Goal: Task Accomplishment & Management: Use online tool/utility

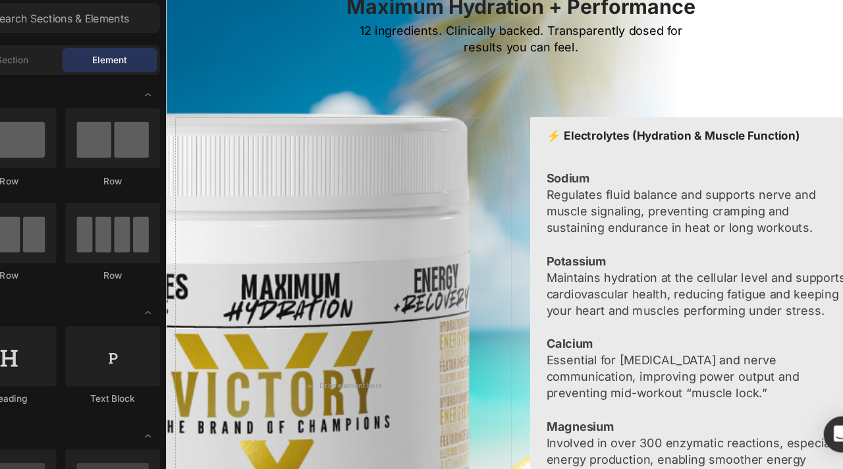
scroll to position [2268, 0]
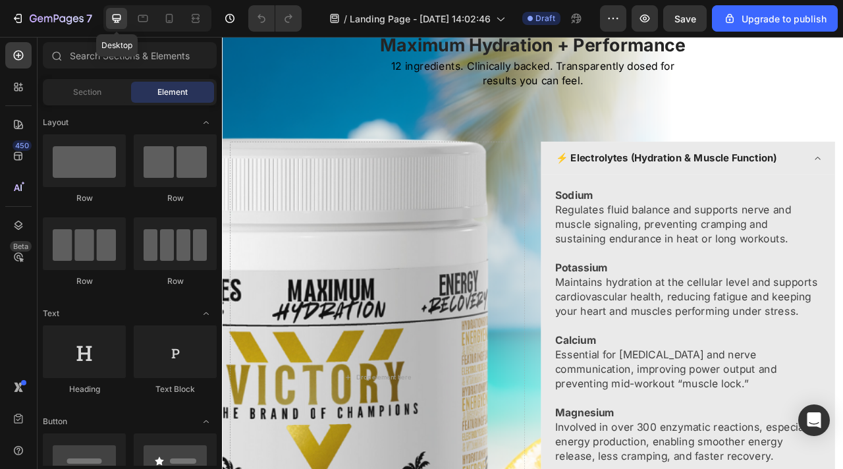
click at [115, 16] on icon at bounding box center [116, 18] width 13 height 13
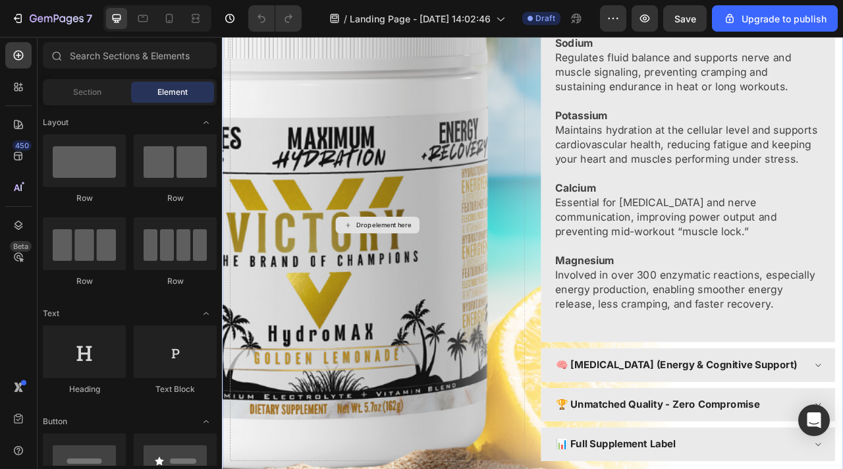
scroll to position [2442, 0]
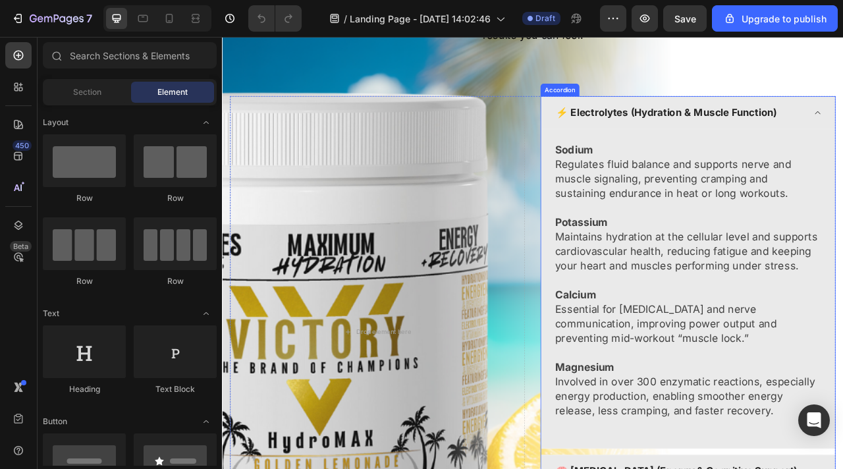
click at [842, 142] on div "⚡ Electrolytes (Hydration & Muscle Function)" at bounding box center [814, 134] width 373 height 42
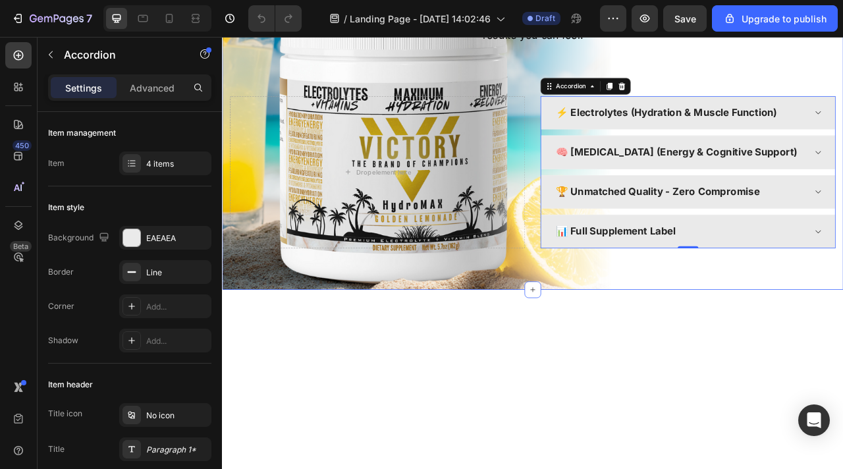
click at [281, 92] on div "1 Scoop. 12 Ingredients. 1 Goal: Maximum Hydration + Performance Heading 12 ing…" at bounding box center [617, 125] width 771 height 361
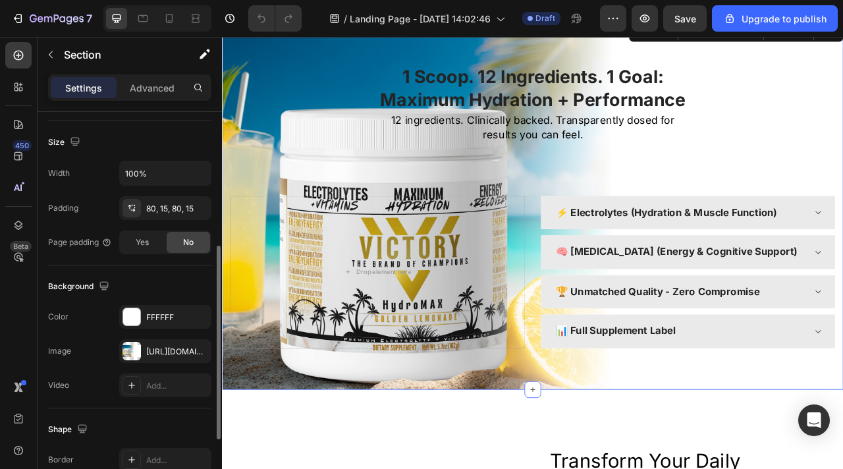
scroll to position [274, 0]
click at [196, 352] on icon "button" at bounding box center [197, 350] width 5 height 5
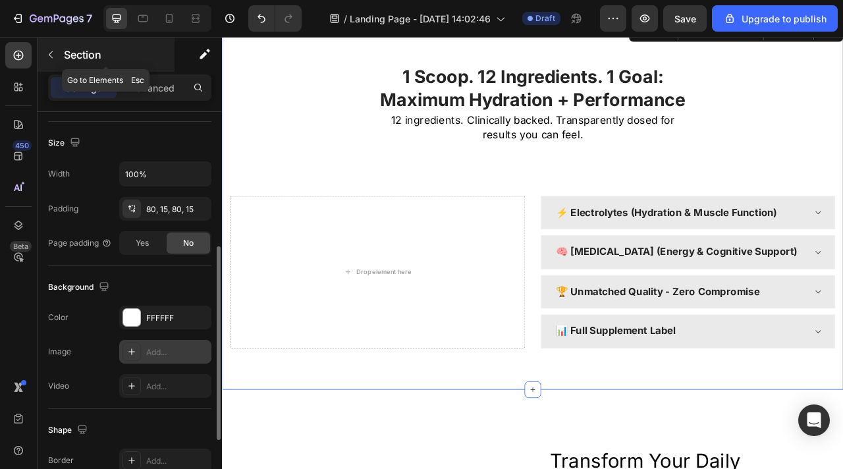
click at [57, 59] on button "button" at bounding box center [50, 54] width 21 height 21
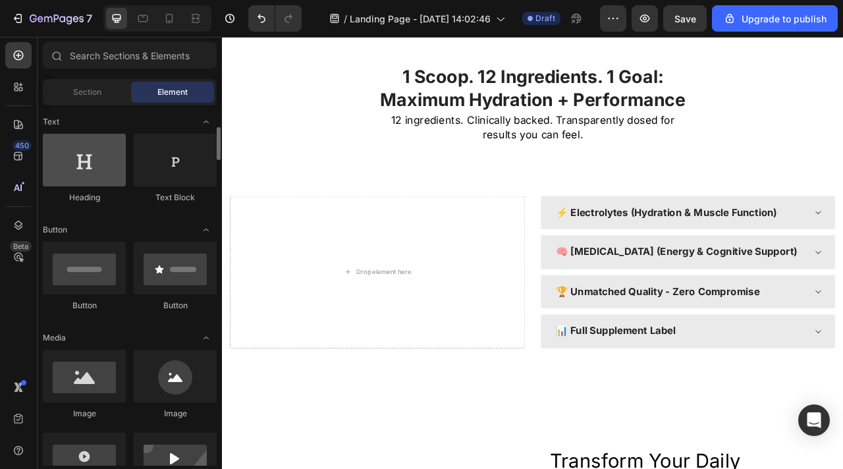
scroll to position [196, 0]
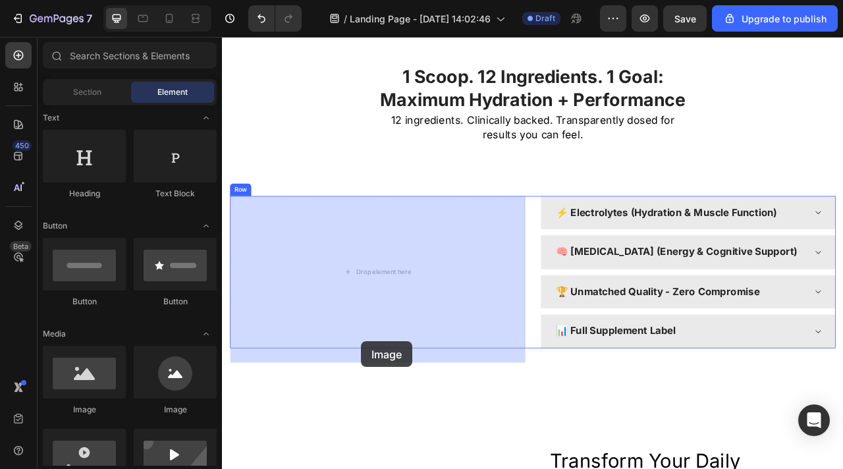
drag, startPoint x: 315, startPoint y: 412, endPoint x: 396, endPoint y: 413, distance: 81.0
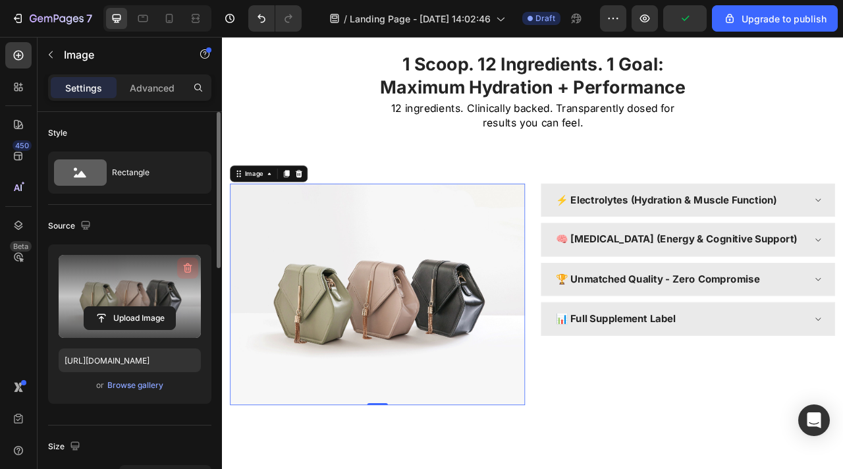
click at [186, 267] on icon "button" at bounding box center [186, 269] width 1 height 4
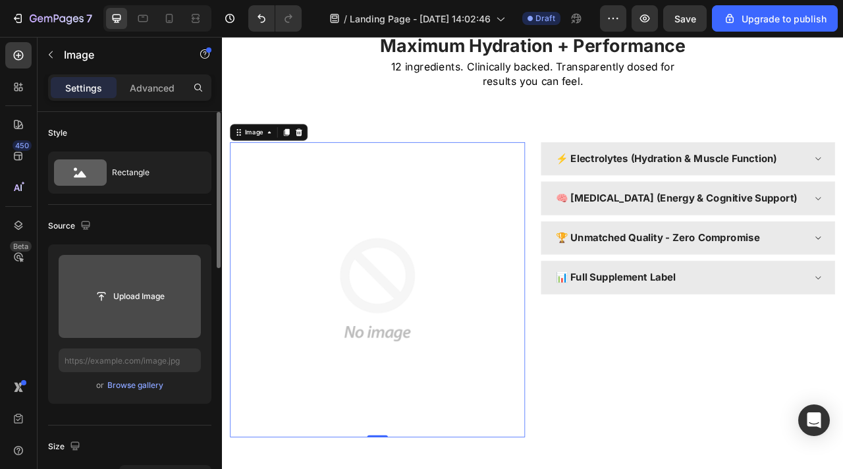
scroll to position [2299, 0]
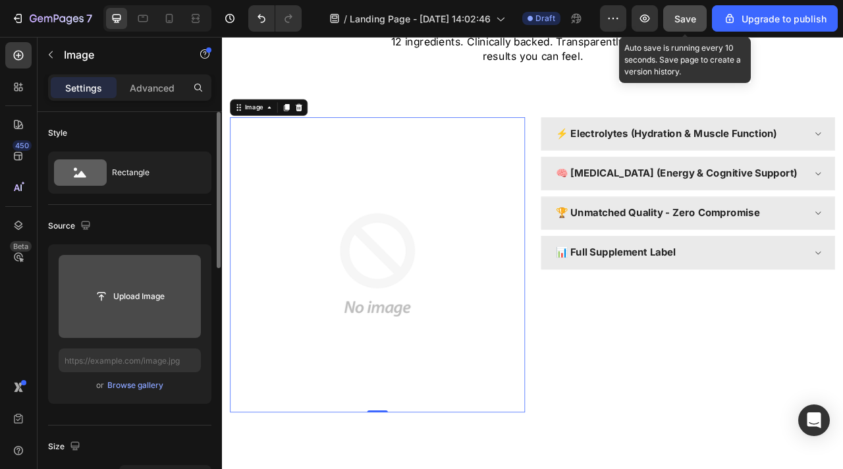
click at [696, 19] on span "Save" at bounding box center [685, 18] width 22 height 11
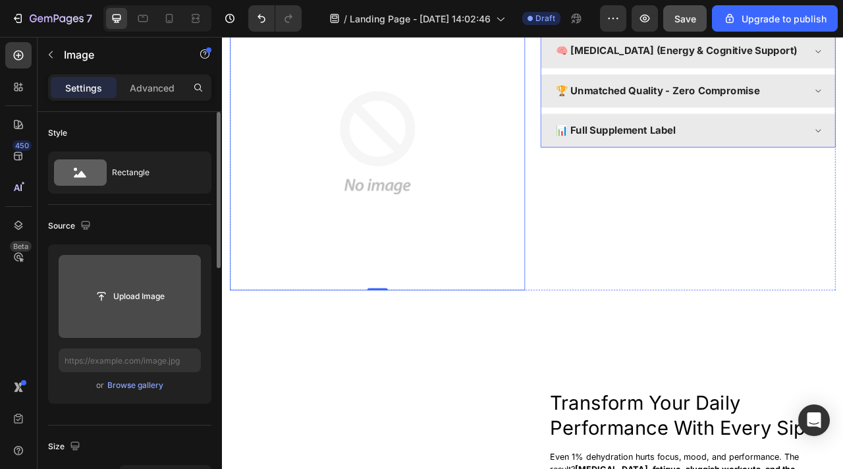
scroll to position [2573, 0]
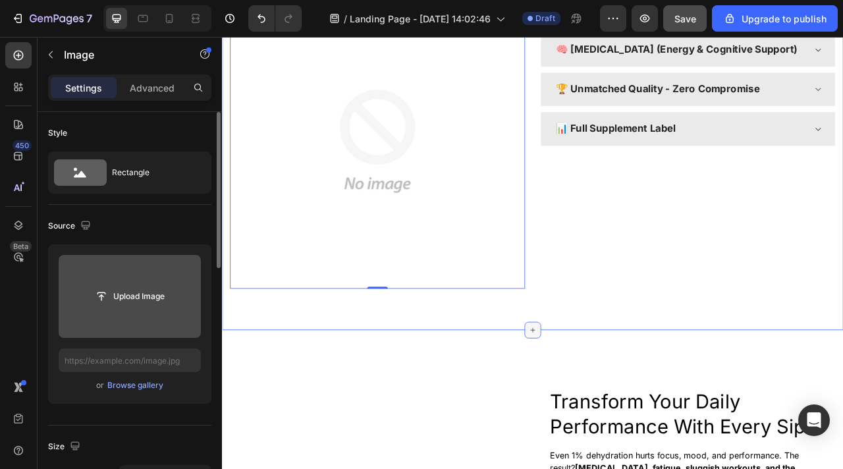
click at [619, 405] on icon at bounding box center [617, 409] width 11 height 11
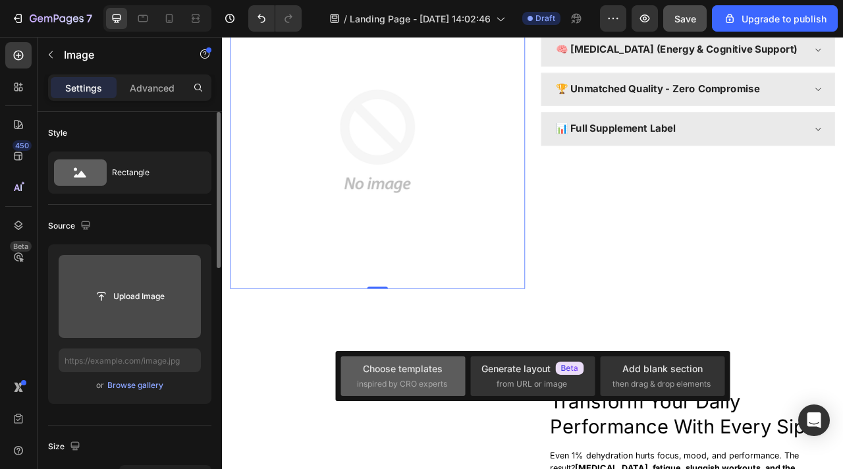
click at [427, 381] on span "inspired by CRO experts" at bounding box center [402, 384] width 90 height 12
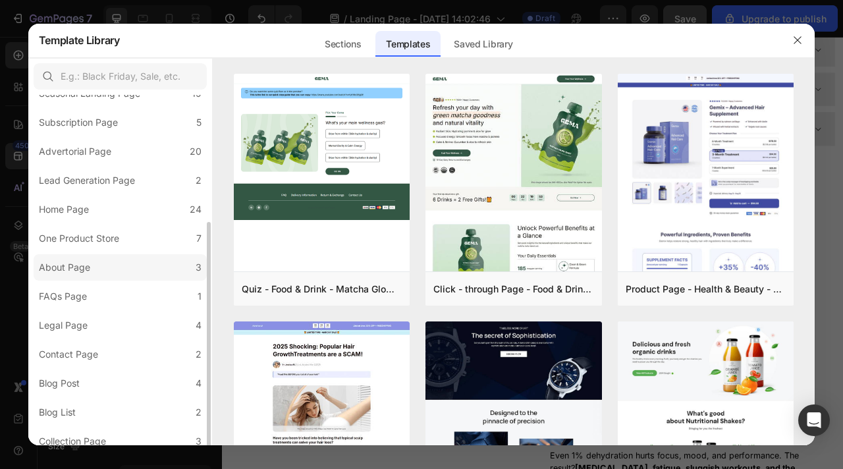
scroll to position [150, 0]
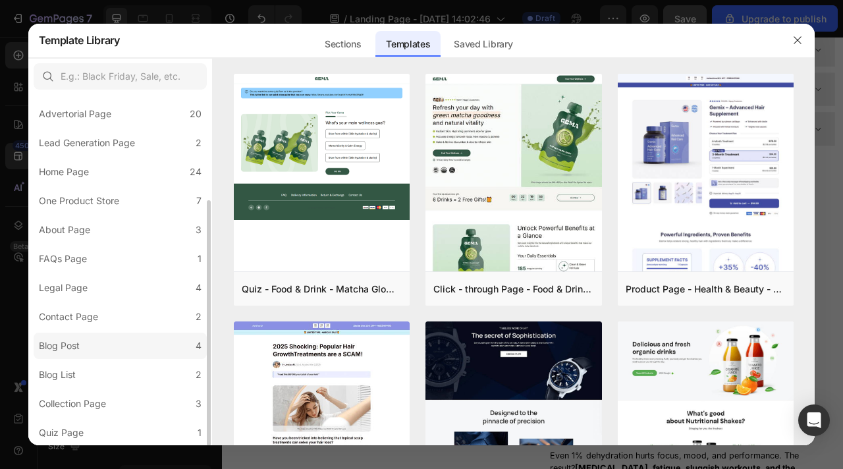
click at [105, 342] on label "Blog Post 4" at bounding box center [120, 346] width 173 height 26
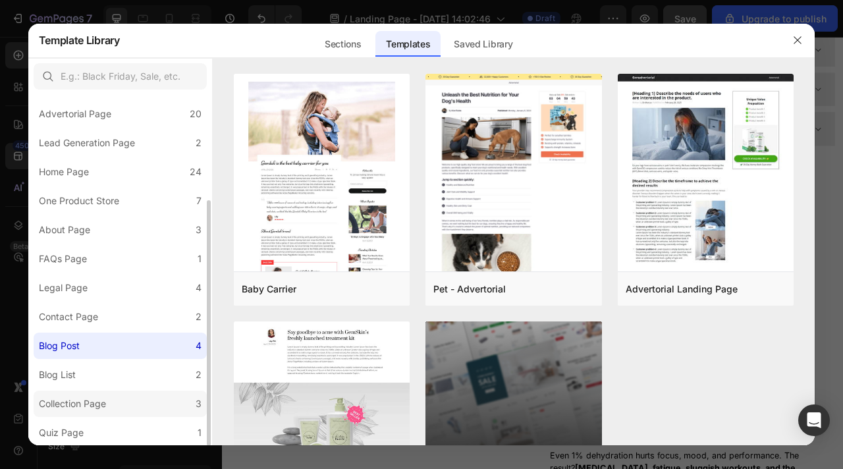
click at [106, 399] on div "Collection Page" at bounding box center [72, 404] width 67 height 16
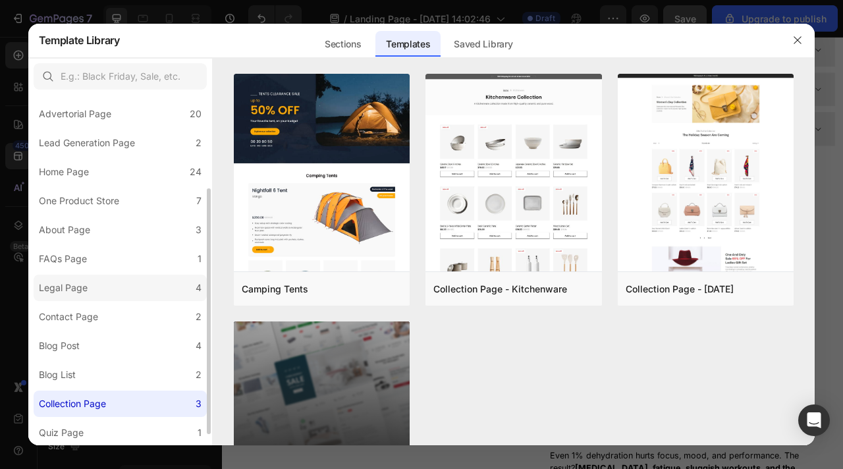
scroll to position [0, 0]
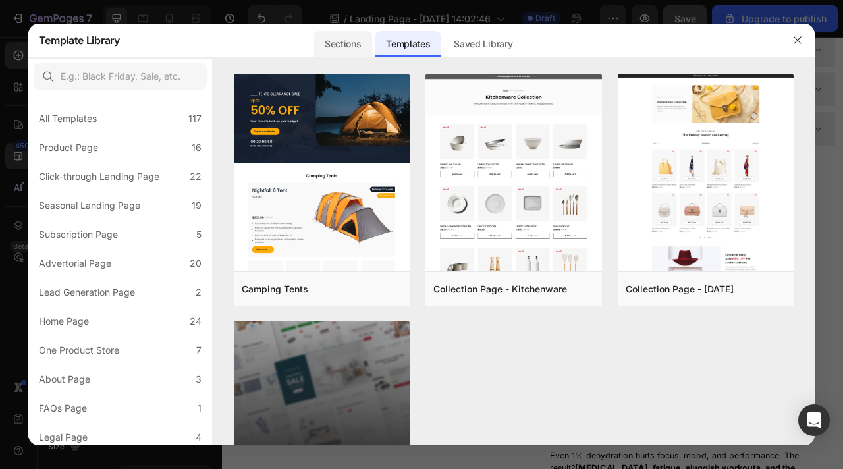
click at [351, 50] on div "Sections" at bounding box center [342, 44] width 57 height 26
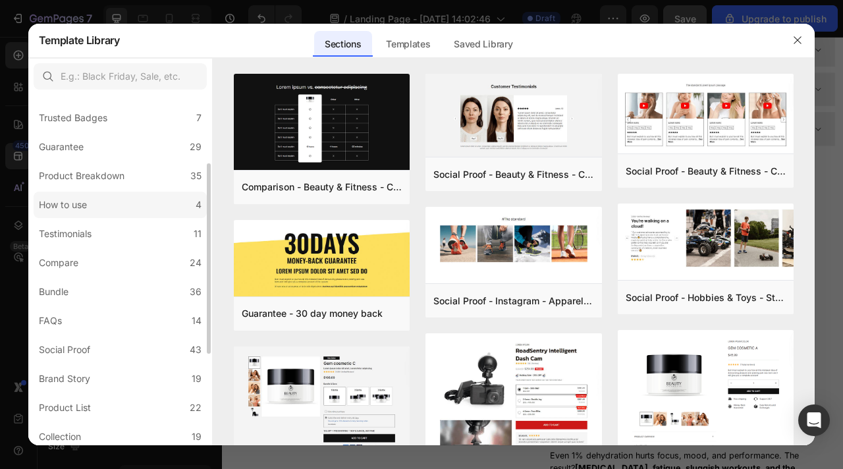
scroll to position [120, 0]
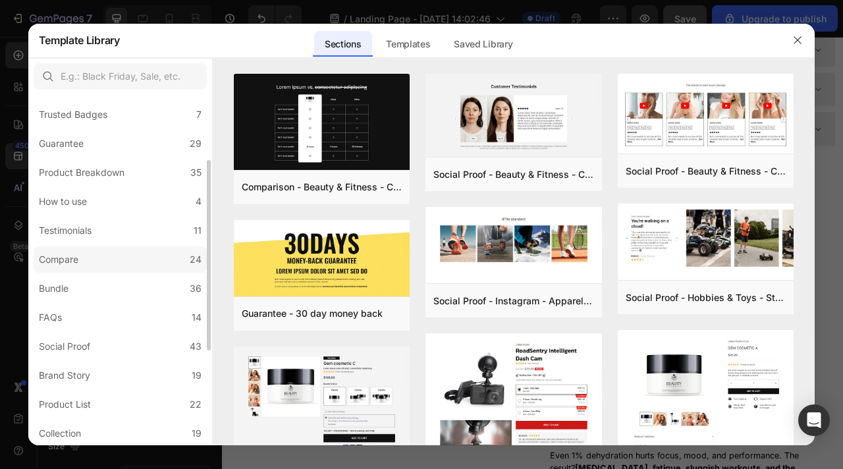
click at [156, 260] on label "Compare 24" at bounding box center [120, 259] width 173 height 26
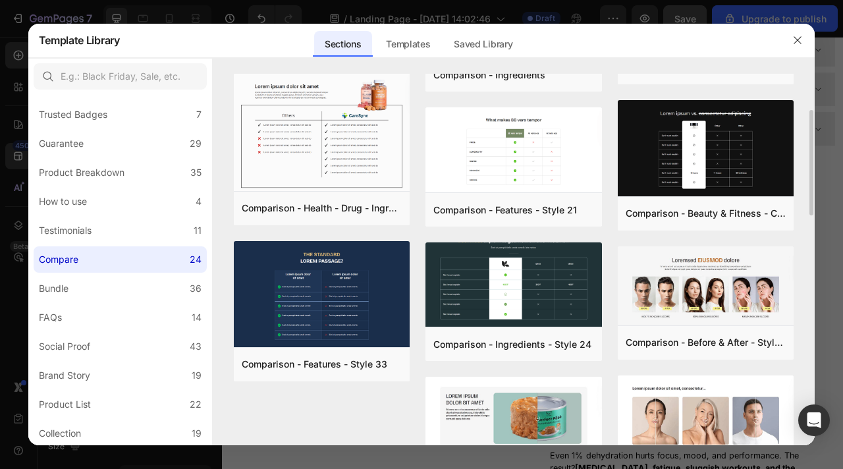
scroll to position [0, 0]
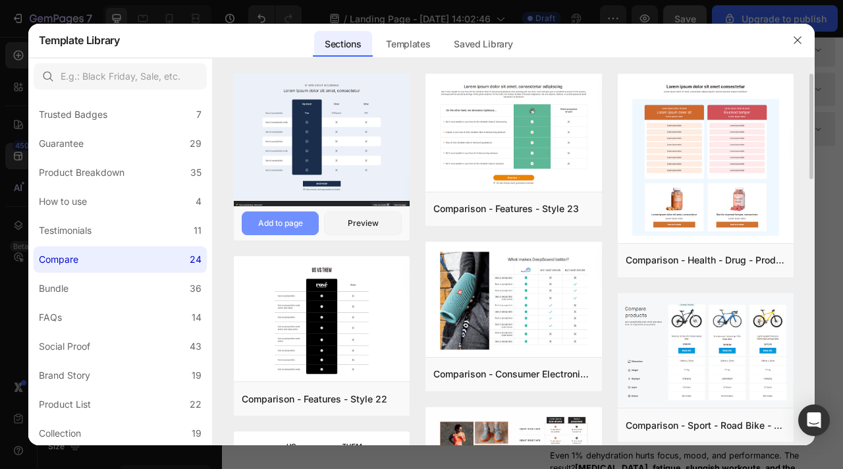
click at [305, 220] on button "Add to page" at bounding box center [281, 223] width 78 height 24
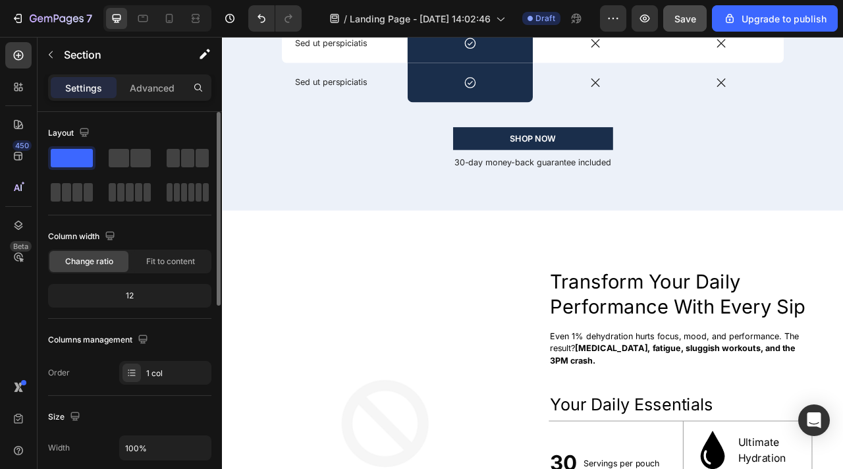
scroll to position [3723, 0]
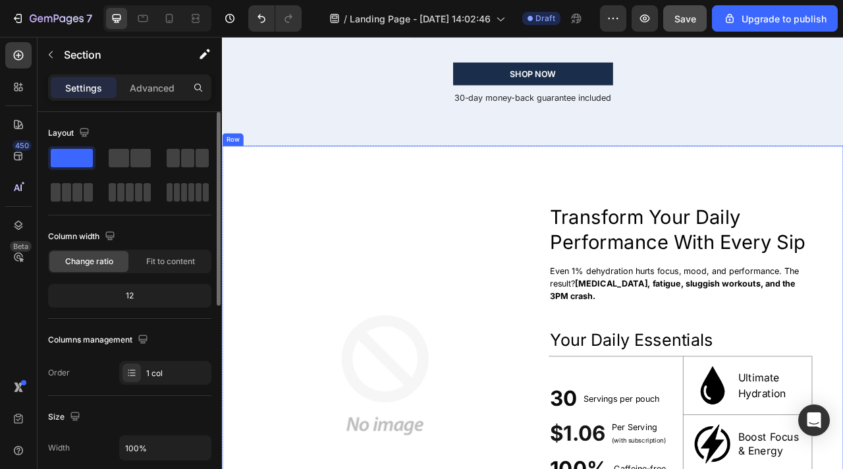
click at [572, 207] on div "Image Transform Your Daily Performance With Every Sip Heading Even 1% dehydrati…" at bounding box center [617, 467] width 790 height 584
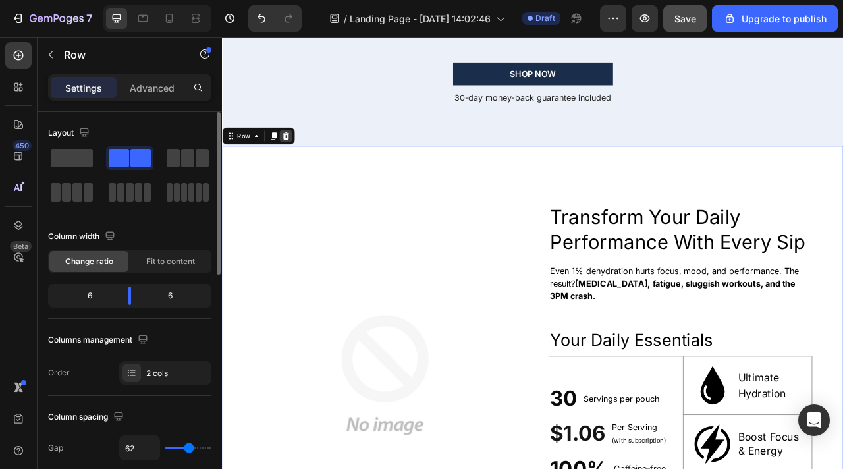
click at [302, 161] on icon at bounding box center [303, 162] width 9 height 9
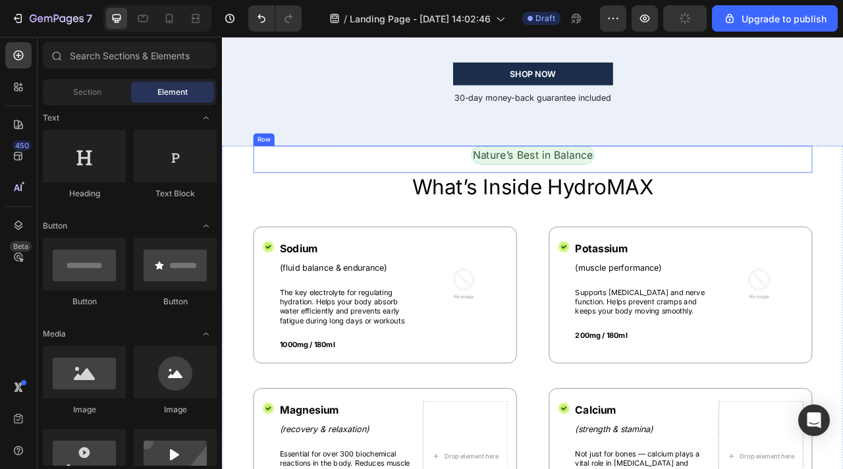
click at [343, 195] on div "Nature’s Best in Balance Text Block Row" at bounding box center [616, 192] width 711 height 34
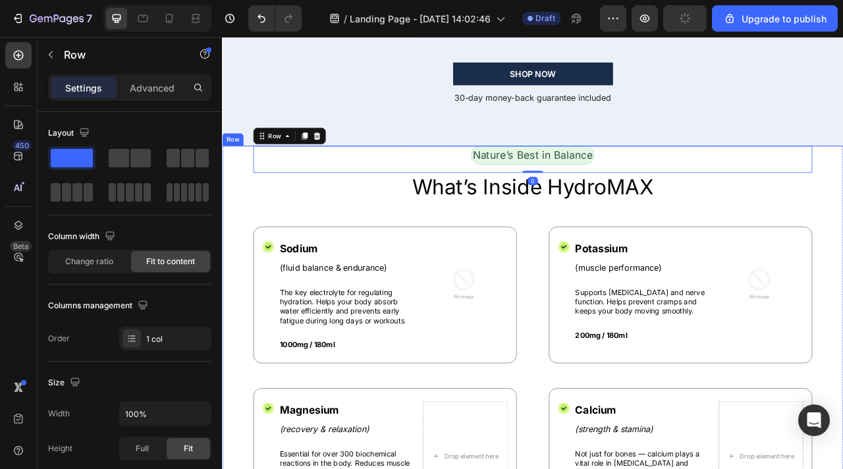
click at [240, 193] on div "Nature’s Best in Balance Text Block Row 0 What’s Inside HydroMAX Heading Icon S…" at bounding box center [617, 453] width 790 height 556
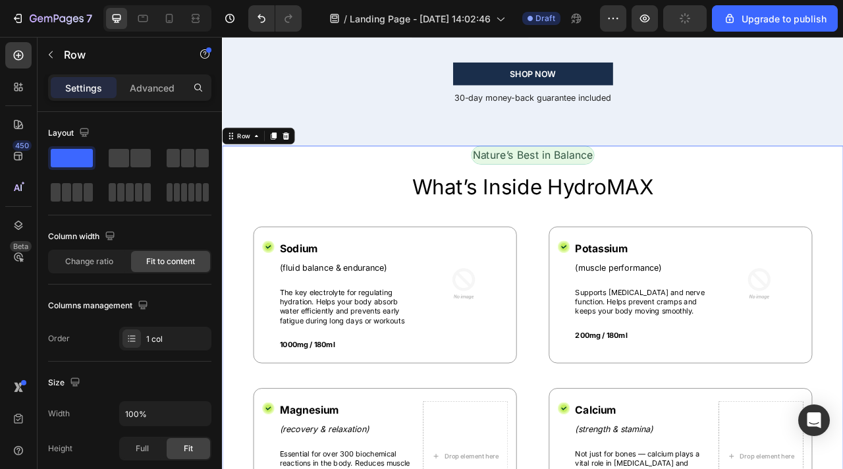
scroll to position [274, 0]
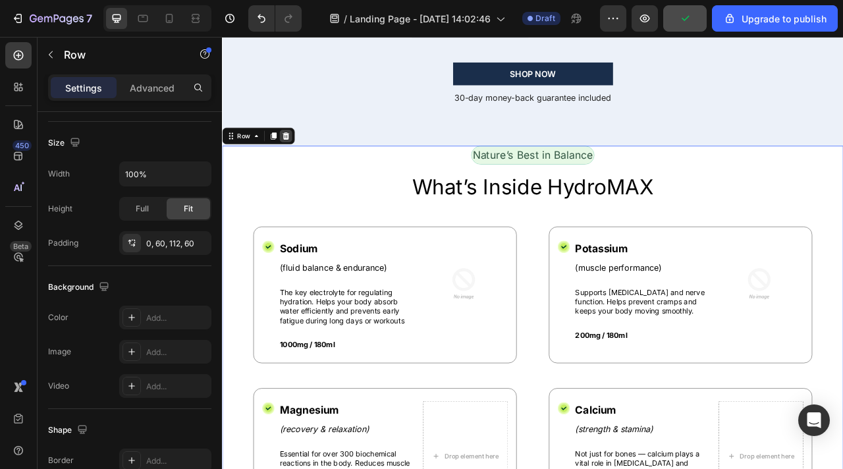
click at [308, 162] on div at bounding box center [303, 163] width 16 height 16
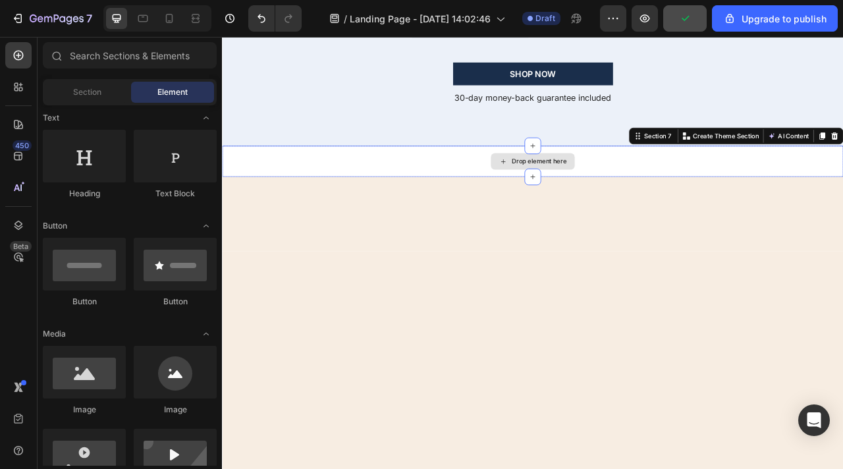
click at [297, 184] on div "Drop element here" at bounding box center [617, 195] width 790 height 40
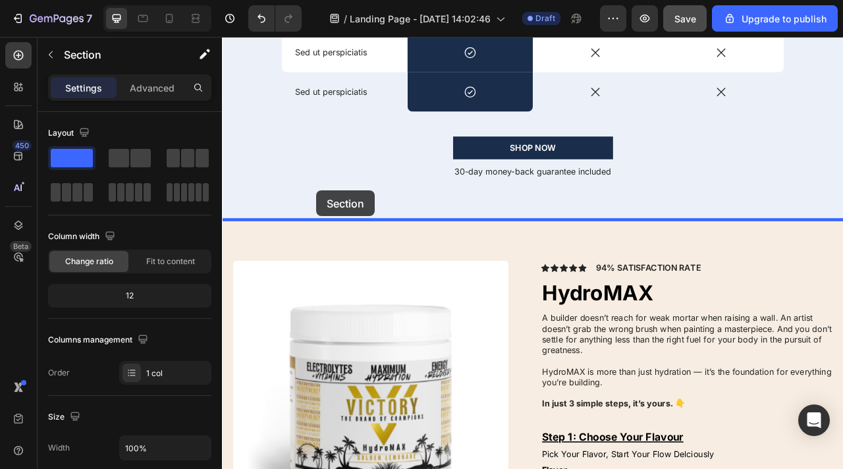
scroll to position [3613, 0]
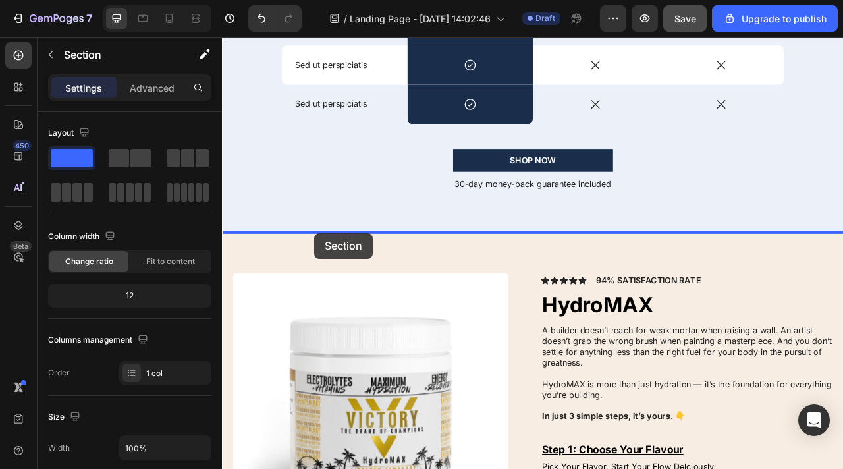
drag, startPoint x: 337, startPoint y: 182, endPoint x: 339, endPoint y: 285, distance: 102.8
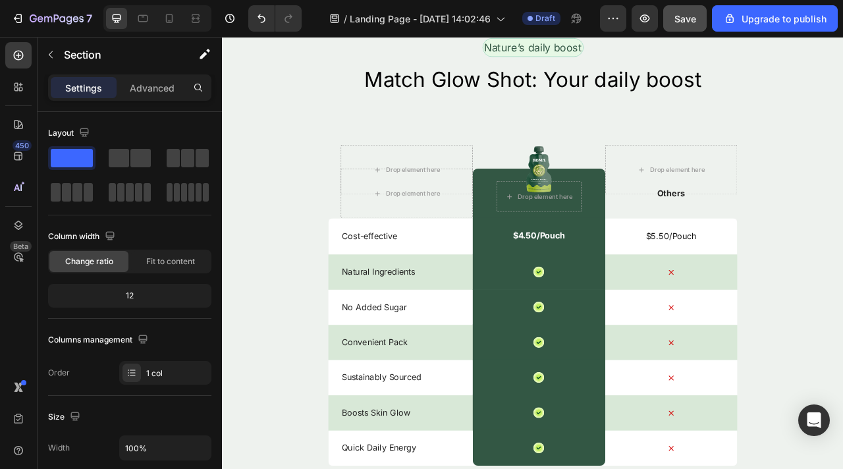
scroll to position [3741, 0]
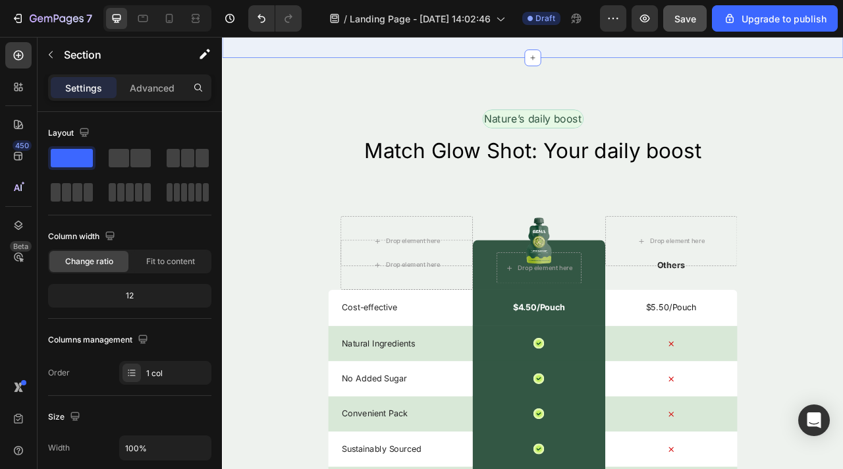
scroll to position [3800, 0]
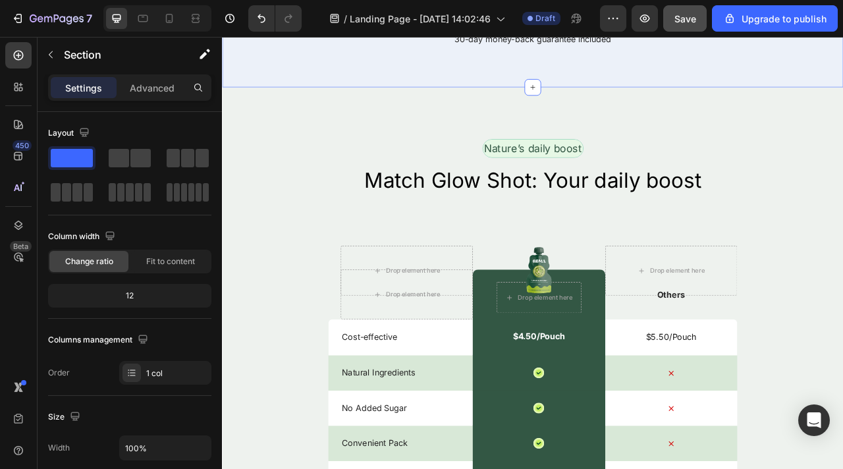
scroll to position [3721, 0]
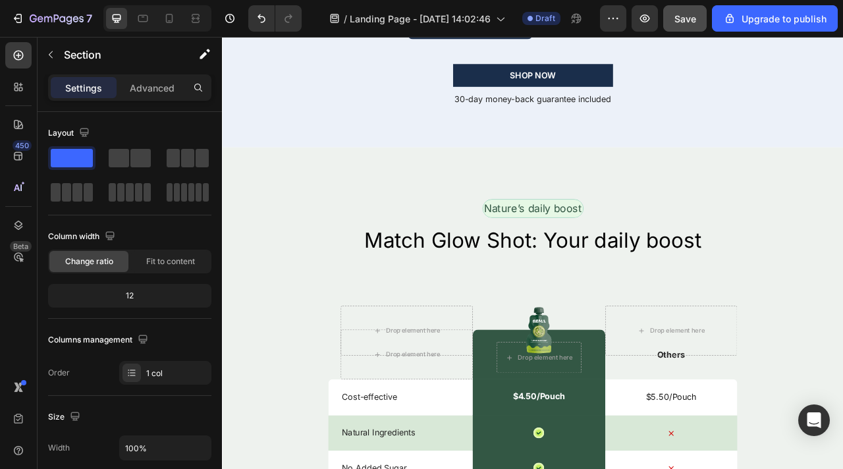
click at [262, 288] on h2 "Match Glow Shot: Your daily boost" at bounding box center [617, 295] width 790 height 37
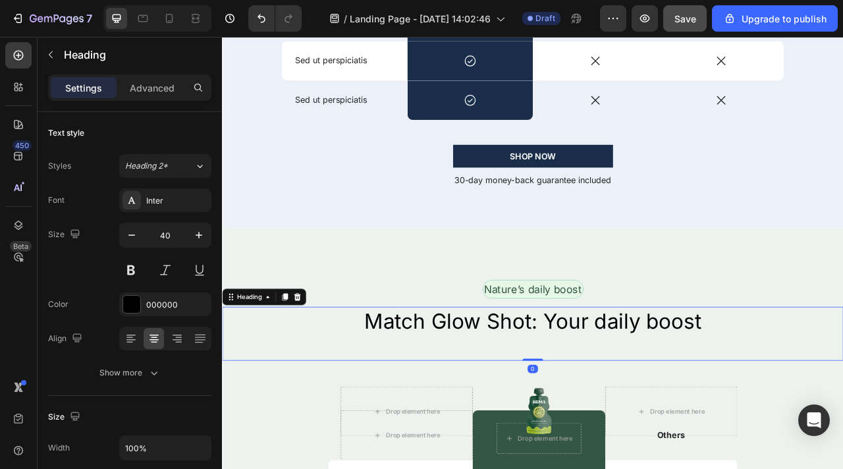
scroll to position [3617, 0]
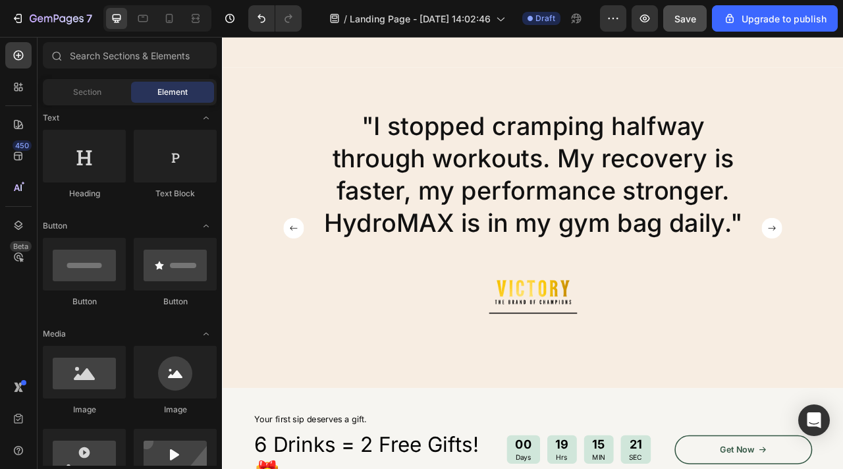
scroll to position [4926, 0]
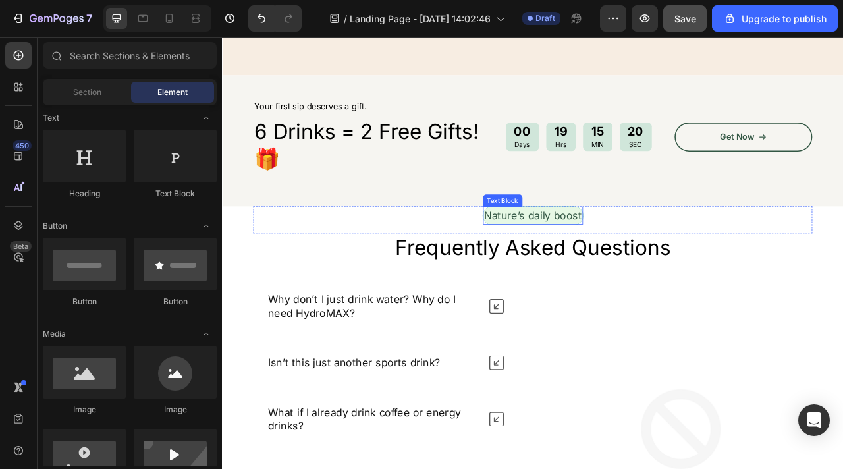
click at [562, 263] on p "Nature’s daily boost" at bounding box center [617, 264] width 124 height 20
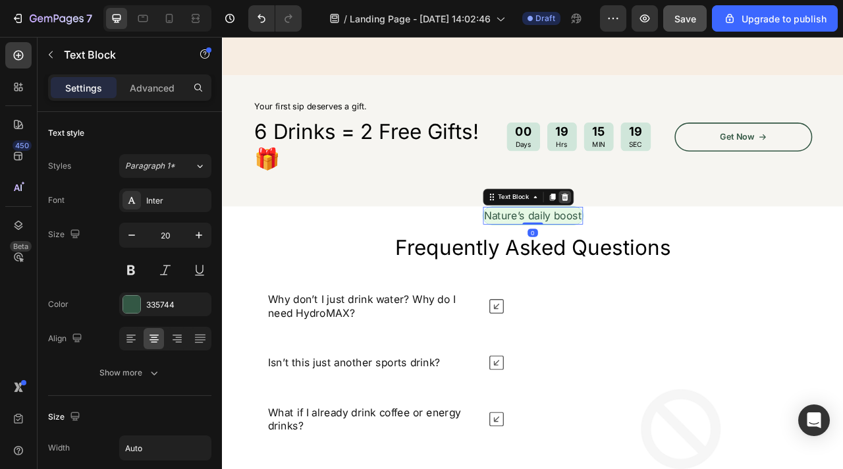
click at [653, 240] on icon at bounding box center [657, 240] width 9 height 9
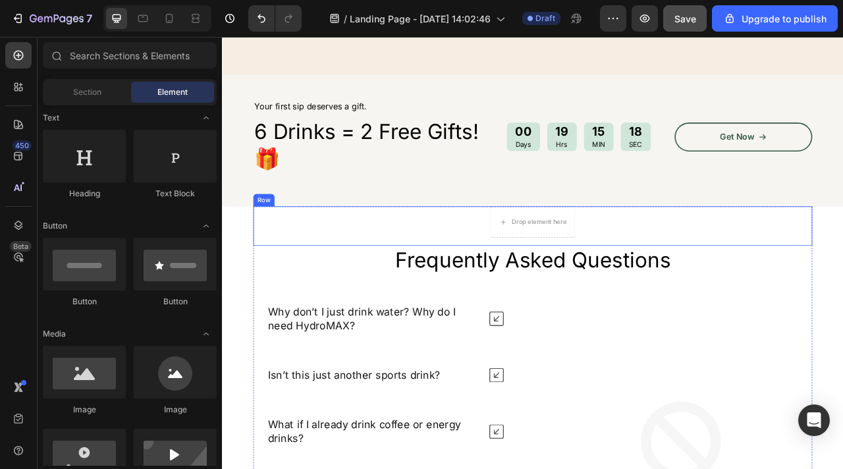
click at [553, 272] on div "Drop element here Row" at bounding box center [616, 277] width 711 height 50
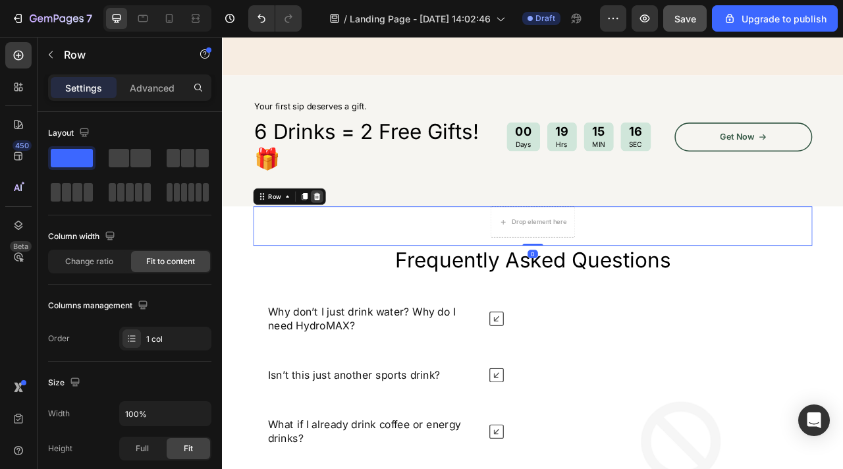
click at [343, 240] on icon at bounding box center [342, 239] width 11 height 11
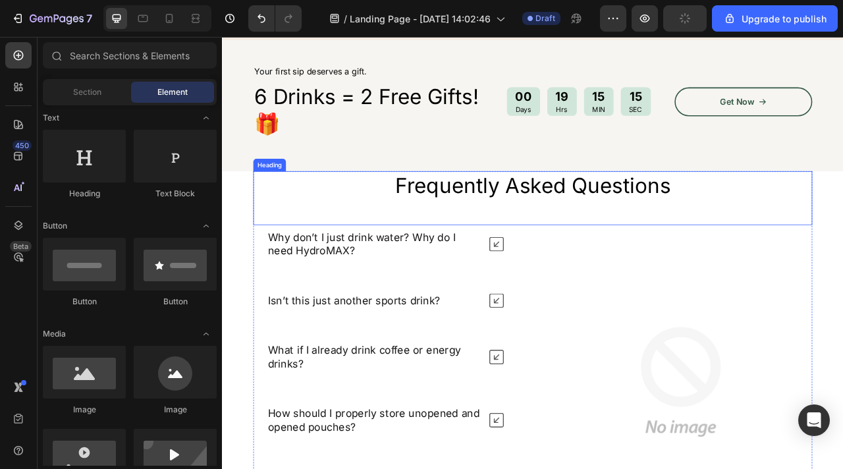
scroll to position [4867, 0]
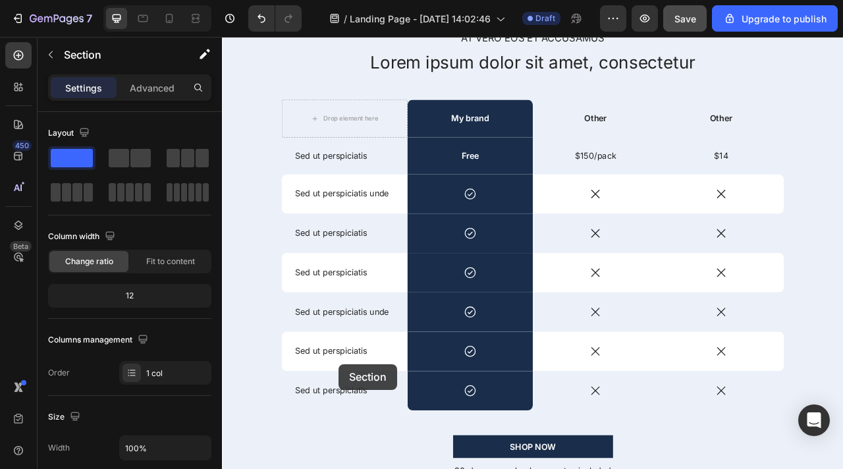
drag, startPoint x: 232, startPoint y: 345, endPoint x: 371, endPoint y: 479, distance: 193.3
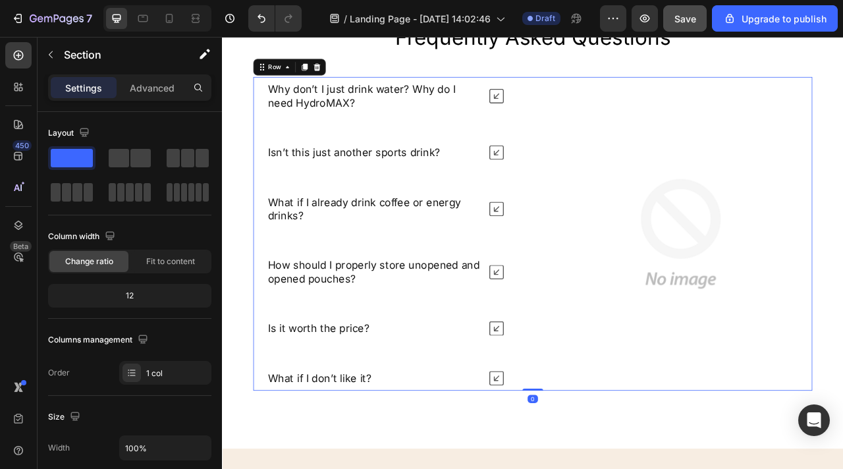
scroll to position [3871, 0]
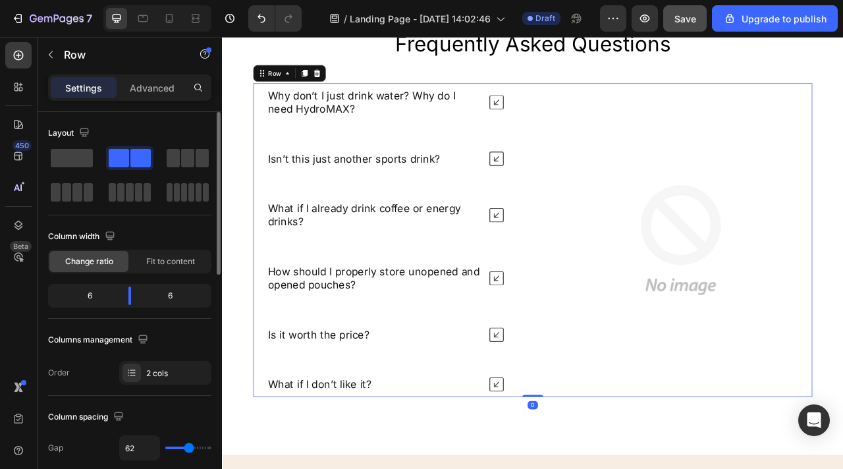
click at [157, 229] on div "Column width" at bounding box center [129, 236] width 163 height 21
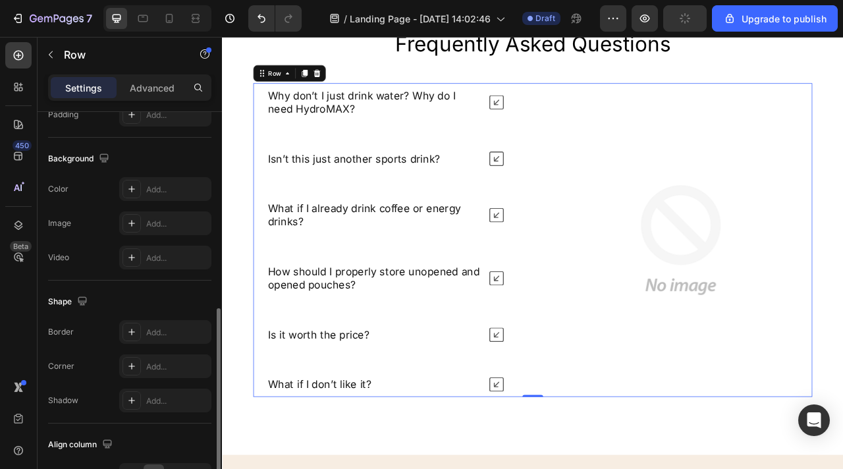
scroll to position [476, 0]
click at [150, 196] on div "Add..." at bounding box center [177, 192] width 62 height 12
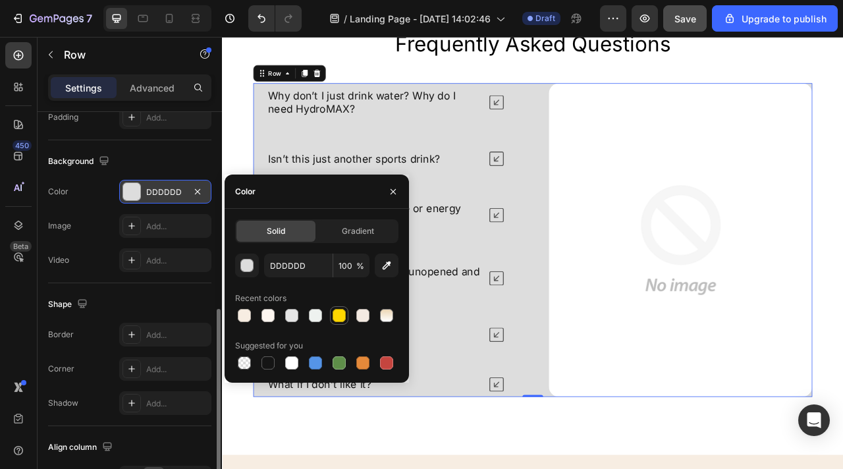
click at [339, 317] on div at bounding box center [339, 315] width 13 height 13
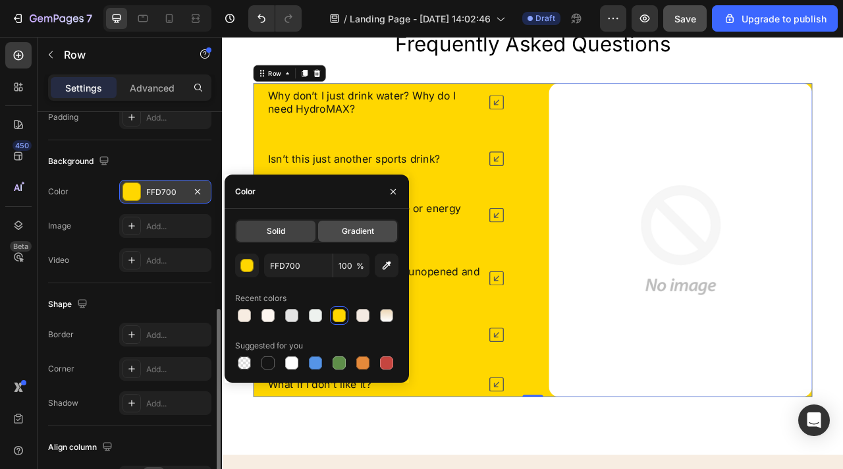
type input "DDDDDD"
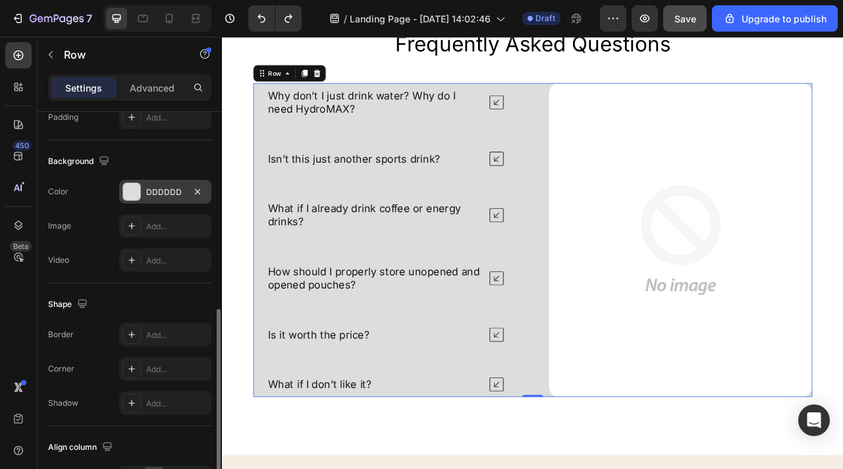
click at [155, 164] on div "Background" at bounding box center [129, 161] width 163 height 21
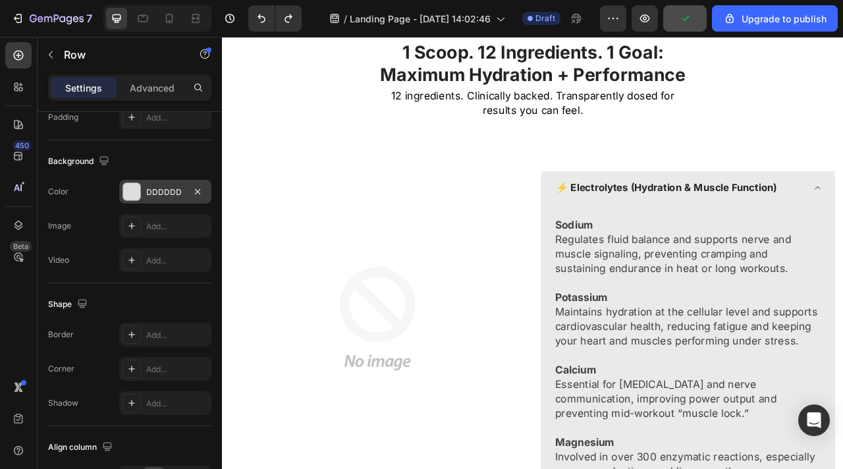
scroll to position [2349, 0]
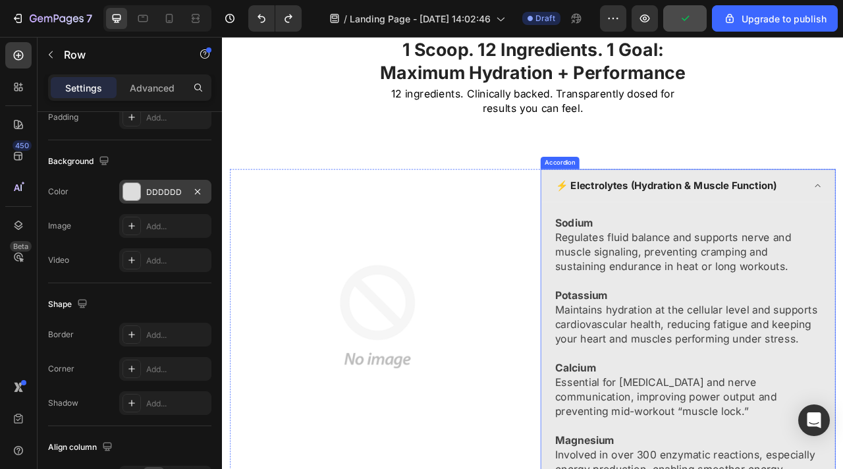
click at [842, 234] on div "⚡ Electrolytes (Hydration & Muscle Function)" at bounding box center [814, 226] width 373 height 42
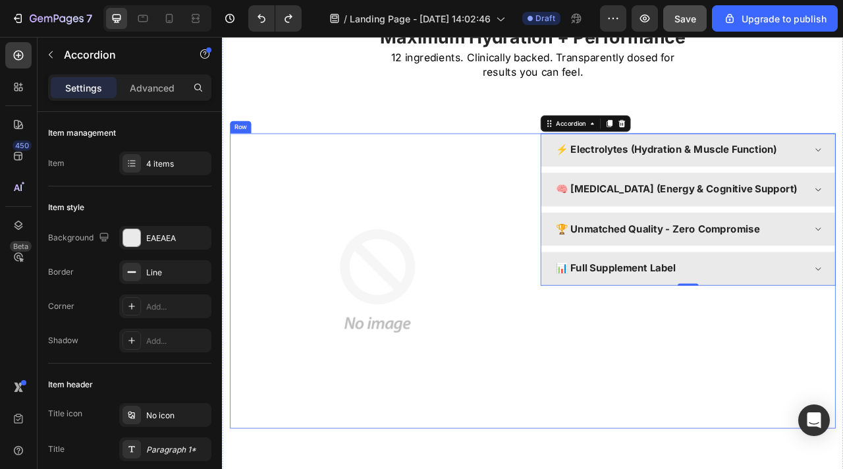
scroll to position [2279, 0]
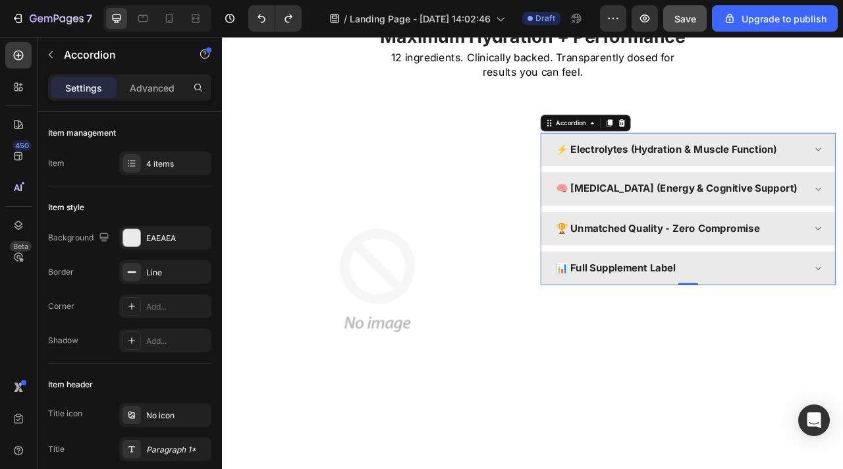
click at [842, 201] on div "⚡ Electrolytes (Hydration & Muscle Function)" at bounding box center [814, 179] width 373 height 41
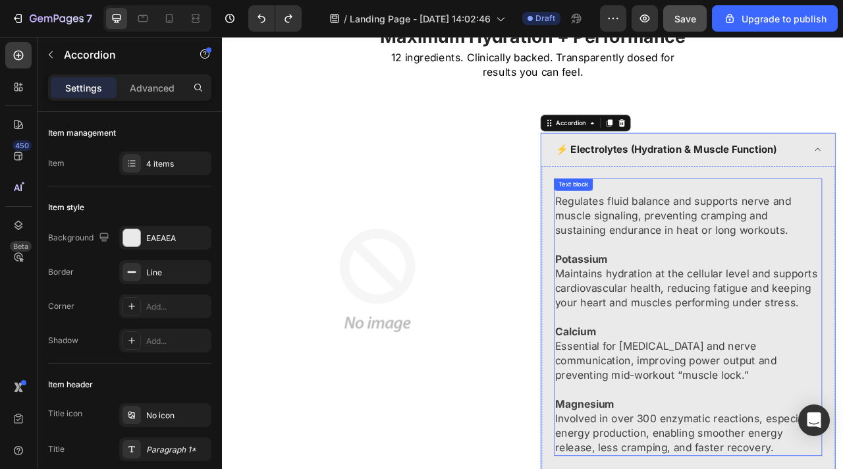
click at [648, 232] on div "Text block" at bounding box center [668, 225] width 49 height 16
click at [648, 231] on div "Text block" at bounding box center [669, 225] width 44 height 12
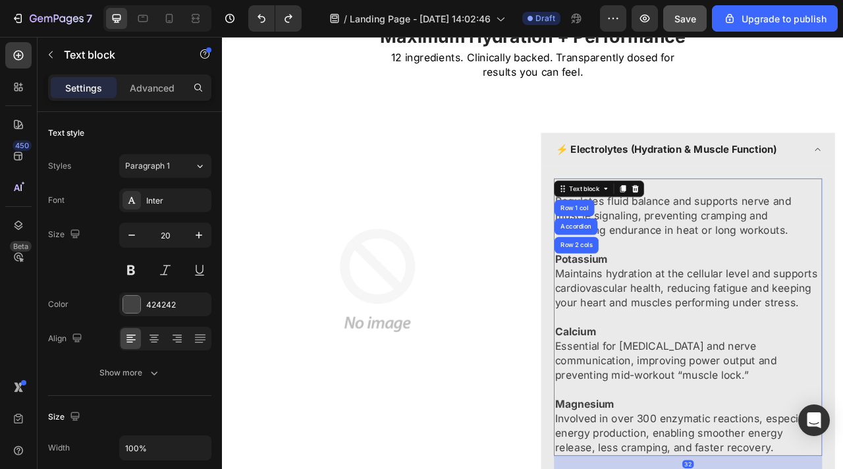
click at [811, 310] on p at bounding box center [814, 301] width 339 height 18
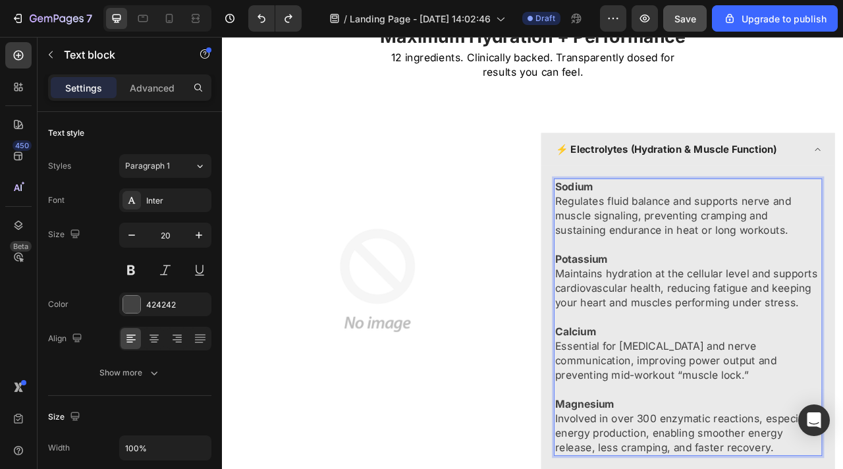
click at [780, 292] on p "Regulates fluid balance and supports nerve and muscle signaling, preventing cra…" at bounding box center [814, 263] width 339 height 55
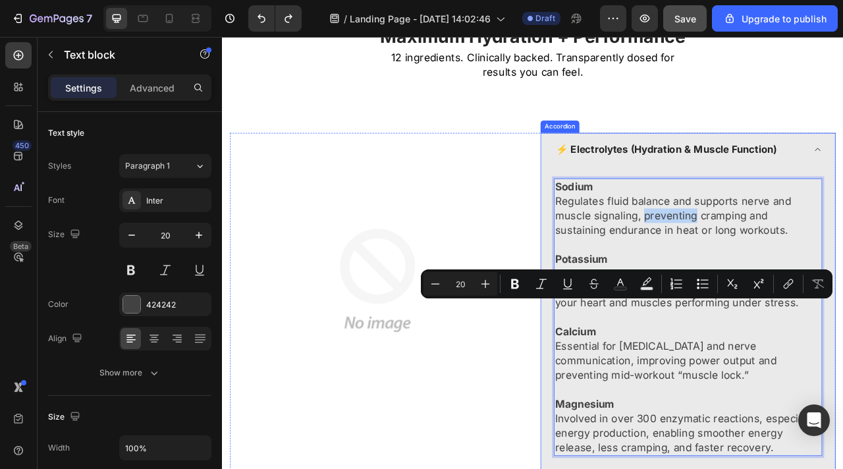
click at [665, 190] on p "⚡ Electrolytes (Hydration & Muscle Function)" at bounding box center [787, 180] width 282 height 19
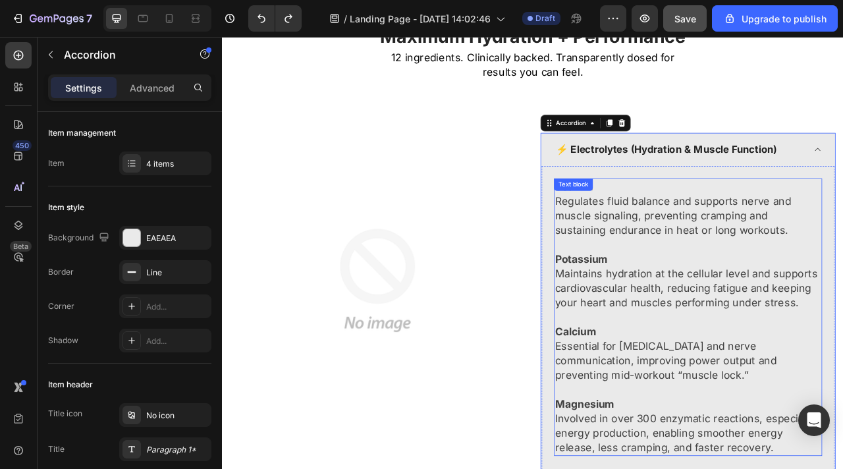
click at [646, 232] on div "Text block" at bounding box center [668, 225] width 49 height 16
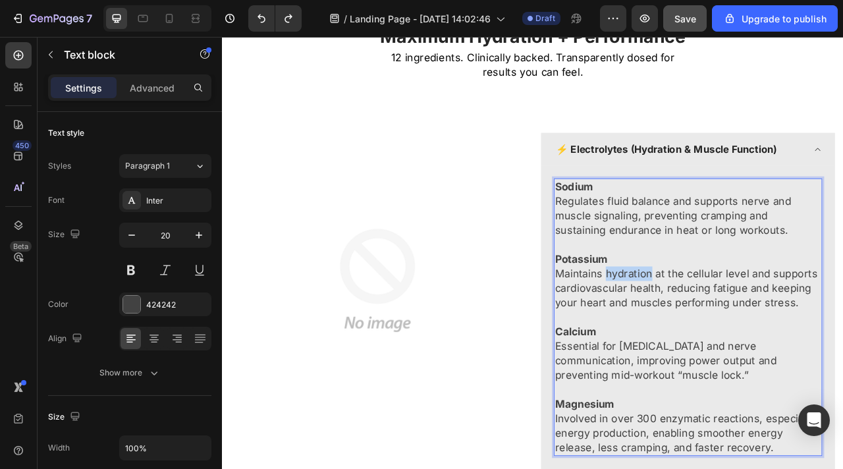
click at [732, 384] on p "Maintains hydration at the cellular level and supports cardiovascular health, r…" at bounding box center [814, 356] width 339 height 55
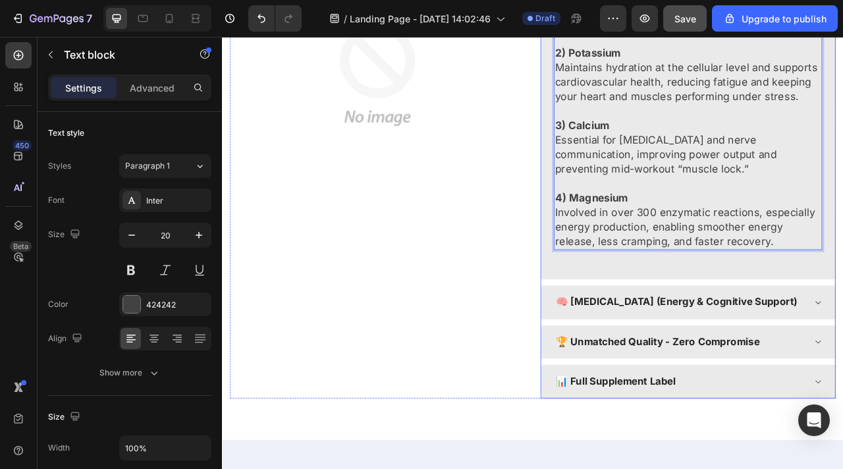
scroll to position [2474, 0]
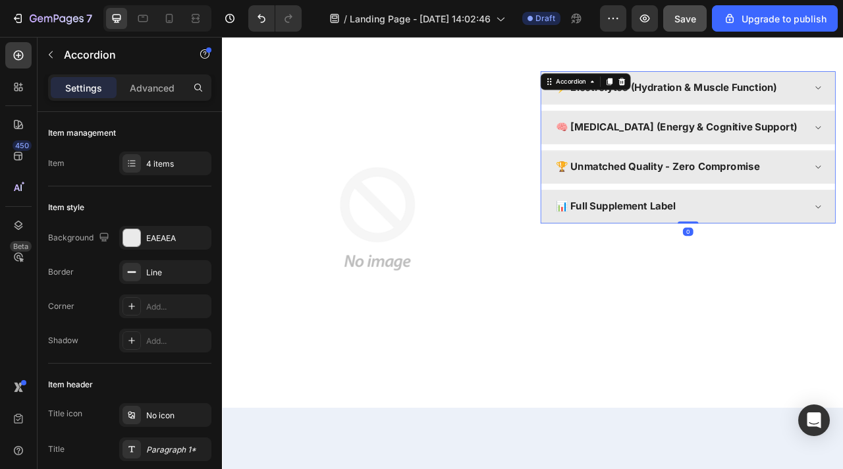
click at [842, 159] on div "🧠 [MEDICAL_DATA] (Energy & Cognitive Support)" at bounding box center [814, 151] width 373 height 41
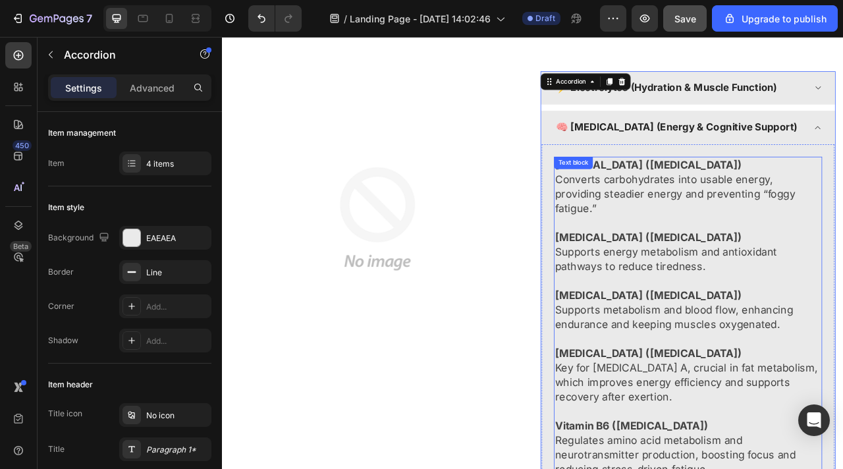
click at [661, 248] on p "Converts carbohydrates into usable energy, providing steadier energy and preven…" at bounding box center [814, 236] width 339 height 55
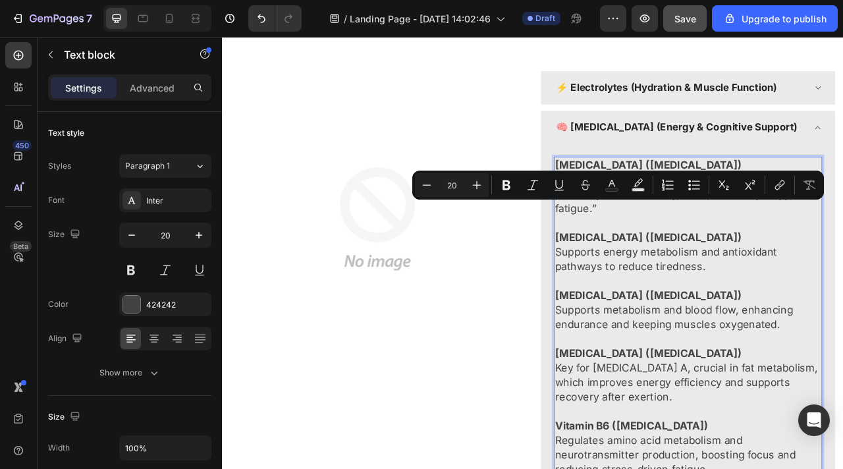
click at [648, 293] on strong "[MEDICAL_DATA] ([MEDICAL_DATA])" at bounding box center [764, 292] width 238 height 16
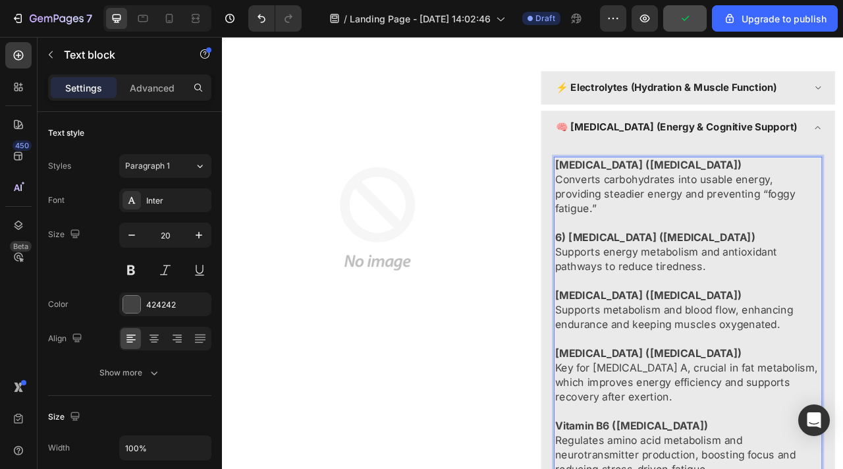
click at [647, 207] on strong "[MEDICAL_DATA] ([MEDICAL_DATA])" at bounding box center [764, 200] width 238 height 16
click at [647, 366] on strong "[MEDICAL_DATA] ([MEDICAL_DATA])" at bounding box center [764, 366] width 238 height 16
click at [653, 207] on strong "7) [MEDICAL_DATA] ([MEDICAL_DATA])" at bounding box center [772, 200] width 254 height 16
click at [647, 364] on strong "[MEDICAL_DATA] ([MEDICAL_DATA])" at bounding box center [764, 366] width 238 height 16
click at [647, 435] on strong "[MEDICAL_DATA] ([MEDICAL_DATA])" at bounding box center [764, 439] width 238 height 16
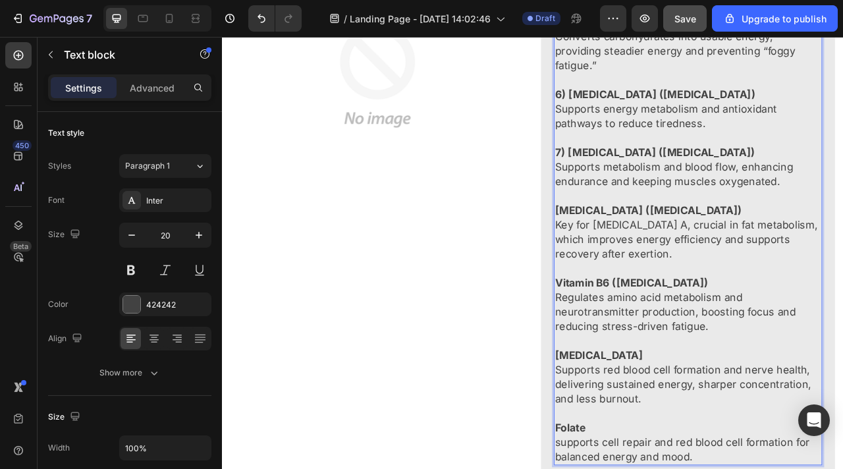
scroll to position [2652, 0]
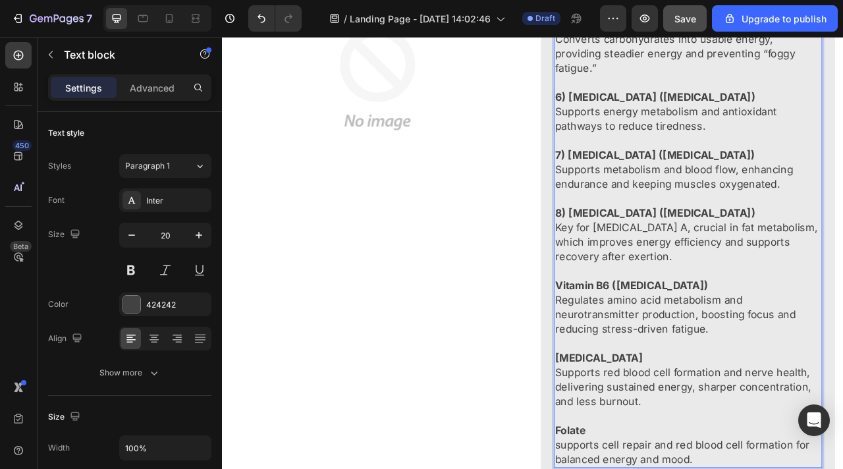
click at [649, 354] on strong "Vitamin B6 ([MEDICAL_DATA])" at bounding box center [742, 353] width 195 height 16
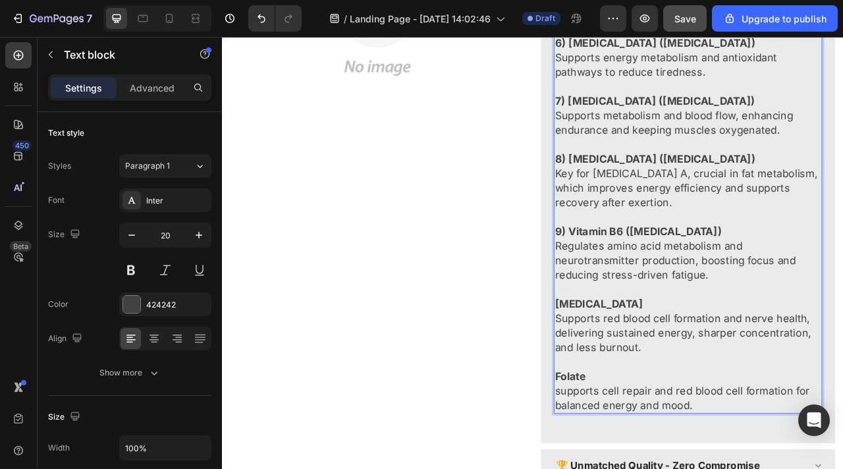
scroll to position [2735, 0]
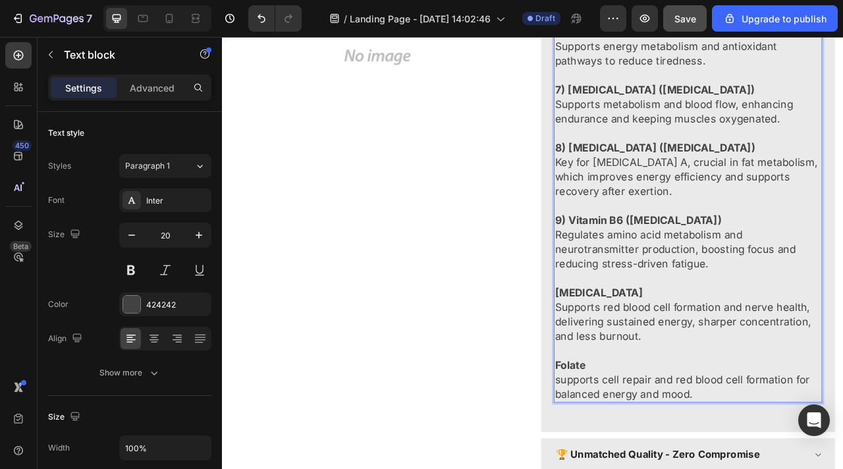
click at [648, 357] on strong "[MEDICAL_DATA]" at bounding box center [701, 362] width 112 height 16
click at [649, 455] on strong "Folate" at bounding box center [664, 455] width 39 height 16
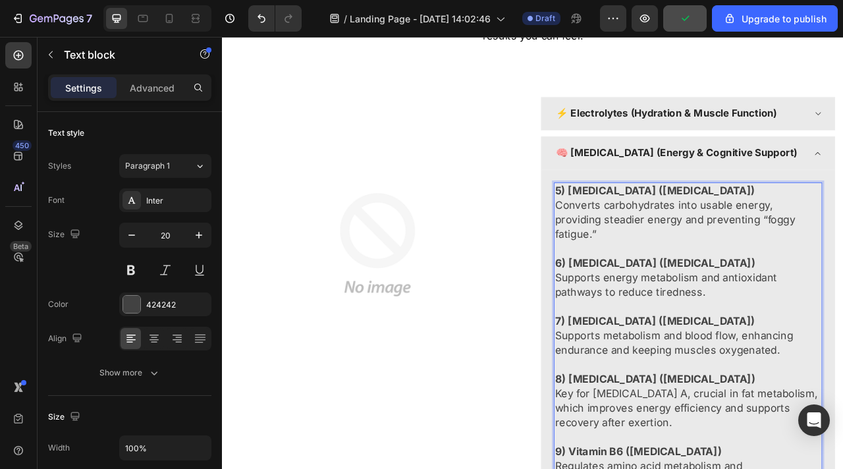
scroll to position [2316, 0]
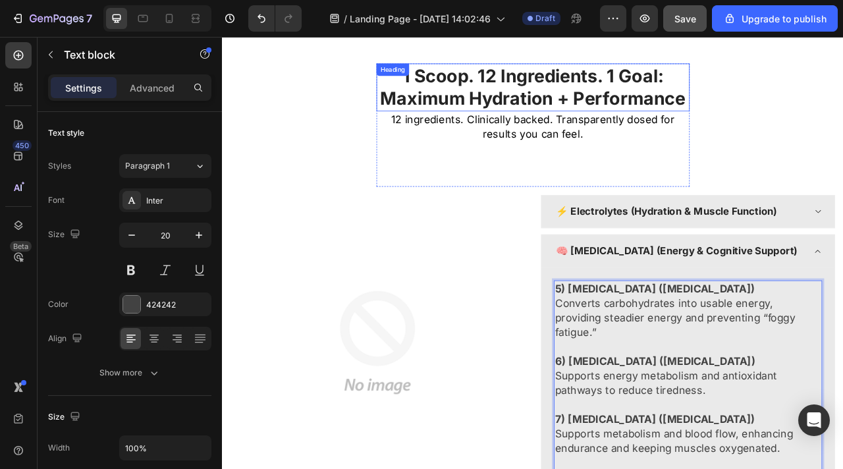
click at [566, 84] on h2 "1 Scoop. 12 Ingredients. 1 Goal: Maximum Hydration + Performance" at bounding box center [617, 100] width 398 height 61
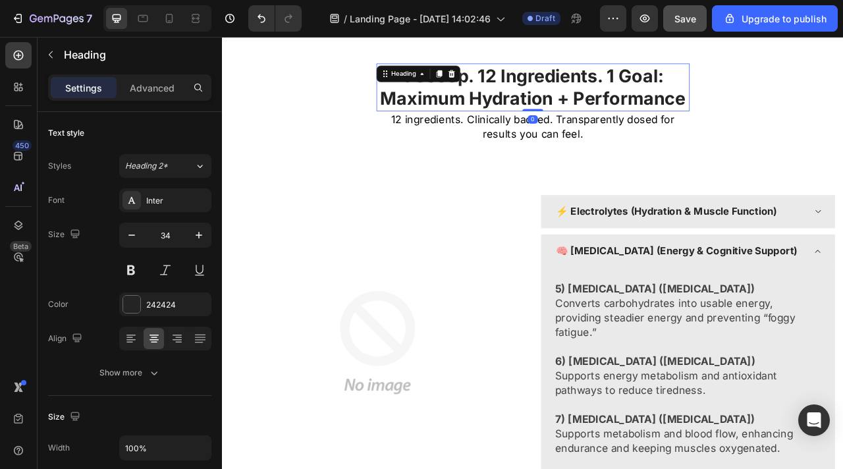
click at [566, 84] on h2 "1 Scoop. 12 Ingredients. 1 Goal: Maximum Hydration + Performance" at bounding box center [617, 100] width 398 height 61
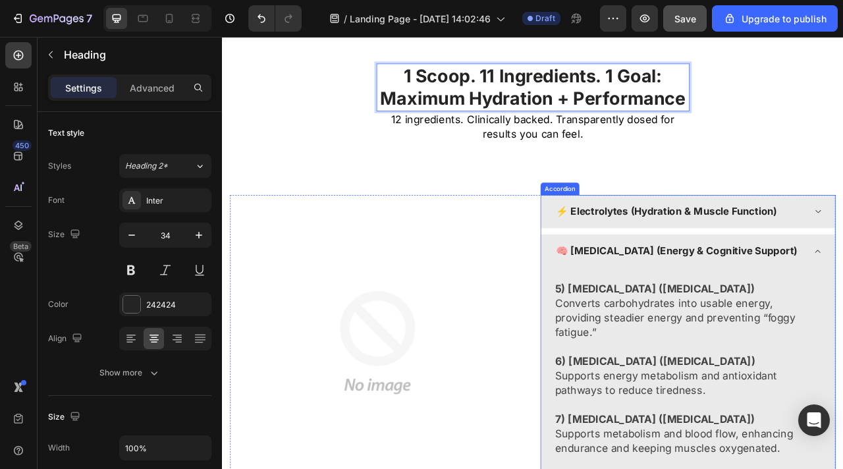
click at [842, 312] on div "🧠 [MEDICAL_DATA] (Energy & Cognitive Support)" at bounding box center [814, 309] width 373 height 42
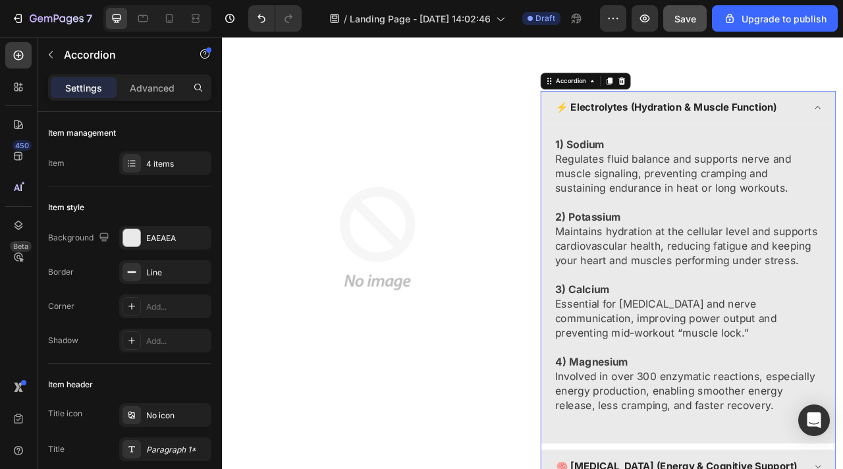
scroll to position [2424, 0]
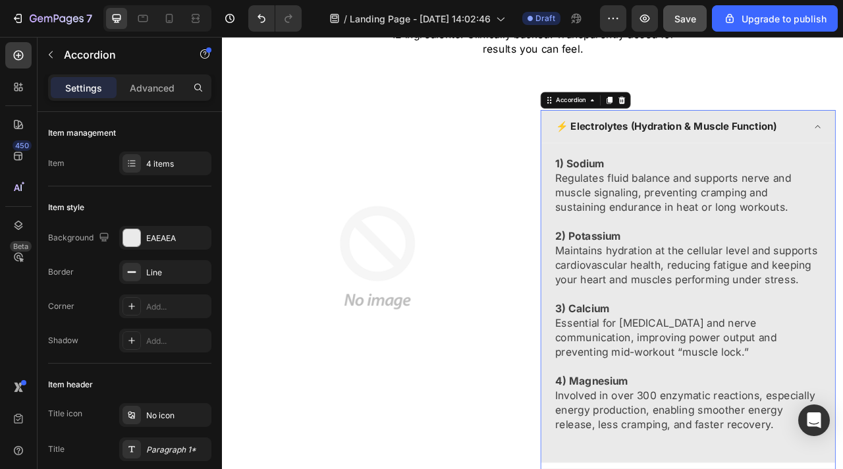
click at [842, 157] on div "⚡ Electrolytes (Hydration & Muscle Function)" at bounding box center [814, 151] width 373 height 42
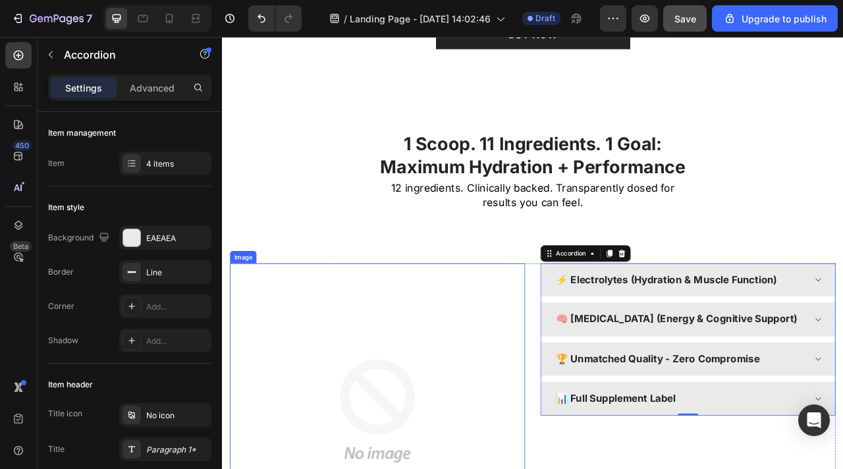
scroll to position [0, 0]
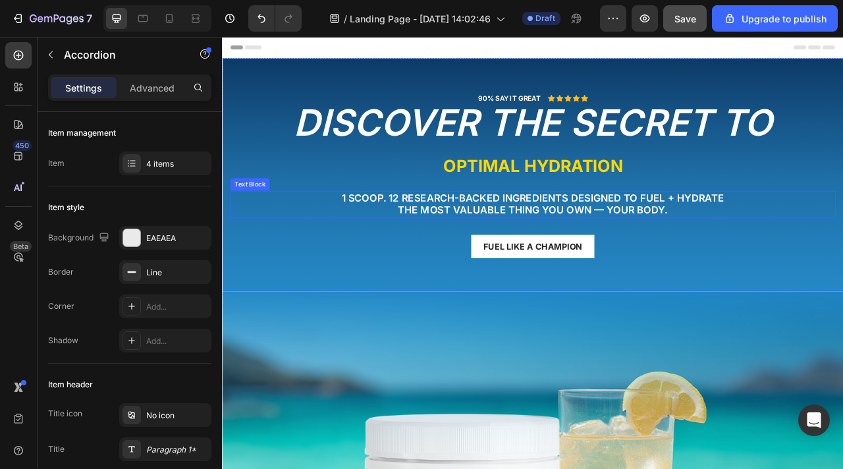
click at [464, 251] on p "the most valuable thing you own — your body." at bounding box center [617, 258] width 768 height 16
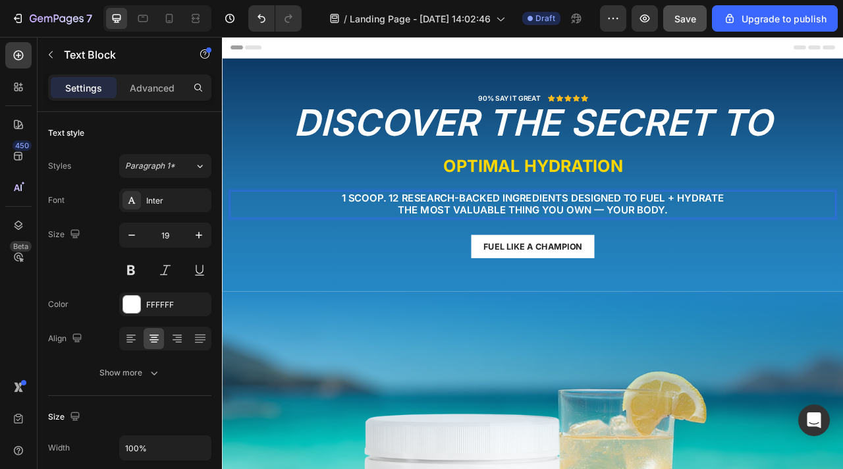
click at [449, 241] on p "1 Scoop. 12 Research-Backed Ingredients Designed to fuel + Hydrate" at bounding box center [617, 242] width 768 height 16
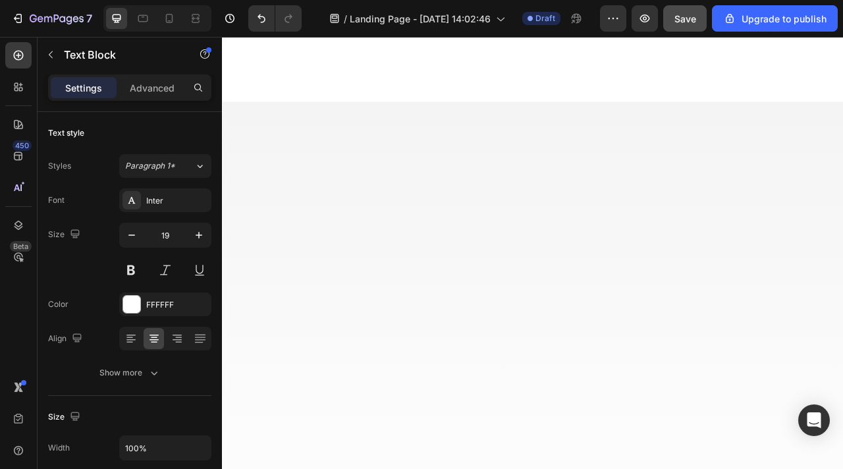
scroll to position [1911, 0]
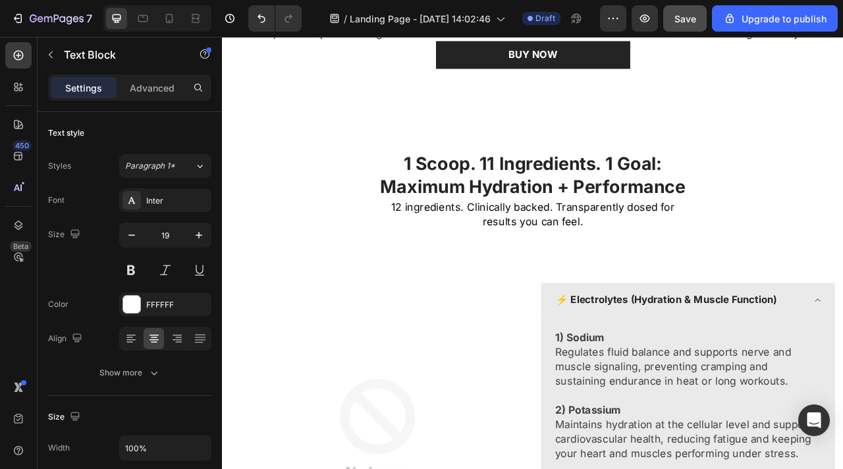
click at [684, 20] on span "Save" at bounding box center [685, 18] width 22 height 11
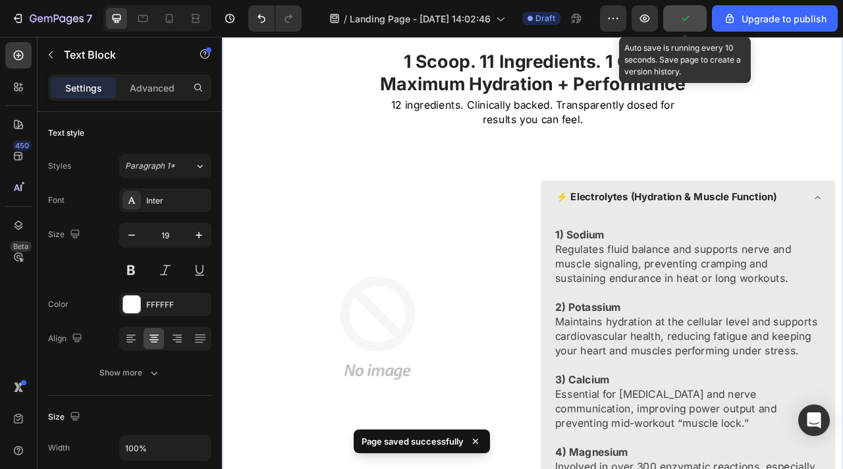
scroll to position [2119, 0]
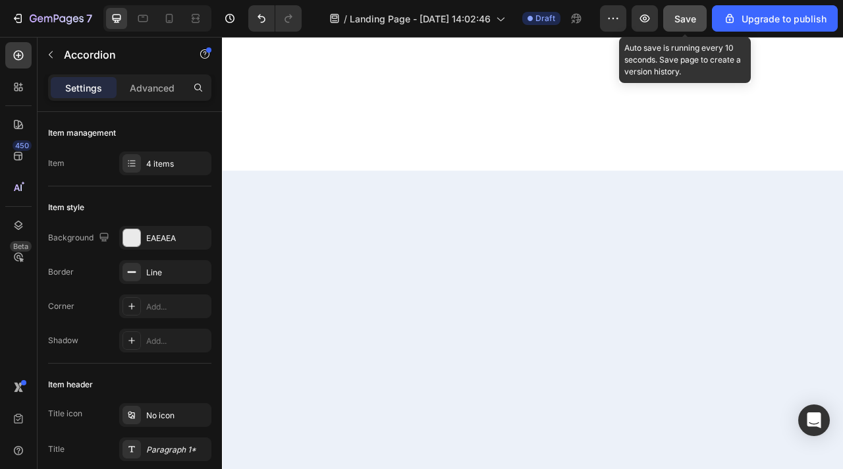
scroll to position [2142, 0]
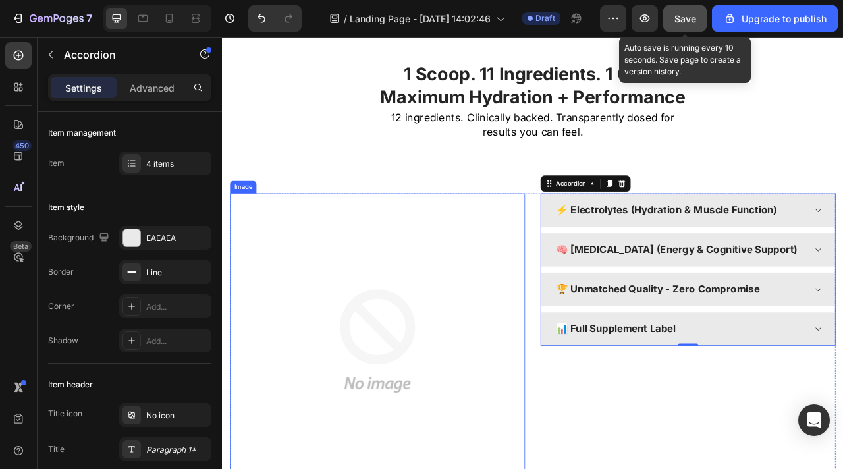
click at [427, 358] on img at bounding box center [419, 423] width 375 height 375
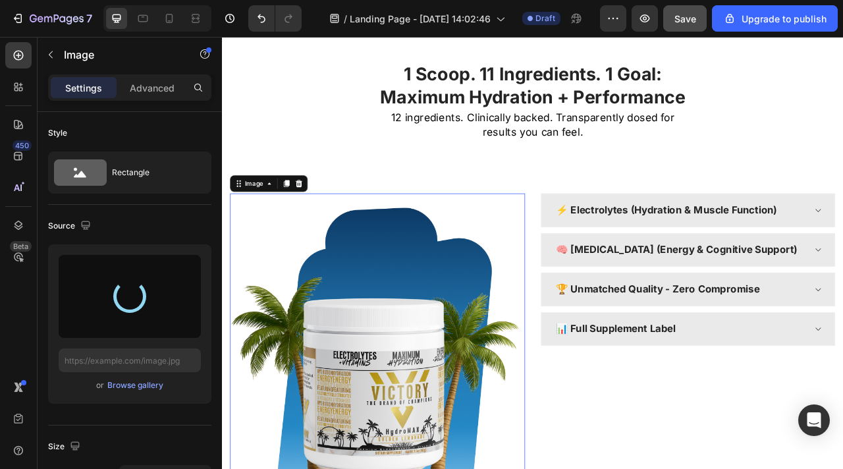
type input "[URL][DOMAIN_NAME]"
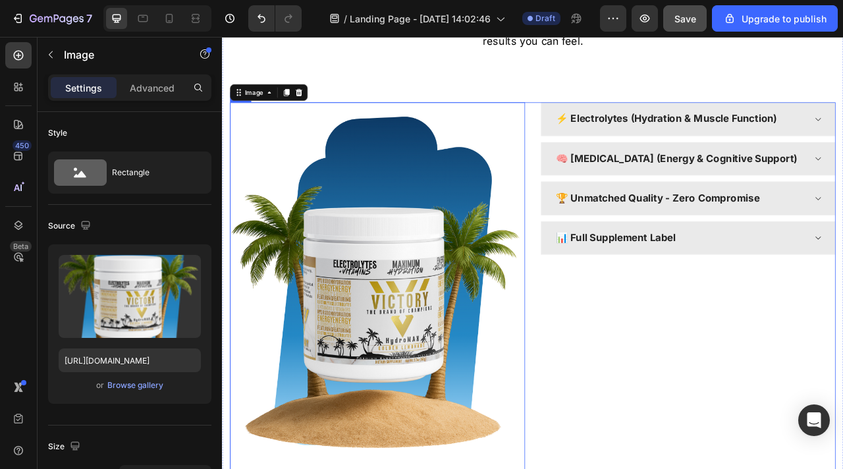
scroll to position [2240, 0]
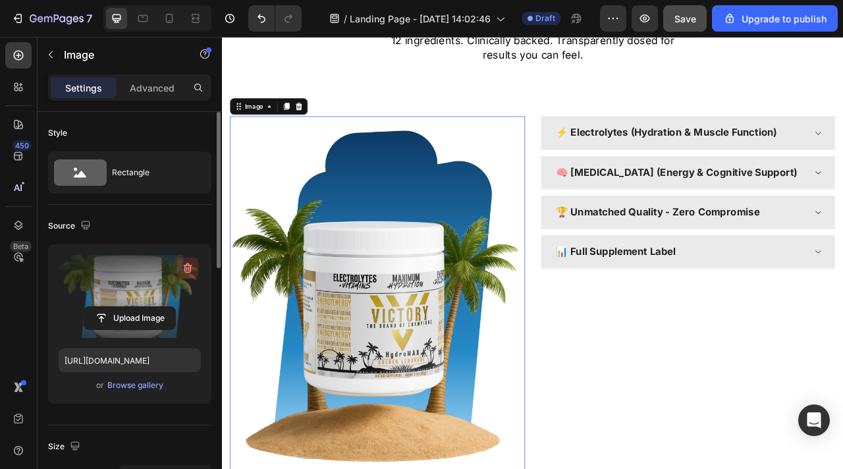
click at [189, 267] on icon "button" at bounding box center [187, 267] width 13 height 13
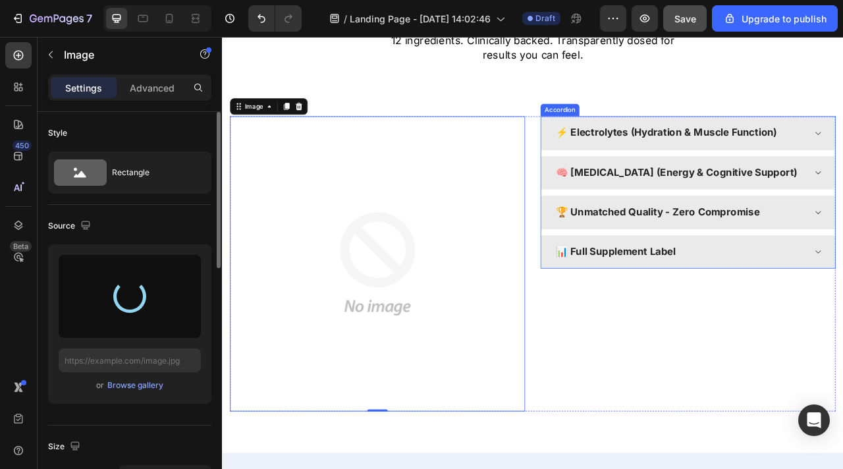
type input "[URL][DOMAIN_NAME]"
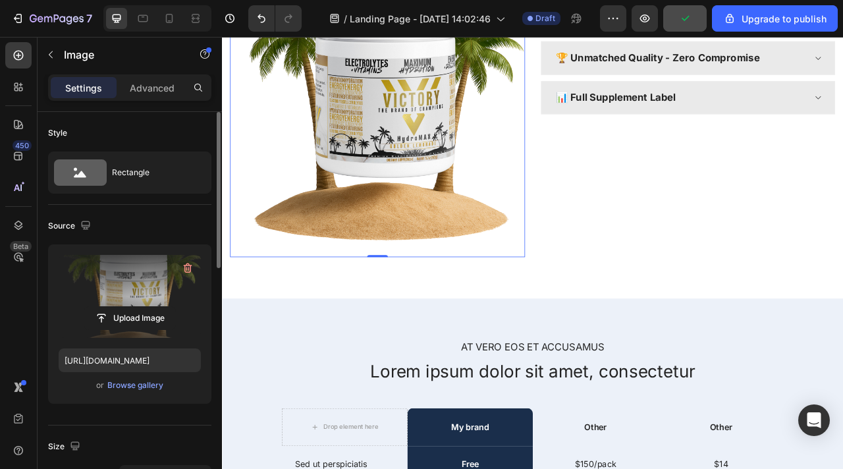
scroll to position [2437, 0]
click at [163, 17] on icon at bounding box center [169, 18] width 13 height 13
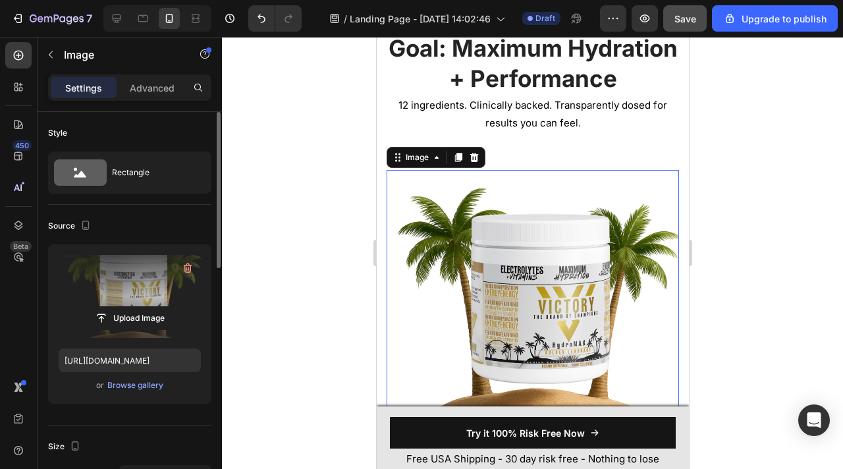
scroll to position [2110, 0]
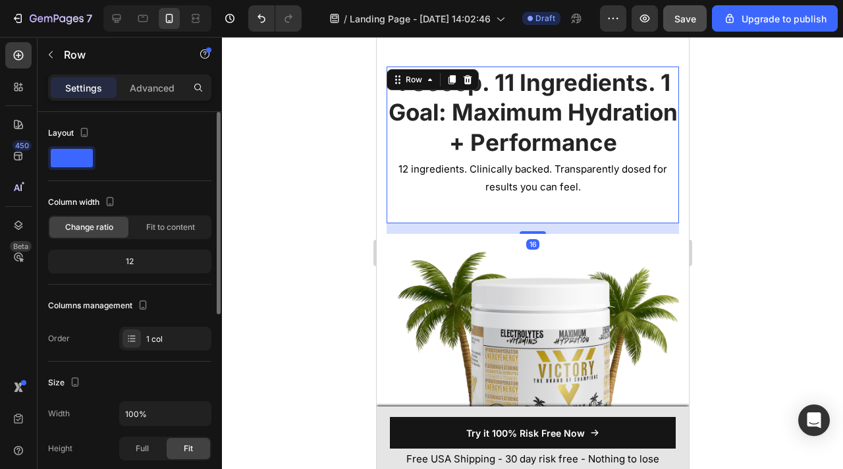
click at [499, 198] on div "1 Scoop. 11 Ingredients. 1 Goal: Maximum Hydration + Performance Heading 12 ing…" at bounding box center [532, 145] width 292 height 157
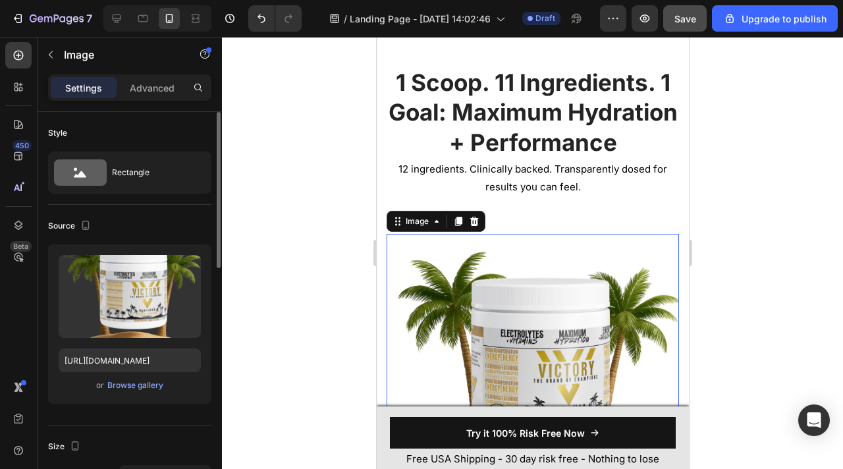
click at [528, 193] on p "12 ingredients. Clinically backed. Transparently dosed for results you can feel." at bounding box center [532, 178] width 290 height 36
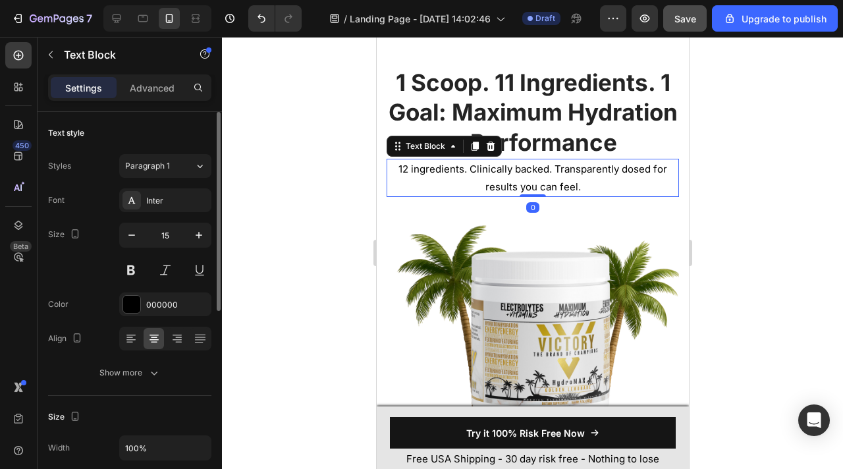
drag, startPoint x: 528, startPoint y: 221, endPoint x: 540, endPoint y: 62, distance: 159.2
click at [540, 62] on div "1 Scoop. 11 Ingredients. 1 Goal: Maximum Hydration + Performance Heading 12 ing…" at bounding box center [532, 393] width 312 height 759
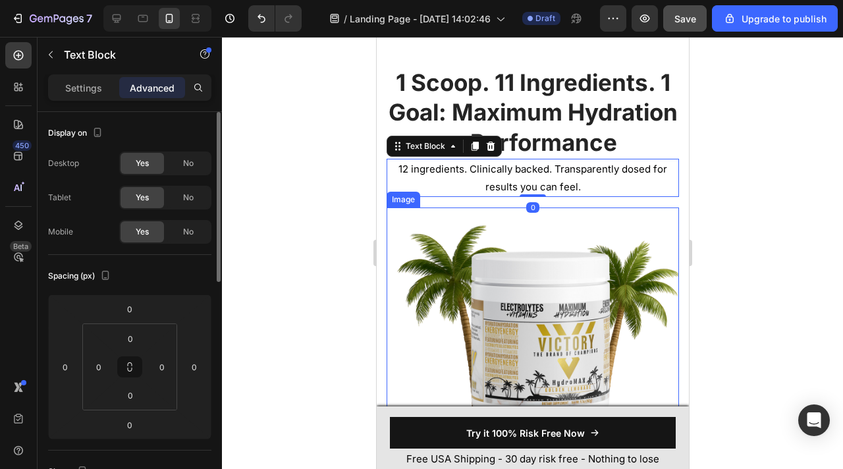
click at [580, 207] on img at bounding box center [532, 353] width 292 height 292
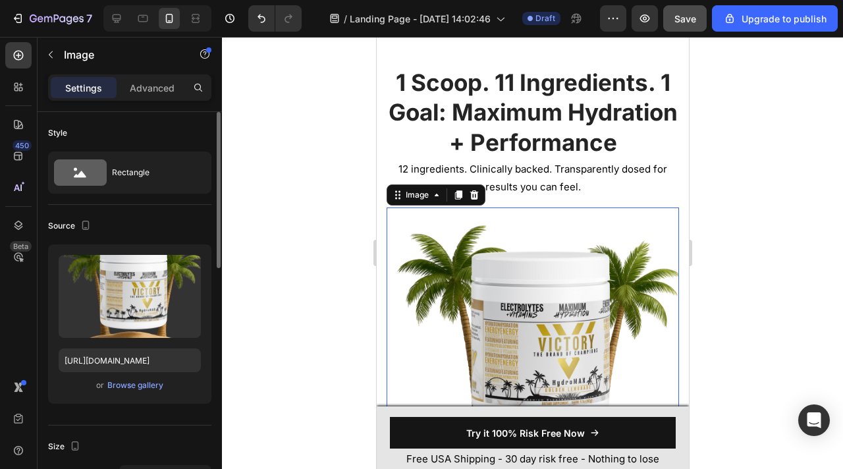
click at [569, 194] on p "12 ingredients. Clinically backed. Transparently dosed for results you can feel." at bounding box center [532, 178] width 290 height 36
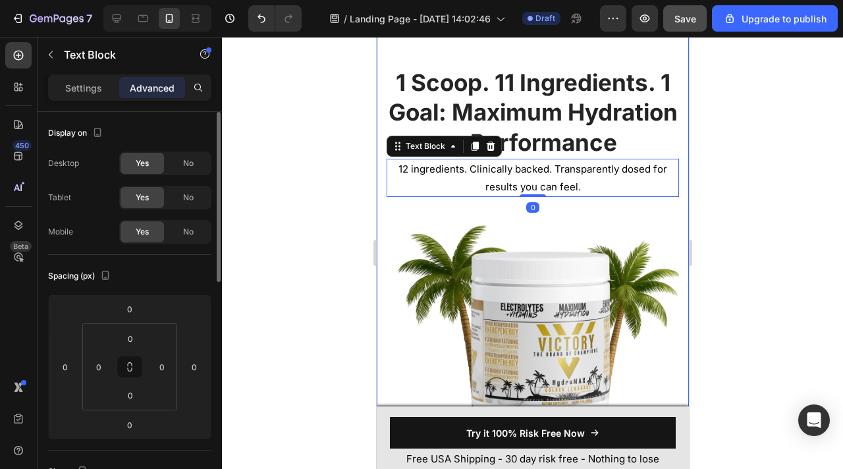
click at [565, 202] on div "1 Scoop. 11 Ingredients. 1 Goal: Maximum Hydration + Performance Heading 12 ing…" at bounding box center [532, 393] width 292 height 653
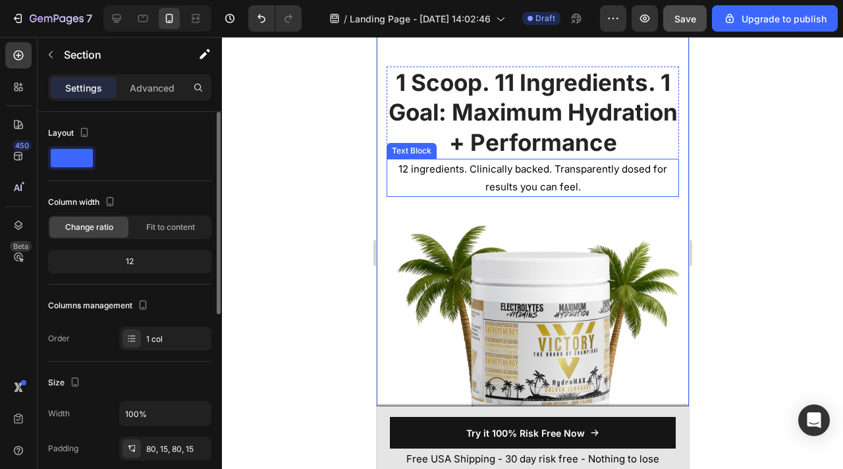
click at [537, 153] on h2 "1 Scoop. 11 Ingredients. 1 Goal: Maximum Hydration + Performance" at bounding box center [532, 113] width 292 height 93
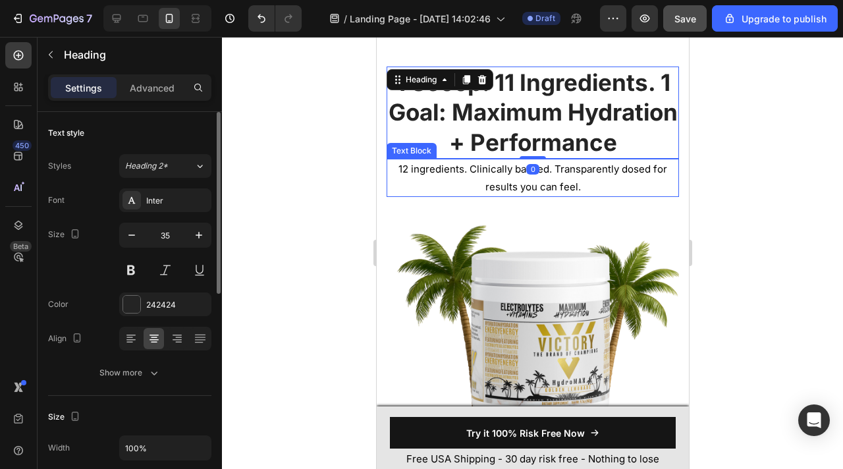
click at [410, 161] on p "12 ingredients. Clinically backed. Transparently dosed for results you can feel." at bounding box center [532, 178] width 290 height 36
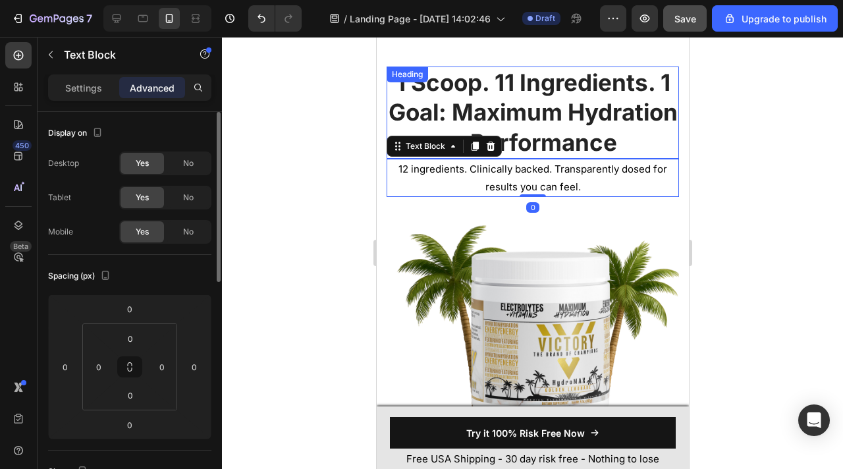
click at [559, 157] on h2 "1 Scoop. 11 Ingredients. 1 Goal: Maximum Hydration + Performance" at bounding box center [532, 113] width 292 height 93
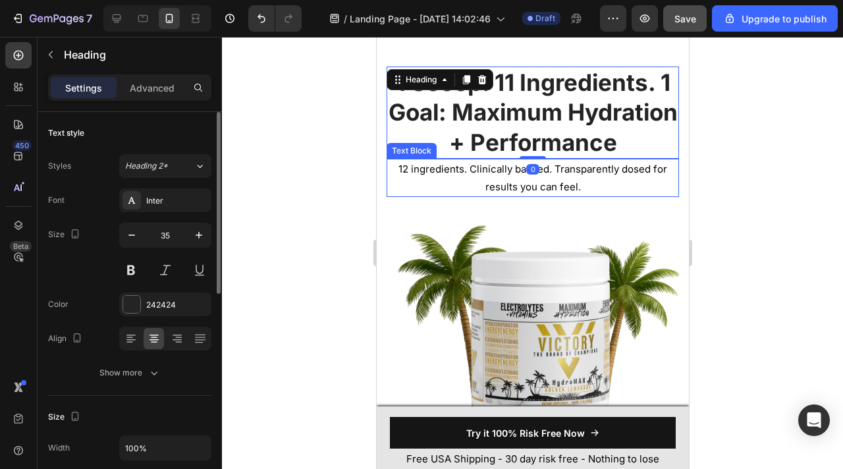
click at [644, 193] on p "12 ingredients. Clinically backed. Transparently dosed for results you can feel." at bounding box center [532, 178] width 290 height 36
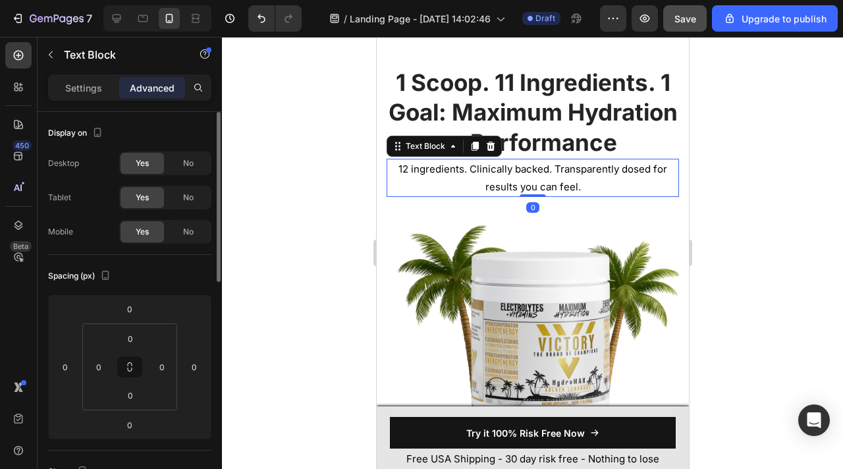
click at [644, 193] on p "12 ingredients. Clinically backed. Transparently dosed for results you can feel." at bounding box center [532, 178] width 290 height 36
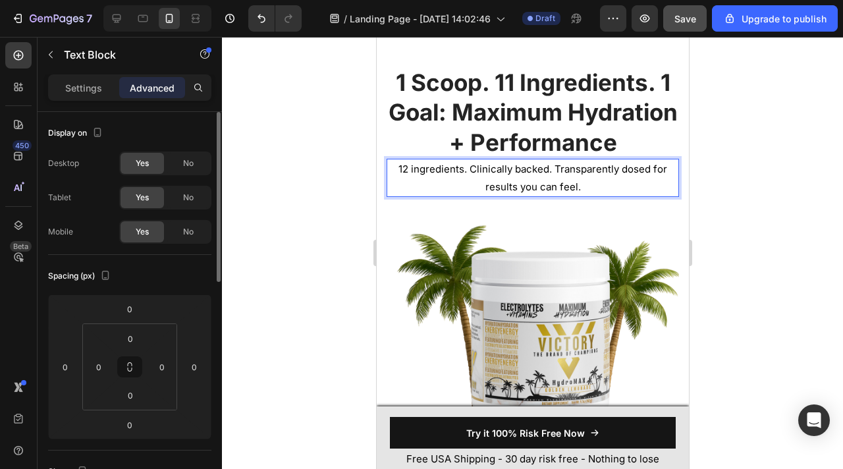
click at [587, 134] on h2 "1 Scoop. 11 Ingredients. 1 Goal: Maximum Hydration + Performance" at bounding box center [532, 113] width 292 height 93
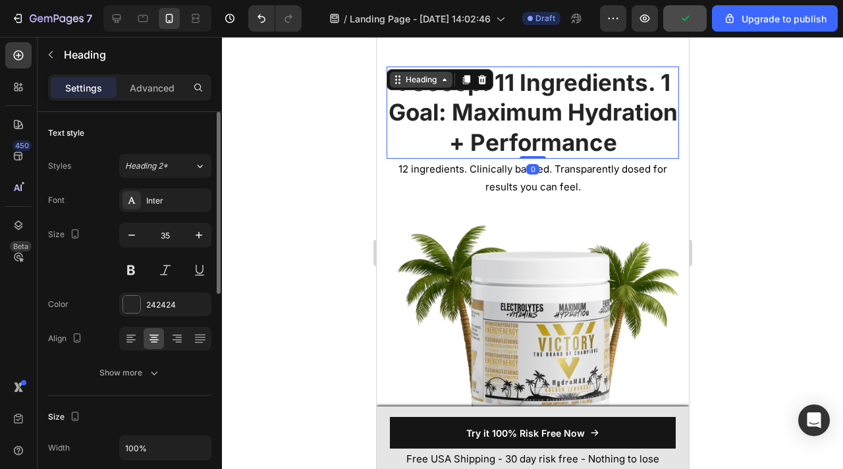
click at [433, 77] on div "Heading" at bounding box center [420, 80] width 36 height 12
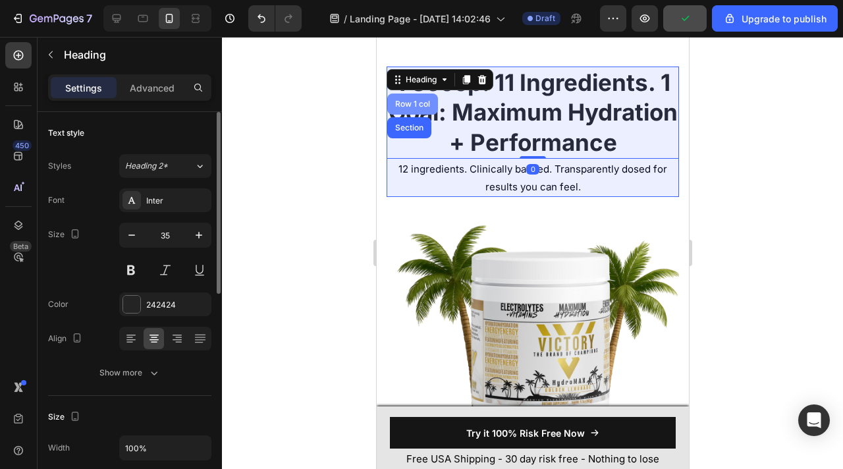
click at [416, 105] on div "Row 1 col" at bounding box center [412, 104] width 40 height 8
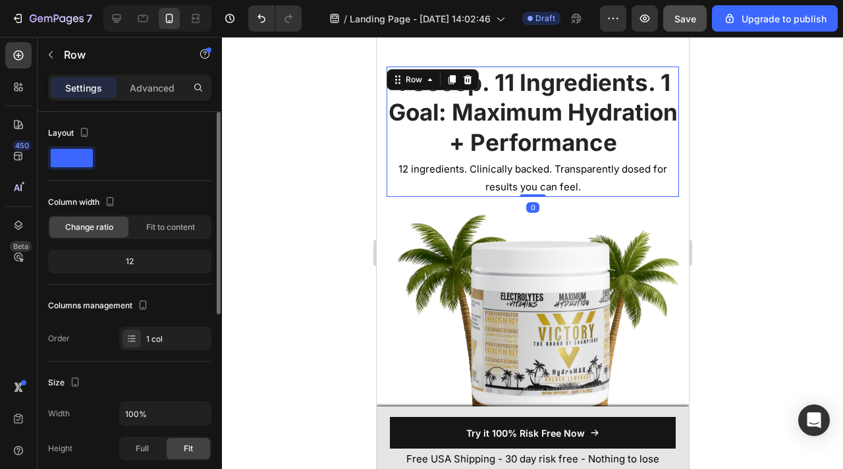
drag, startPoint x: 532, startPoint y: 206, endPoint x: 541, endPoint y: 172, distance: 35.3
click at [541, 173] on div "1 Scoop. 11 Ingredients. 1 Goal: Maximum Hydration + Performance Heading 12 ing…" at bounding box center [532, 132] width 292 height 131
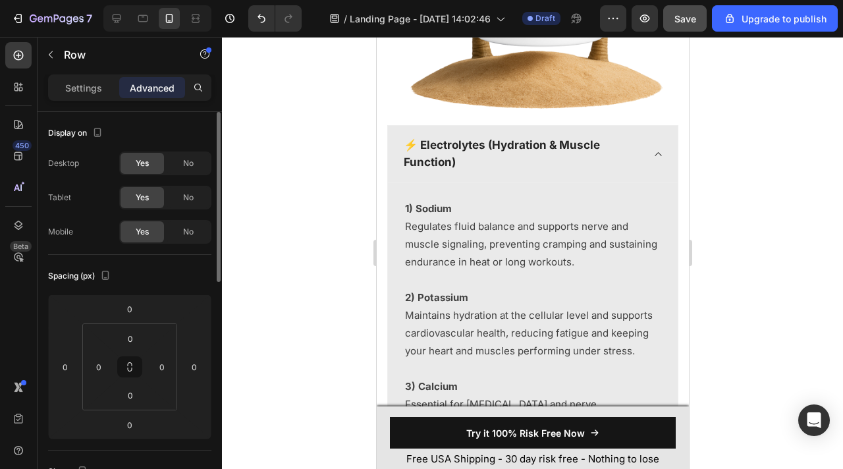
scroll to position [3042, 0]
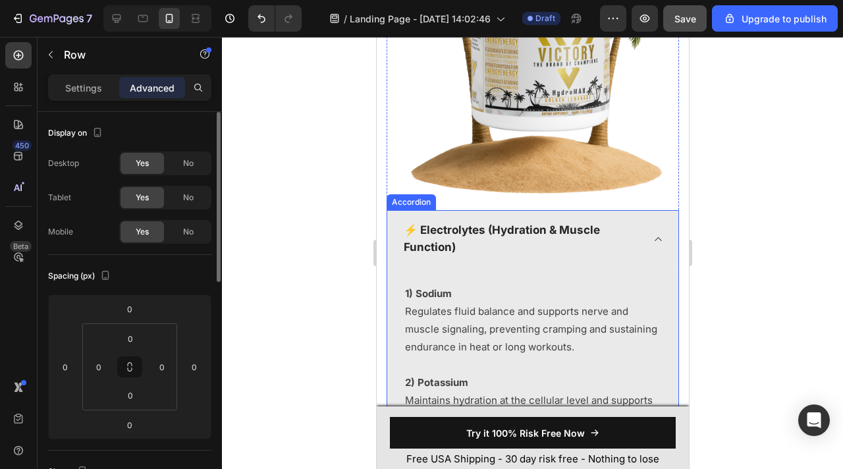
click at [653, 244] on icon at bounding box center [658, 239] width 10 height 11
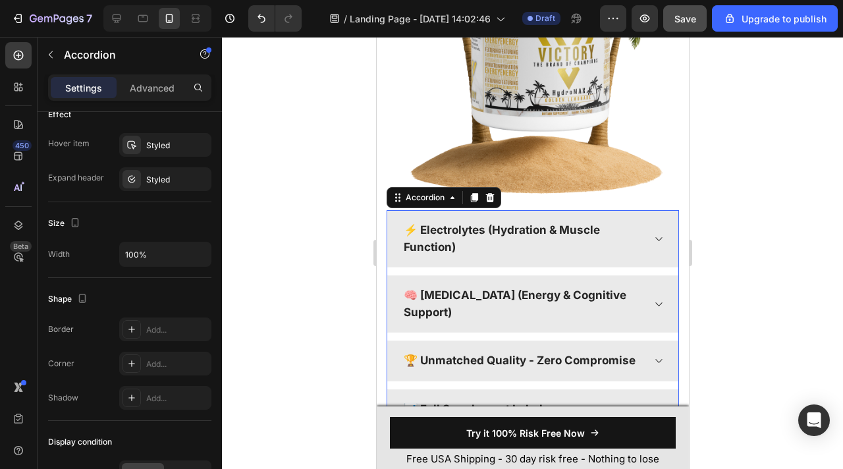
scroll to position [876, 0]
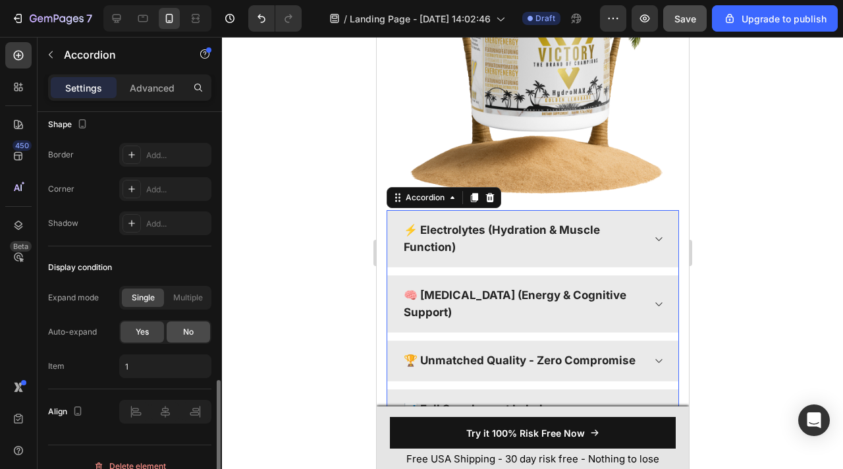
click at [180, 332] on div "No" at bounding box center [188, 331] width 43 height 21
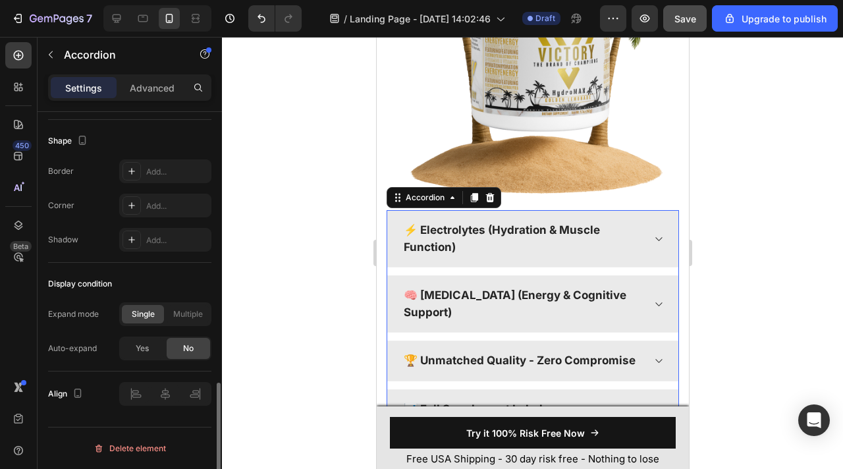
scroll to position [860, 0]
click at [657, 246] on div "⚡ Electrolytes (Hydration & Muscle Function)" at bounding box center [532, 239] width 290 height 56
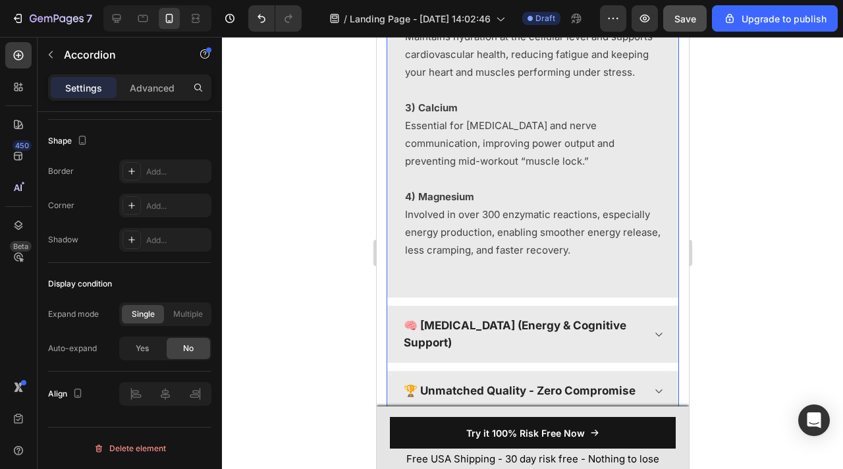
click at [660, 331] on icon at bounding box center [658, 334] width 10 height 11
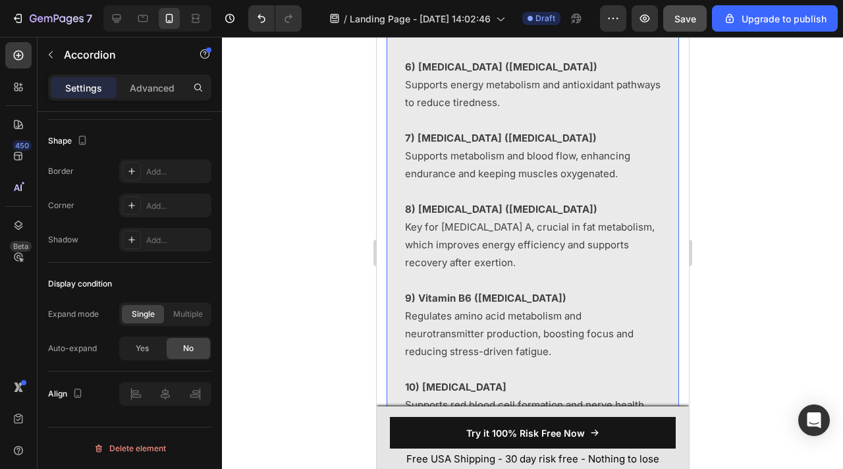
scroll to position [3232, 0]
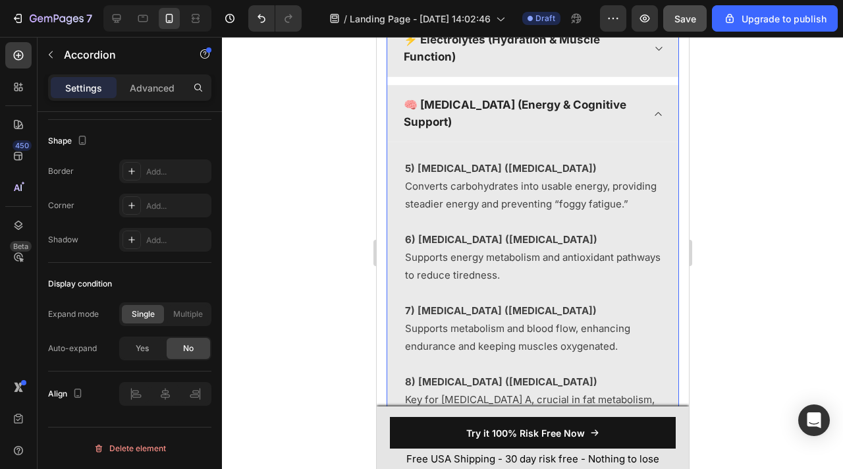
click at [663, 109] on icon at bounding box center [658, 114] width 10 height 11
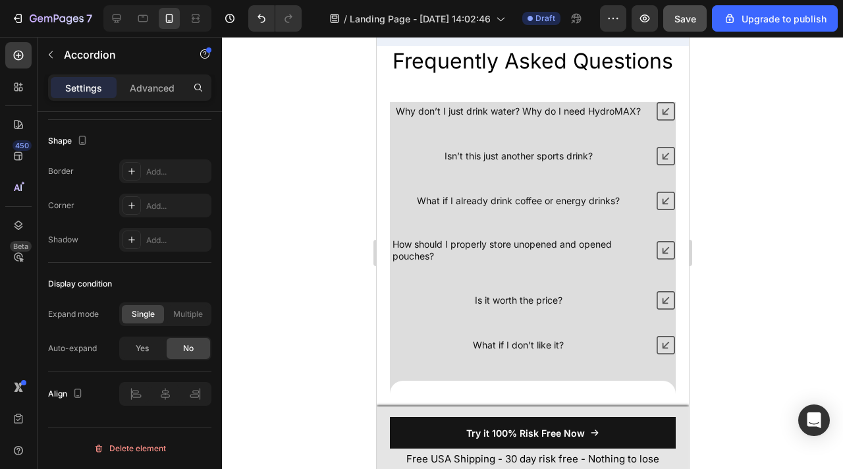
scroll to position [4170, 0]
click at [121, 18] on icon at bounding box center [116, 18] width 13 height 13
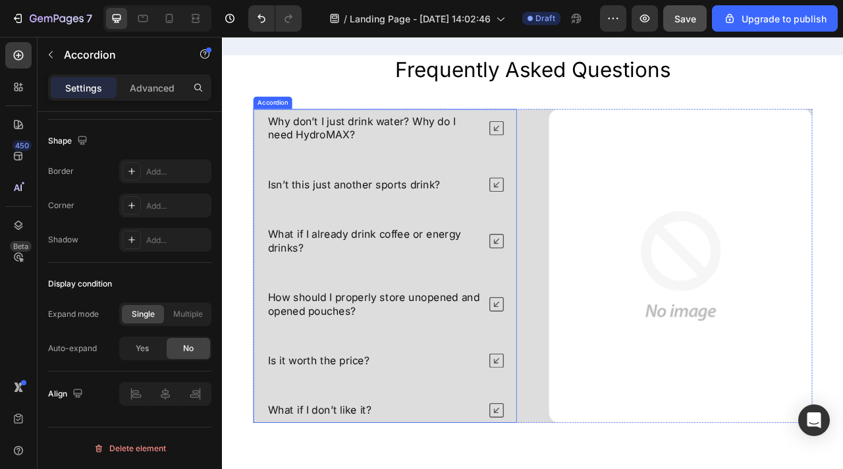
click at [269, 209] on div "Isn’t this just another sports drink?" at bounding box center [429, 225] width 334 height 32
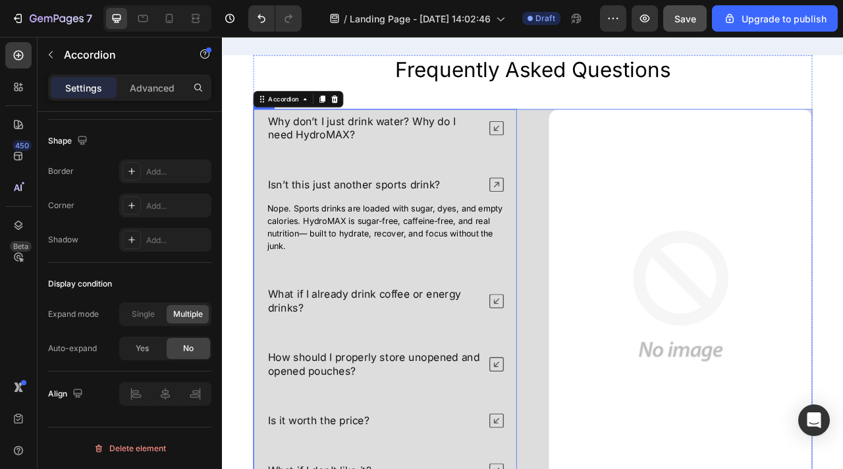
click at [632, 175] on div "Why don’t I just drink water? Why do I need HydroMAX? Isn’t this just another s…" at bounding box center [616, 366] width 711 height 476
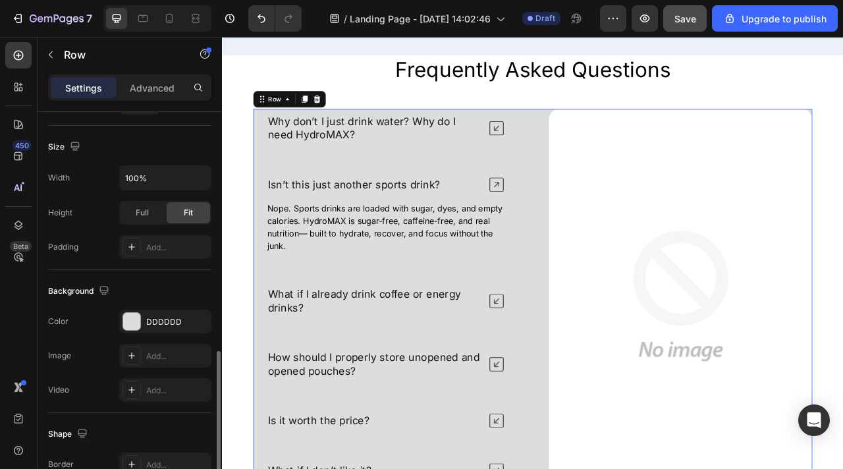
scroll to position [436, 0]
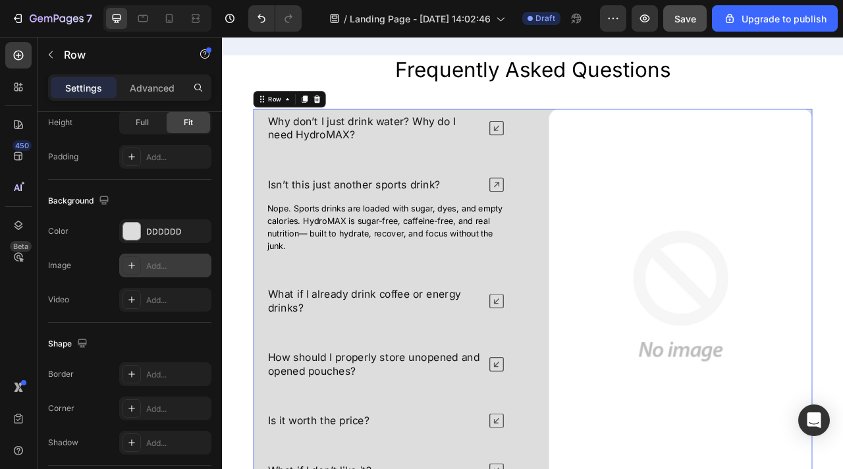
click at [157, 273] on div "Add..." at bounding box center [165, 266] width 92 height 24
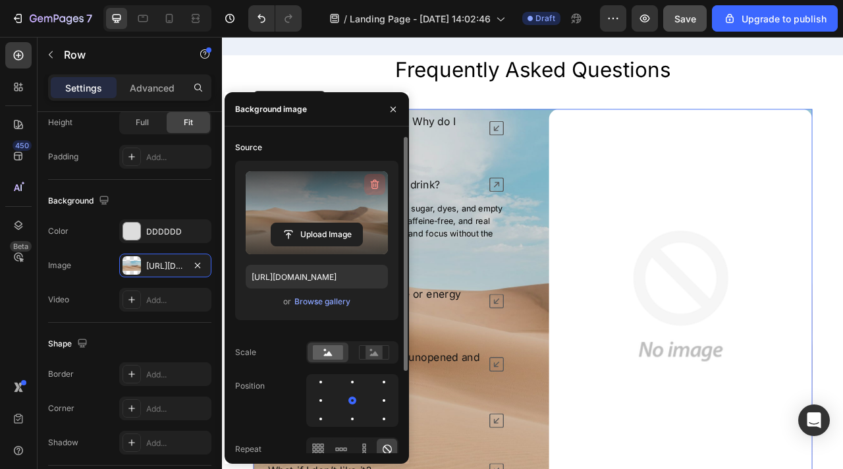
click at [372, 186] on icon "button" at bounding box center [375, 185] width 9 height 10
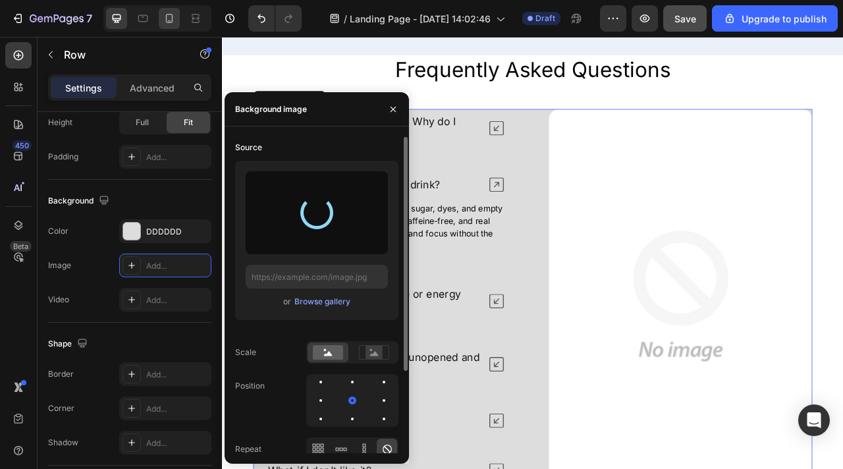
type input "[URL][DOMAIN_NAME]"
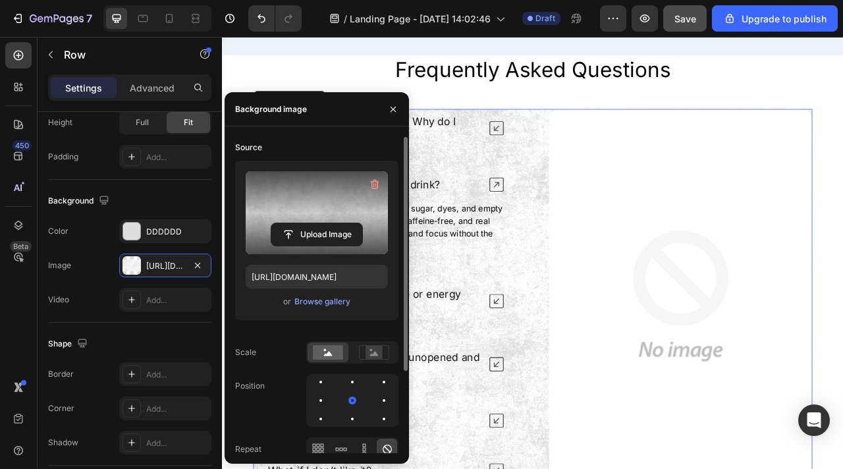
scroll to position [4235, 0]
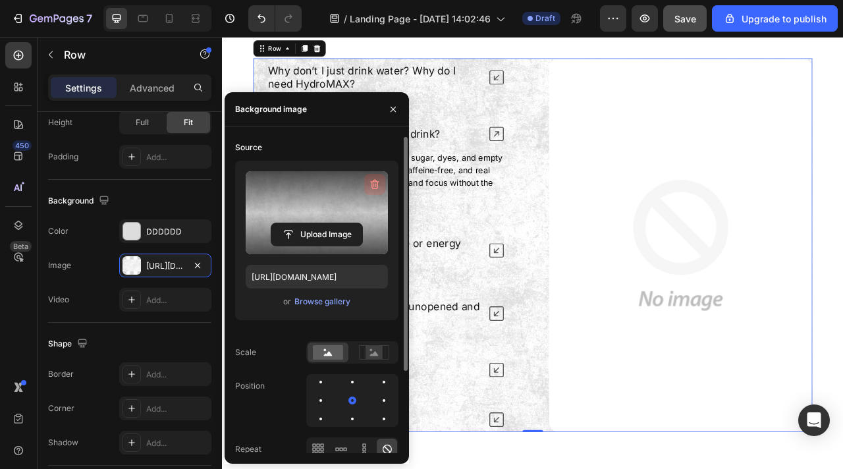
click at [373, 181] on icon "button" at bounding box center [375, 185] width 9 height 10
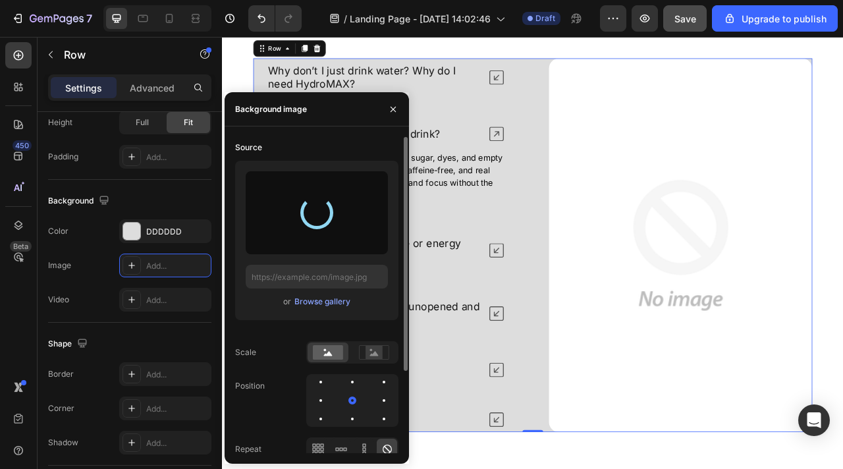
type input "[URL][DOMAIN_NAME]"
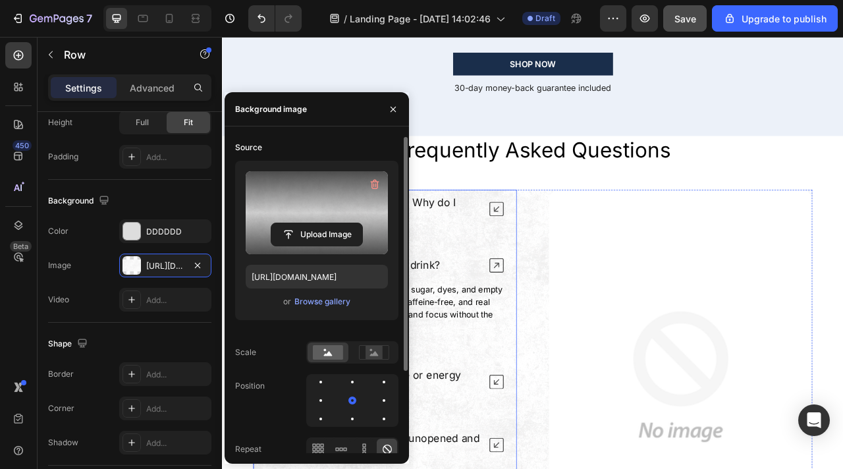
scroll to position [4111, 0]
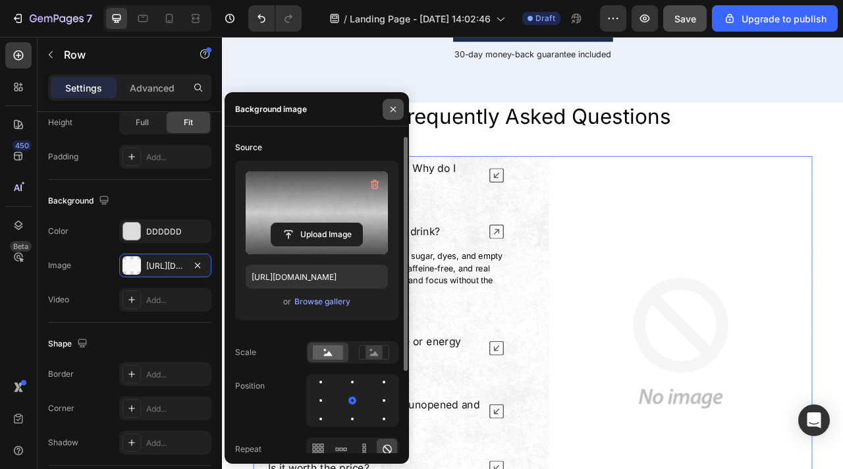
click at [391, 112] on icon "button" at bounding box center [393, 109] width 11 height 11
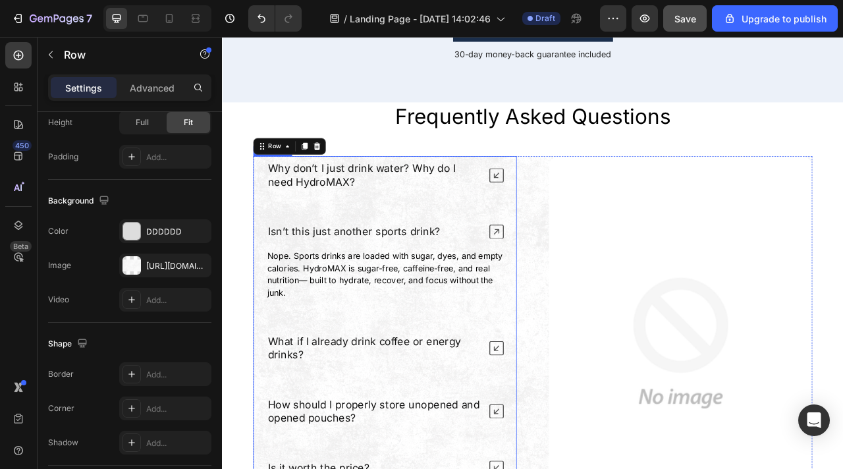
click at [580, 235] on div "Why don’t I just drink water? Why do I need HydroMAX?" at bounding box center [429, 212] width 334 height 49
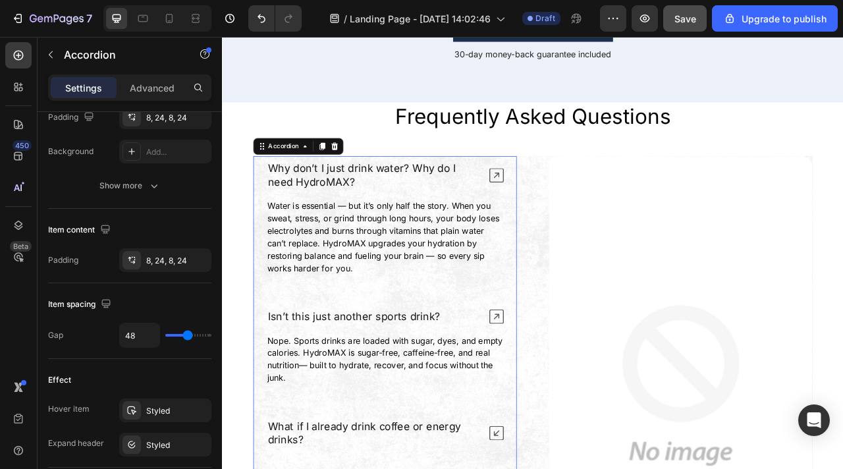
scroll to position [0, 0]
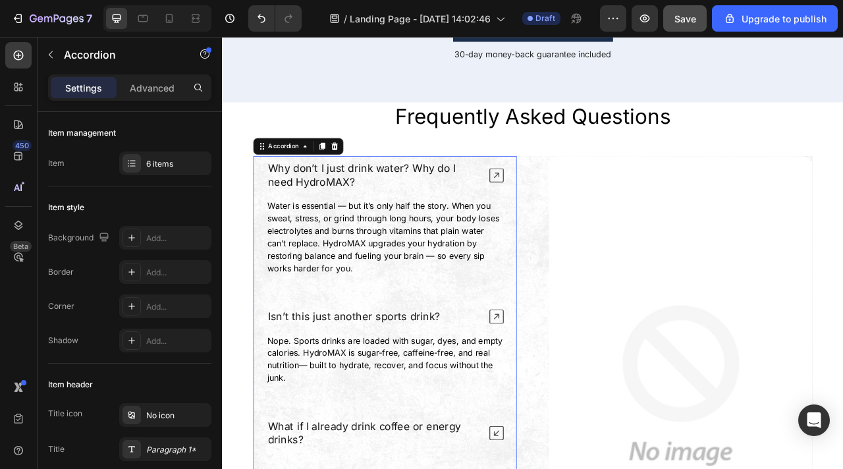
click at [582, 233] on div "Why don’t I just drink water? Why do I need HydroMAX?" at bounding box center [429, 212] width 334 height 49
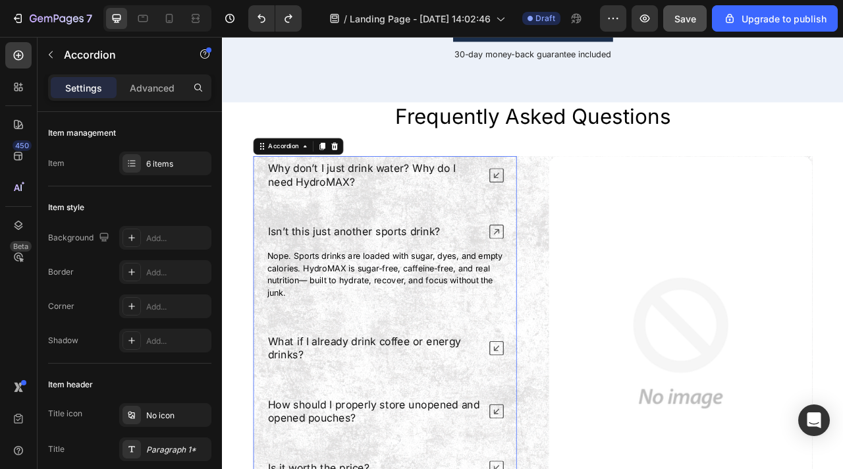
click at [578, 214] on icon at bounding box center [571, 213] width 18 height 18
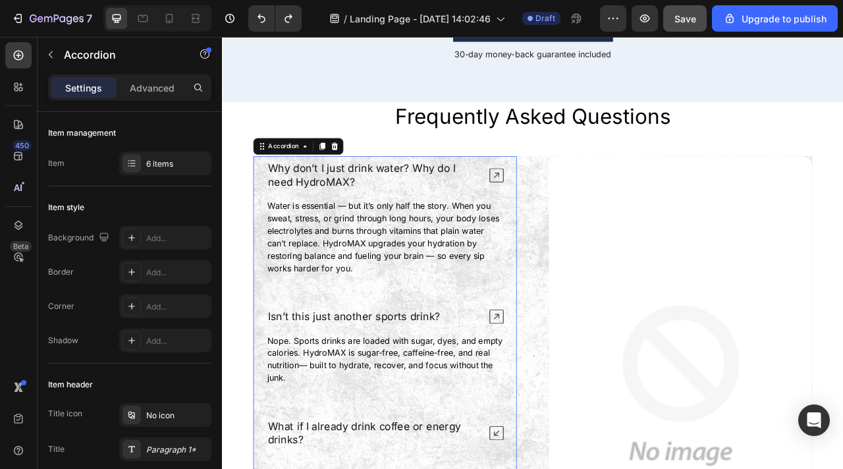
click at [578, 214] on icon at bounding box center [571, 213] width 18 height 18
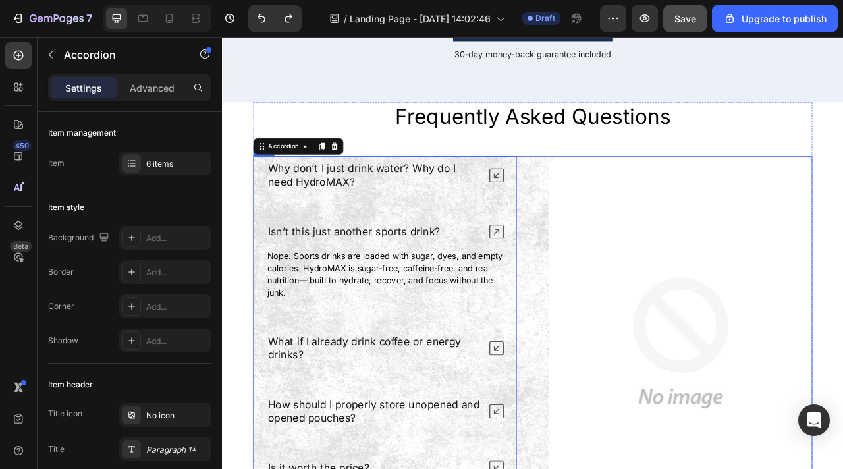
click at [608, 217] on div "Why don’t I just drink water? Why do I need HydroMAX? Isn’t this just another s…" at bounding box center [616, 426] width 711 height 476
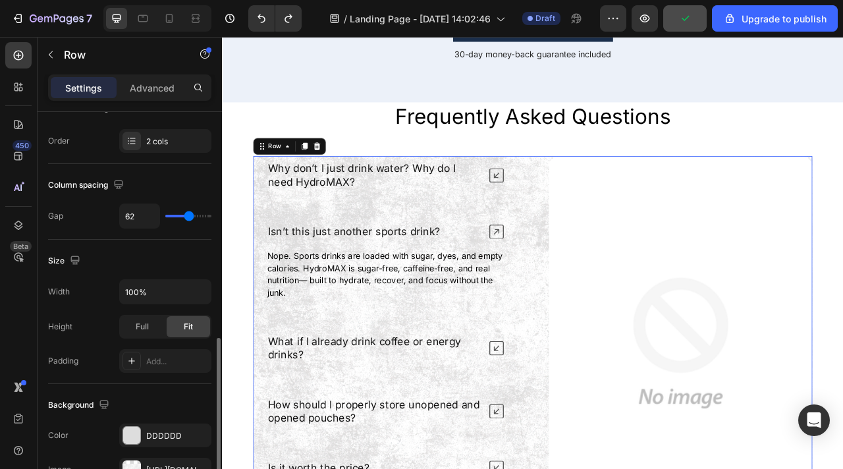
scroll to position [333, 0]
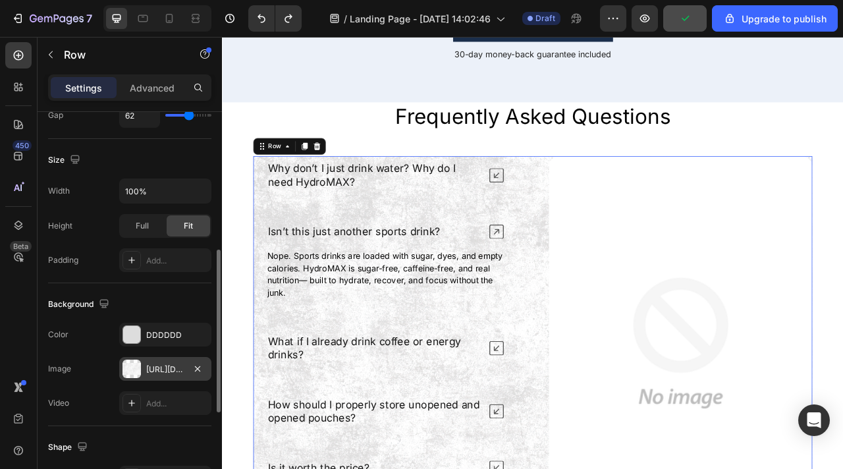
click at [161, 370] on div "[URL][DOMAIN_NAME]" at bounding box center [165, 370] width 38 height 12
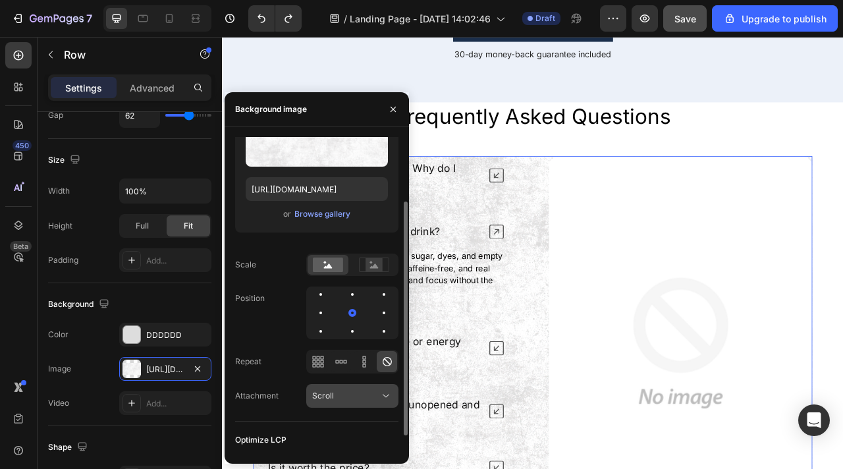
scroll to position [111, 0]
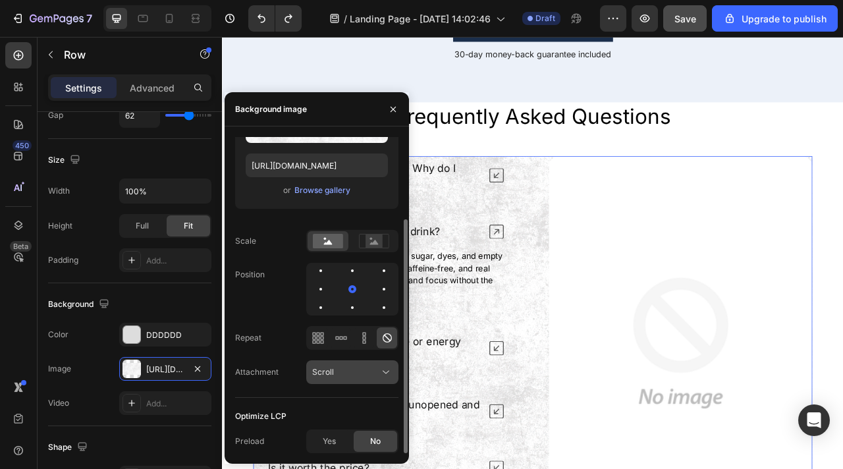
click at [322, 375] on span "Scroll" at bounding box center [323, 372] width 22 height 10
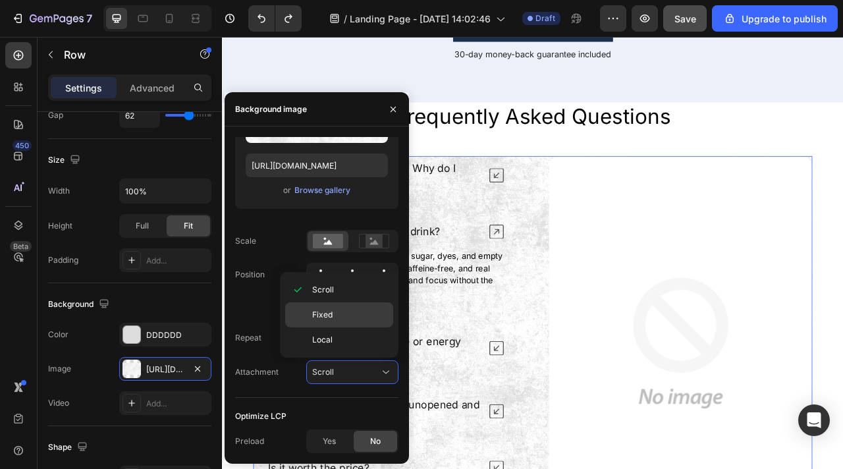
click at [318, 311] on span "Fixed" at bounding box center [322, 315] width 20 height 12
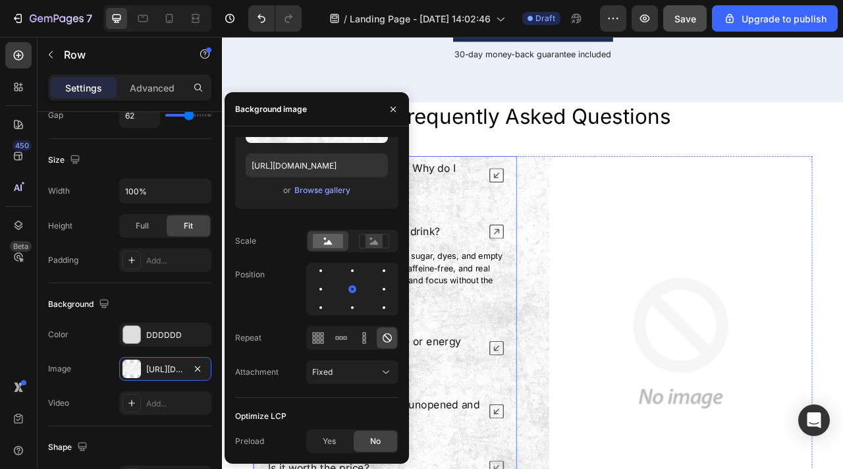
click at [569, 261] on div "Why don’t I just drink water? Why do I need HydroMAX? Isn’t this just another s…" at bounding box center [428, 426] width 335 height 476
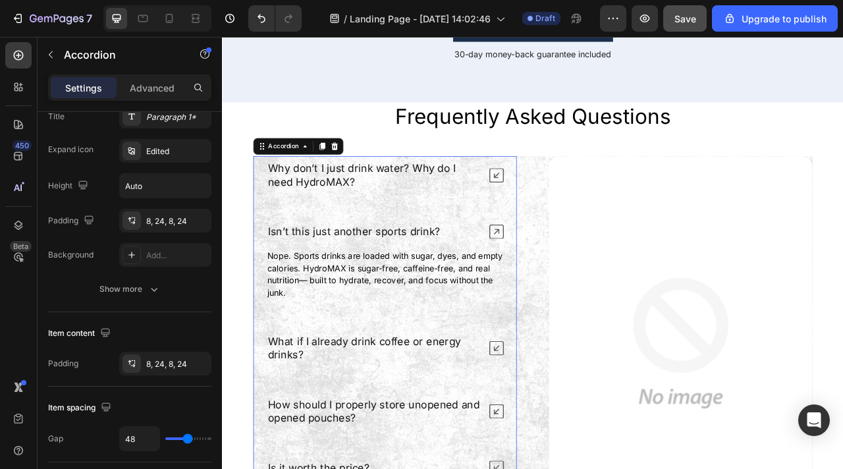
scroll to position [0, 0]
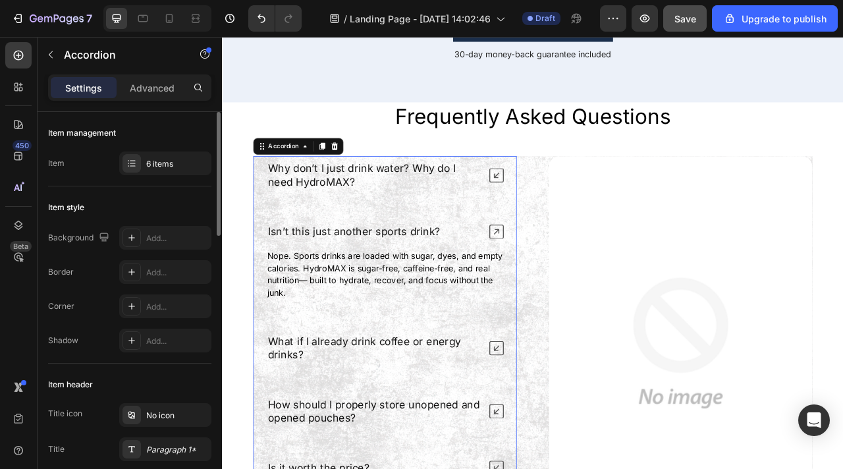
click at [570, 214] on icon at bounding box center [571, 213] width 18 height 18
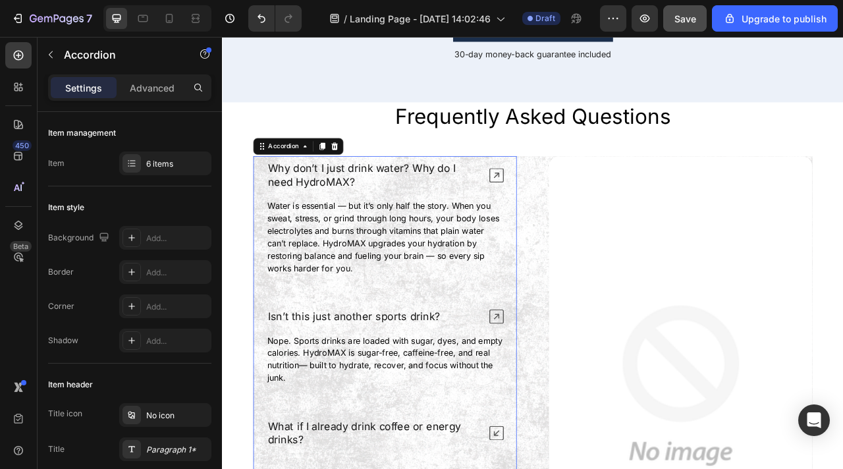
click at [570, 214] on icon at bounding box center [571, 213] width 18 height 18
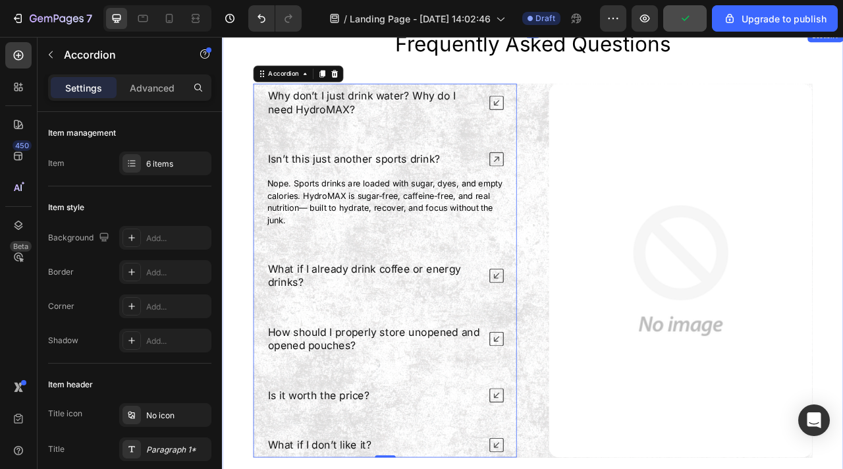
scroll to position [4237, 0]
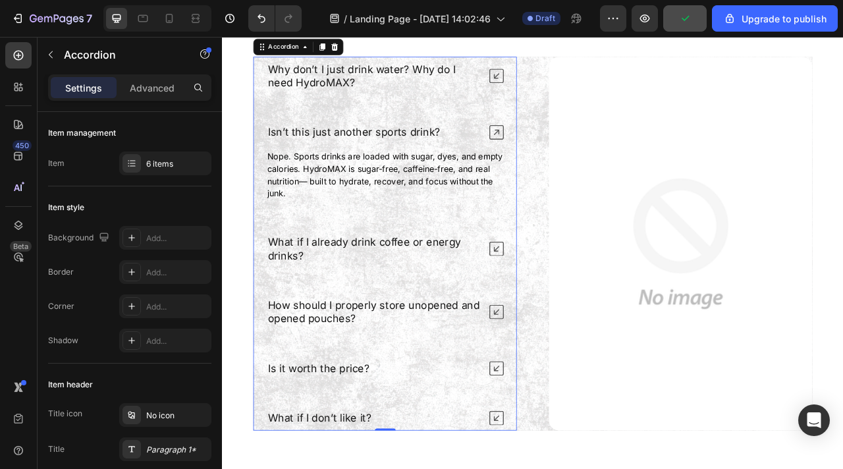
click at [575, 98] on div "Why don’t I just drink water? Why do I need HydroMAX?" at bounding box center [429, 86] width 334 height 49
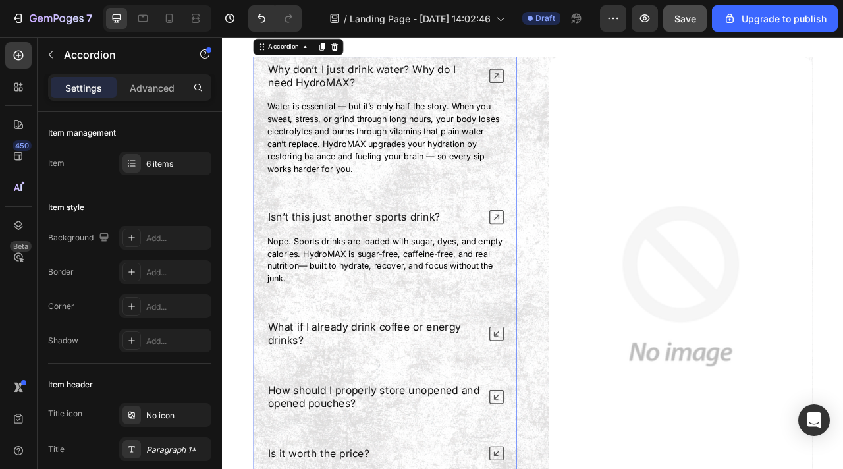
click at [575, 98] on div "Why don’t I just drink water? Why do I need HydroMAX?" at bounding box center [429, 86] width 334 height 49
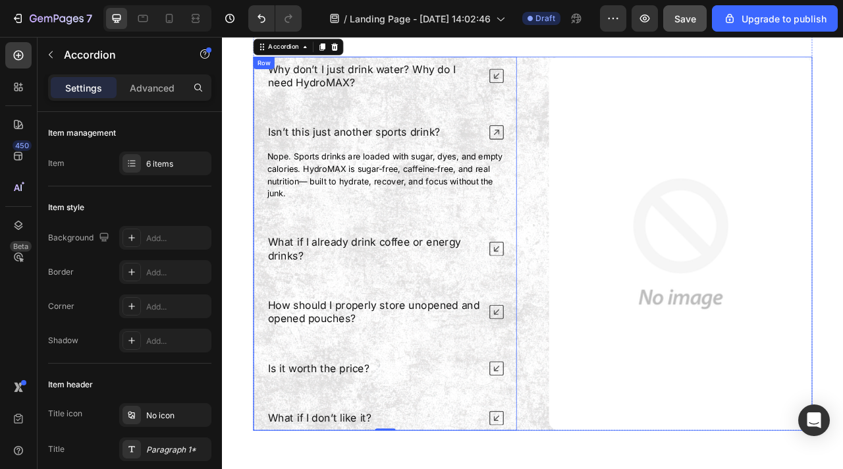
click at [609, 128] on div "Why don’t I just drink water? Why do I need HydroMAX? Isn’t this just another s…" at bounding box center [616, 300] width 711 height 476
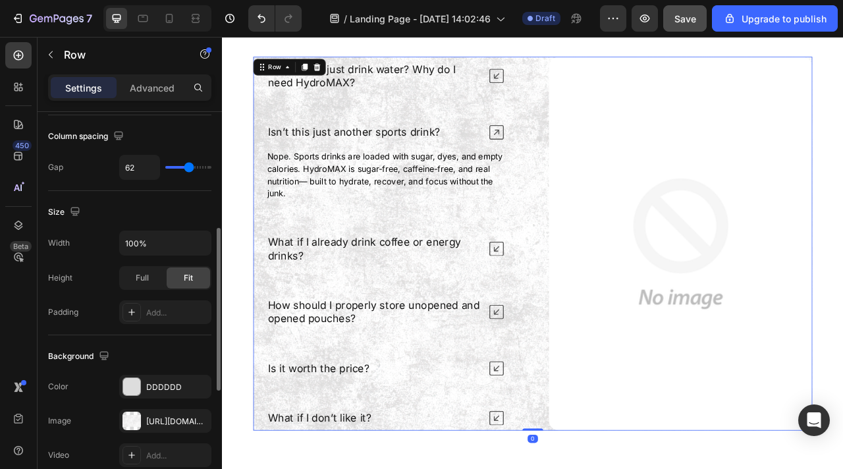
scroll to position [491, 0]
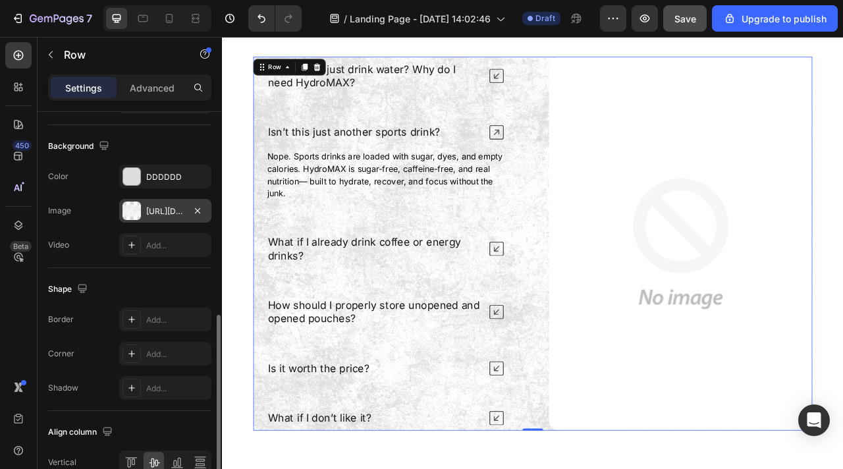
click at [153, 205] on div "[URL][DOMAIN_NAME]" at bounding box center [165, 211] width 38 height 12
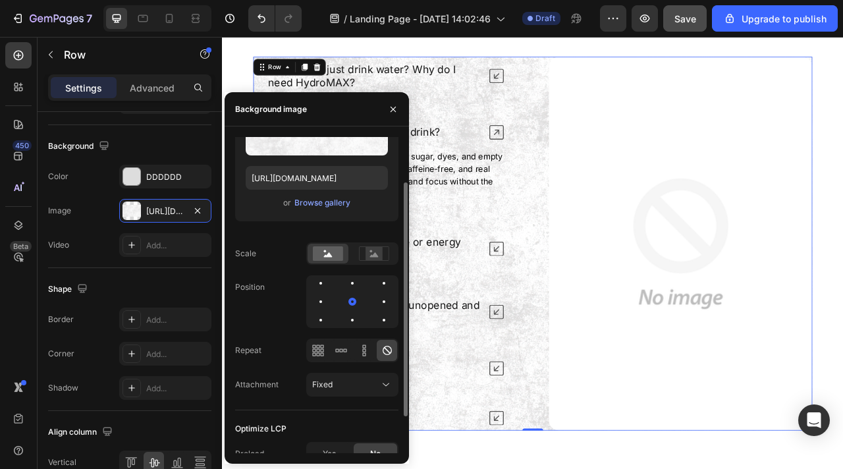
scroll to position [111, 0]
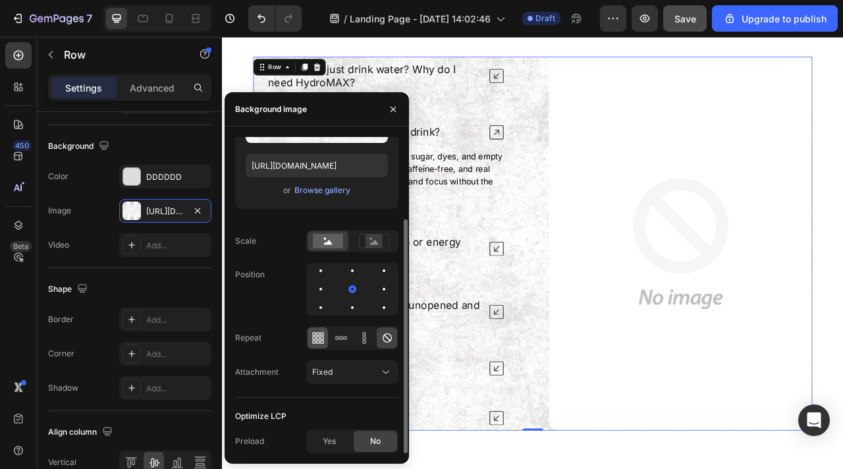
click at [313, 339] on icon at bounding box center [318, 337] width 13 height 13
click at [385, 339] on icon at bounding box center [387, 337] width 13 height 13
click at [374, 375] on div "Fixed" at bounding box center [345, 372] width 67 height 12
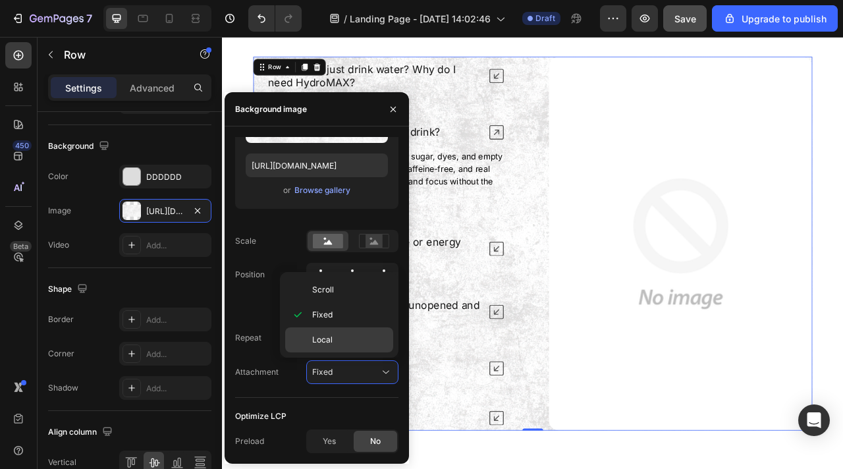
click at [359, 334] on p "Local" at bounding box center [349, 340] width 75 height 12
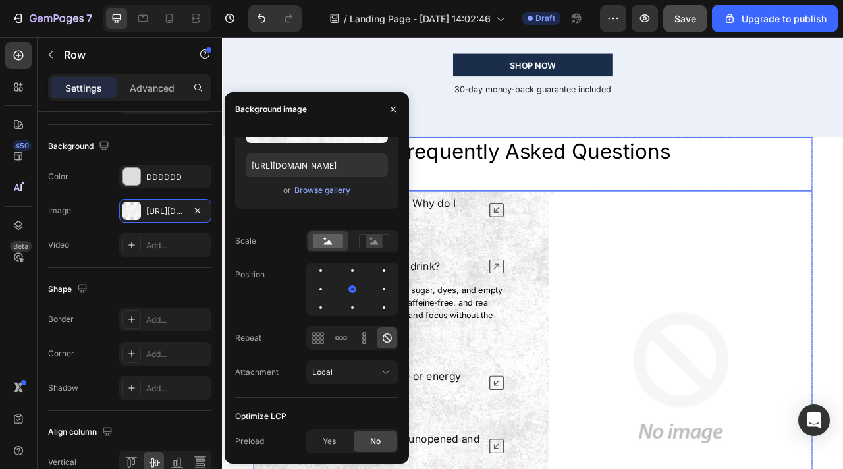
scroll to position [4064, 0]
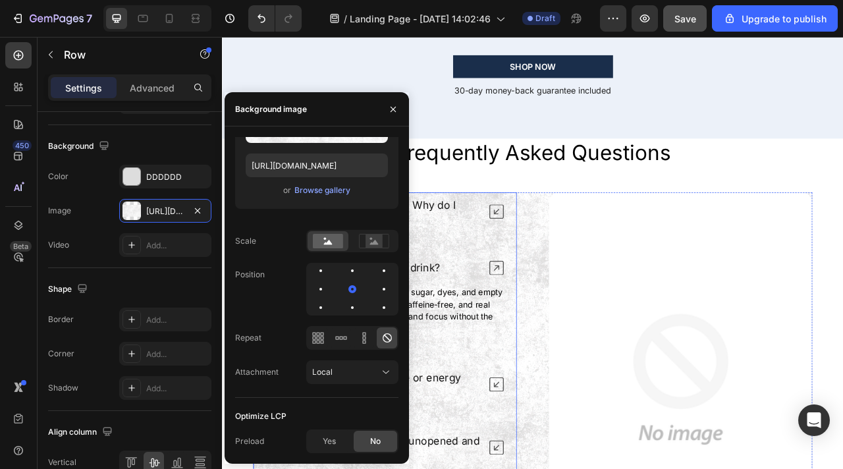
click at [573, 262] on icon at bounding box center [571, 259] width 18 height 18
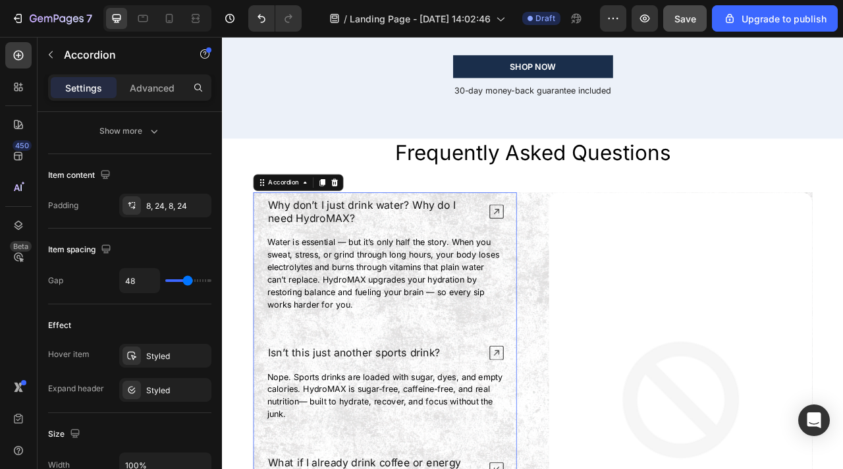
scroll to position [0, 0]
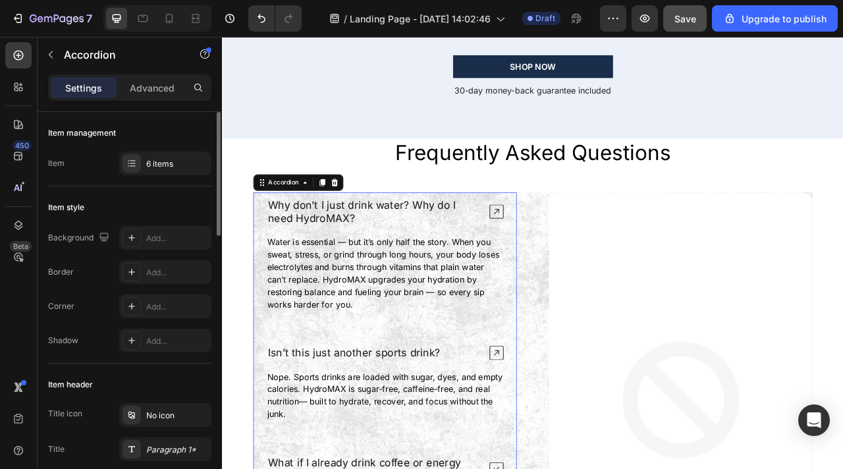
click at [573, 262] on icon at bounding box center [571, 259] width 18 height 18
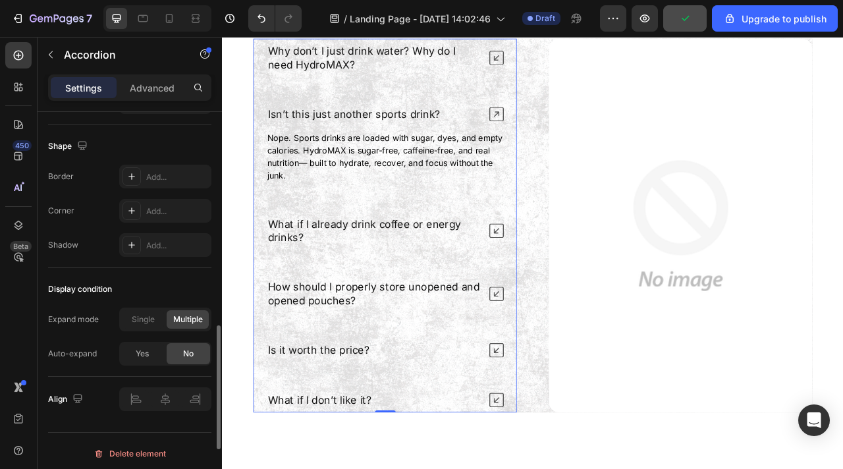
scroll to position [860, 0]
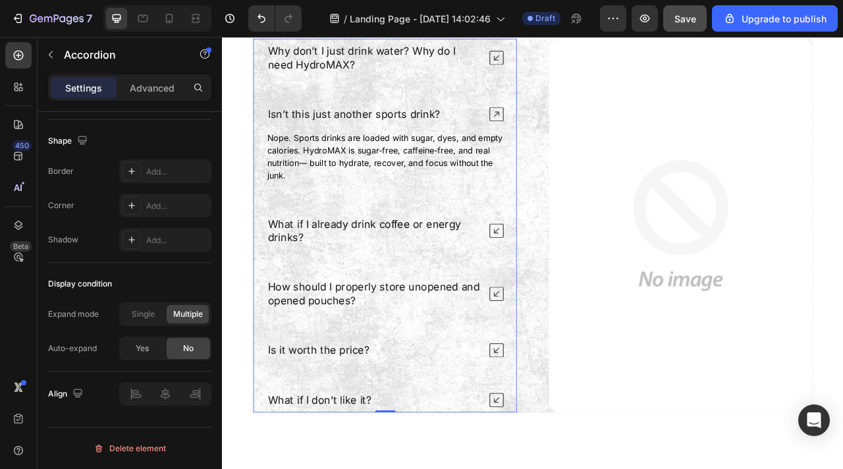
click at [559, 134] on div "Isn’t this just another sports drink?" at bounding box center [429, 135] width 334 height 32
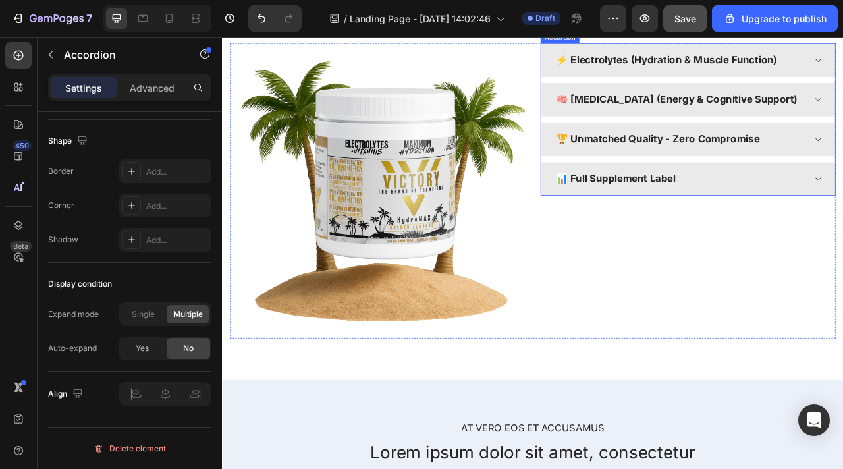
scroll to position [2637, 0]
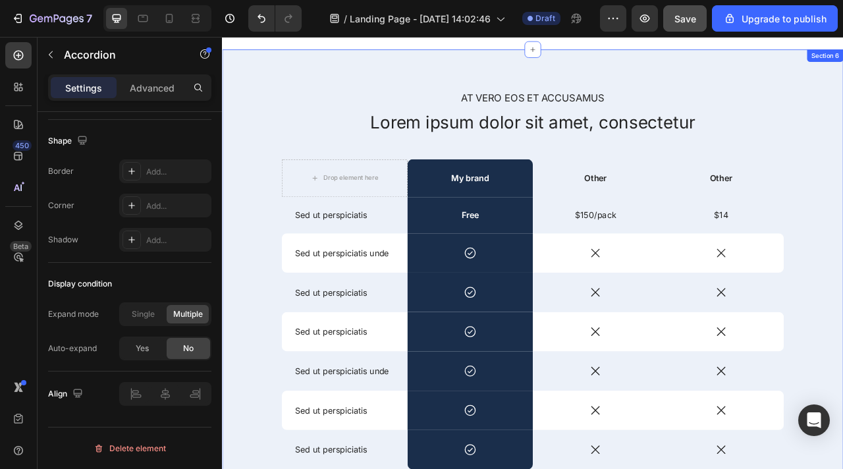
click at [344, 73] on div "At vero eos et accusamus Text Block Lorem ipsum dolor sit amet, consectetur Hea…" at bounding box center [617, 389] width 790 height 672
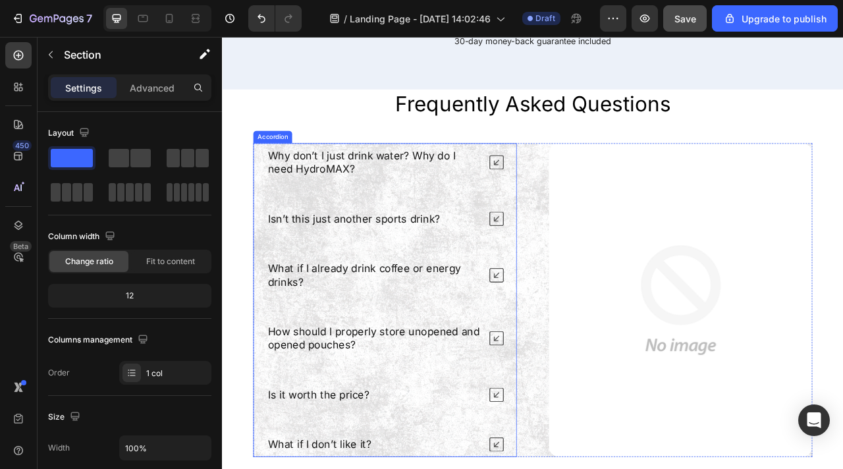
scroll to position [3240, 0]
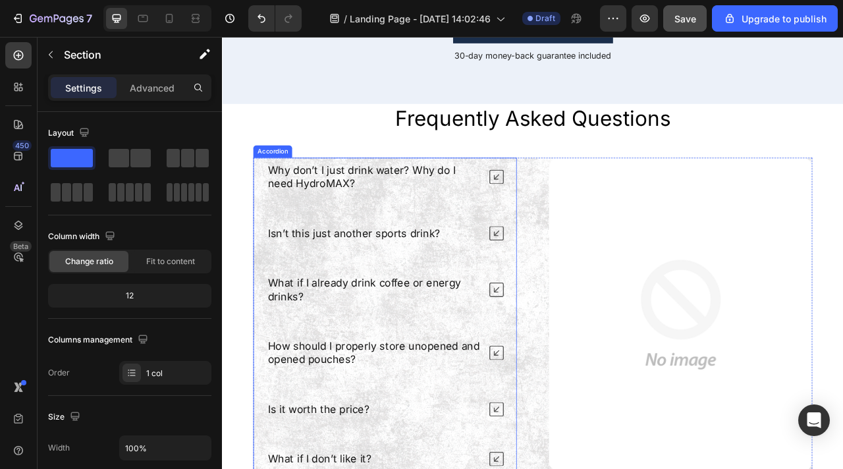
click at [433, 241] on div "Why don’t I just drink water? Why do I need HydroMAX? Isn’t this just another s…" at bounding box center [428, 389] width 335 height 399
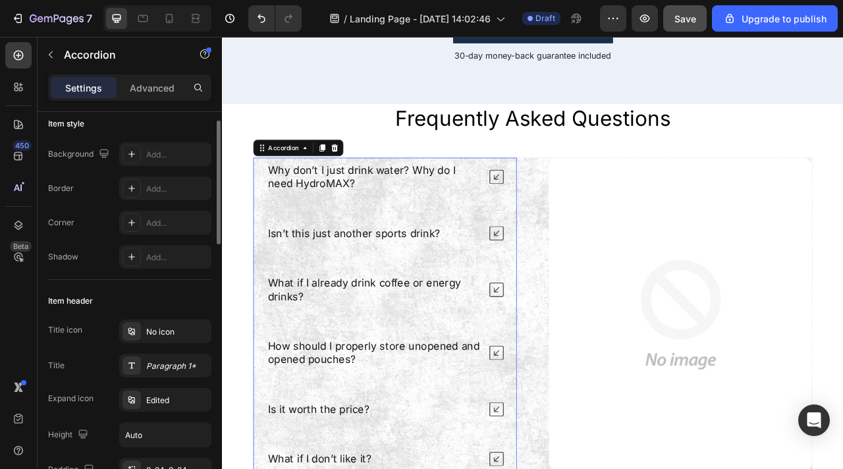
scroll to position [87, 0]
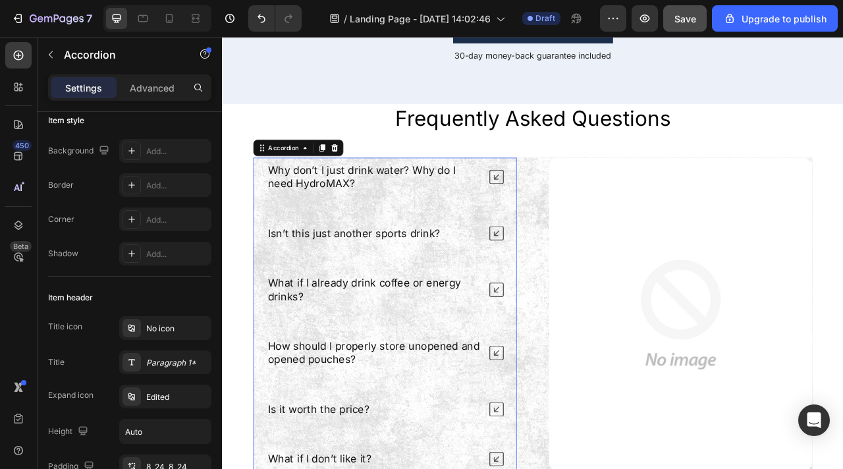
click at [315, 223] on p "Why don’t I just drink water? Why do I need HydroMAX?" at bounding box center [414, 215] width 269 height 34
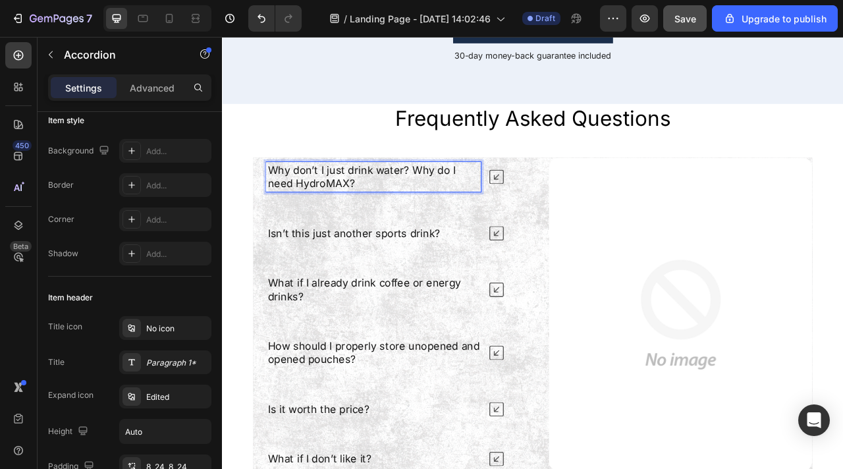
click at [315, 223] on p "Why don’t I just drink water? Why do I need HydroMAX?" at bounding box center [414, 215] width 269 height 34
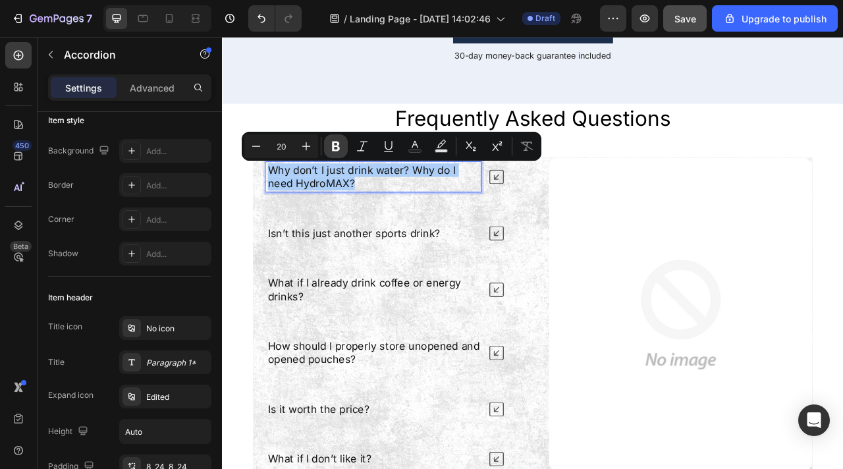
click at [334, 142] on icon "Editor contextual toolbar" at bounding box center [336, 147] width 8 height 10
click at [327, 287] on p "Isn’t this just another sports drink?" at bounding box center [389, 286] width 219 height 17
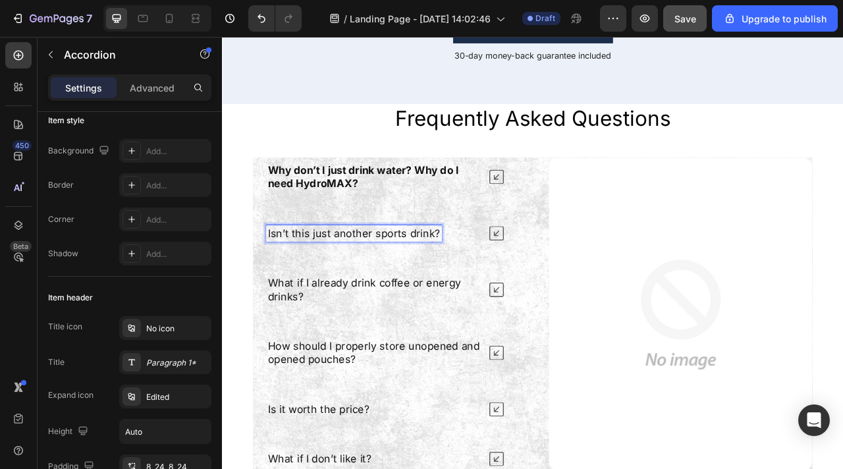
click at [419, 288] on p "Isn’t this just another sports drink?" at bounding box center [389, 286] width 219 height 17
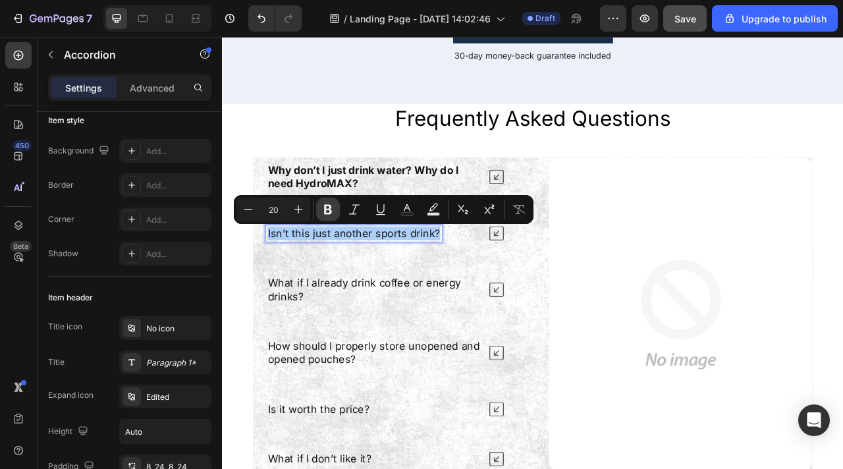
click at [333, 213] on icon "Editor contextual toolbar" at bounding box center [327, 209] width 13 height 13
click at [346, 354] on p "What if I already drink coffee or energy drinks?" at bounding box center [414, 358] width 269 height 34
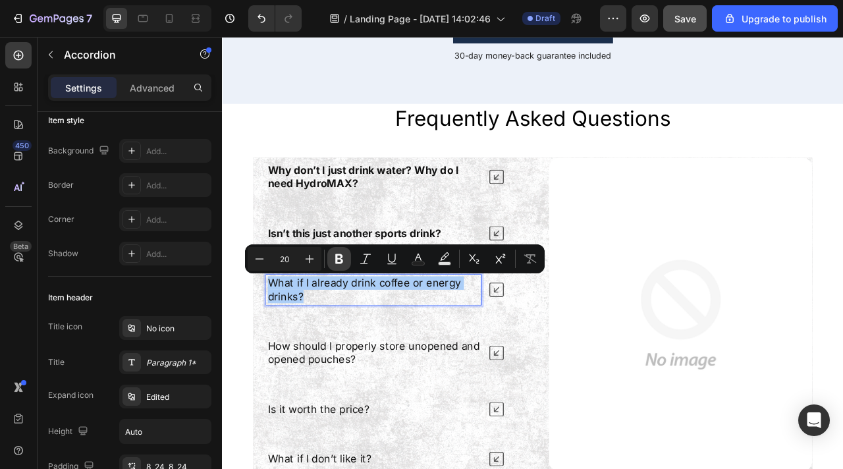
click at [339, 252] on icon "Editor contextual toolbar" at bounding box center [339, 258] width 13 height 13
click at [357, 427] on p "How should I properly store unopened and opened pouches?" at bounding box center [414, 439] width 269 height 34
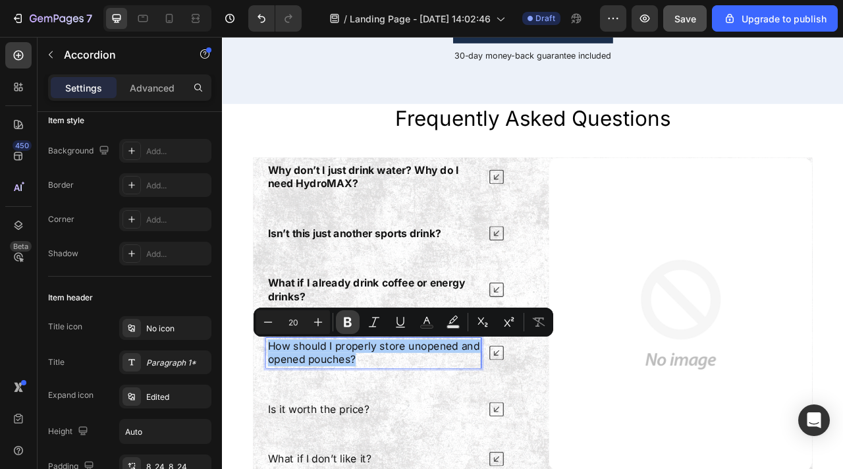
click at [343, 321] on icon "Editor contextual toolbar" at bounding box center [347, 321] width 13 height 13
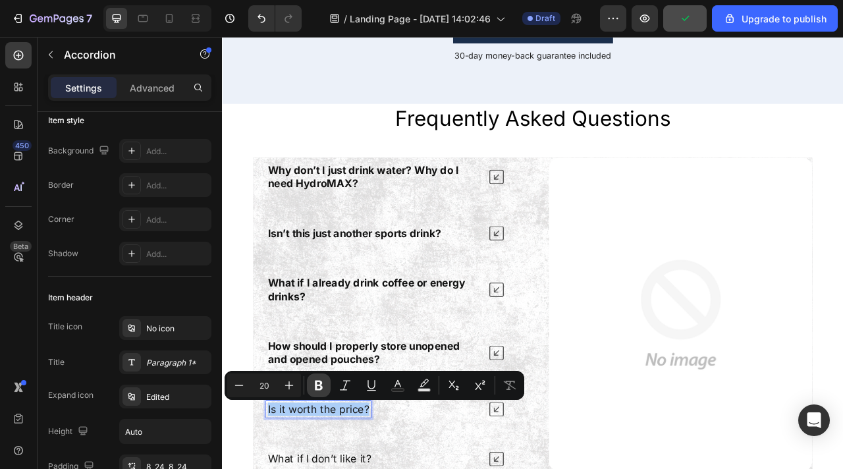
click at [323, 382] on icon "Editor contextual toolbar" at bounding box center [318, 385] width 13 height 13
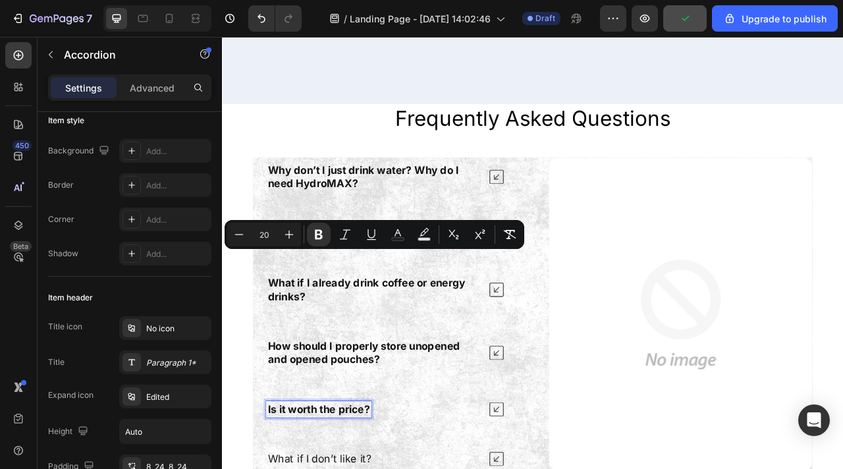
scroll to position [3431, 0]
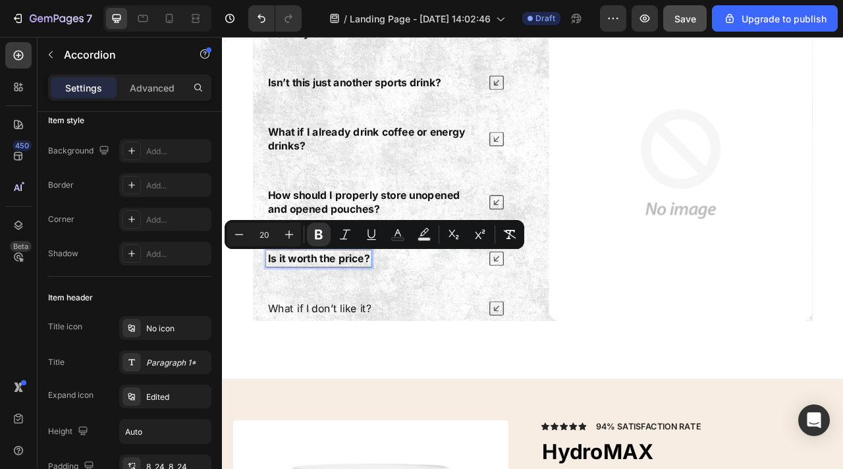
click at [365, 389] on p "What if I don’t like it?" at bounding box center [346, 381] width 132 height 17
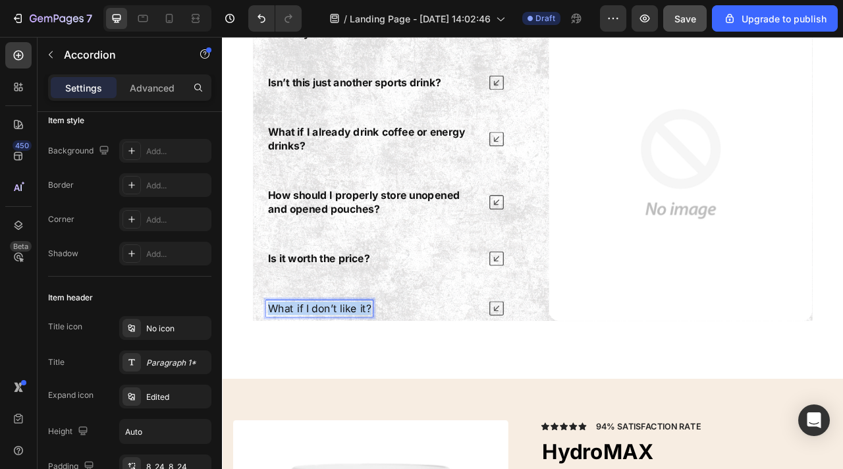
click at [365, 389] on p "What if I don’t like it?" at bounding box center [346, 381] width 132 height 17
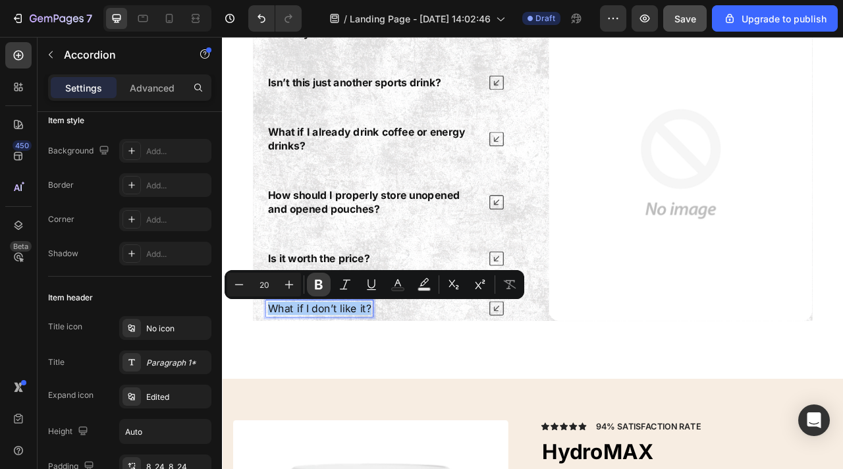
click at [322, 286] on icon "Editor contextual toolbar" at bounding box center [319, 285] width 8 height 10
click at [462, 285] on div "Why don’t I just drink water? Why do I need HydroMAX? Isn’t this just another s…" at bounding box center [428, 198] width 335 height 399
type input "16"
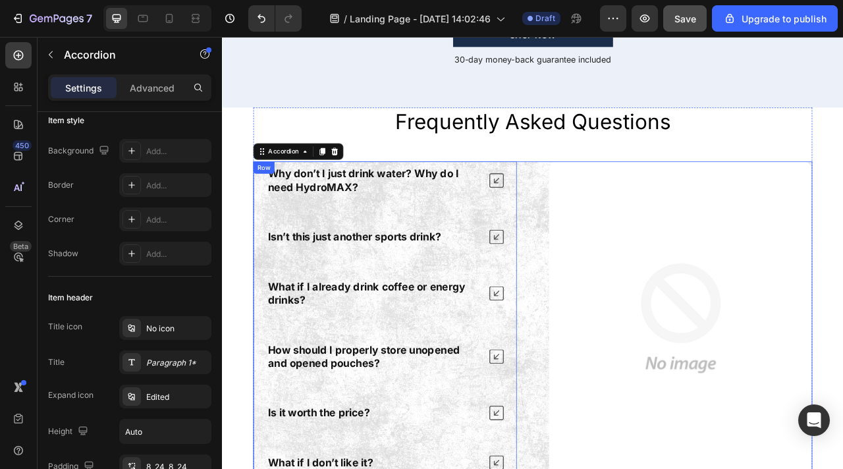
scroll to position [3193, 0]
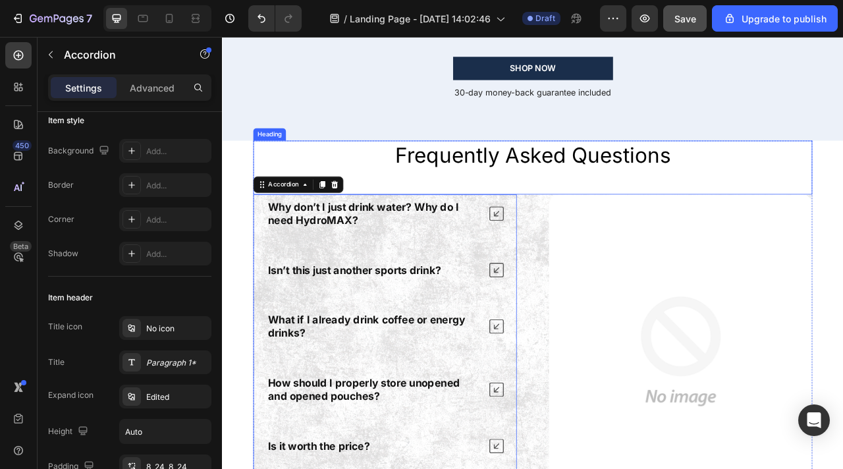
click at [515, 196] on h2 "Frequently Asked Questions" at bounding box center [616, 187] width 711 height 37
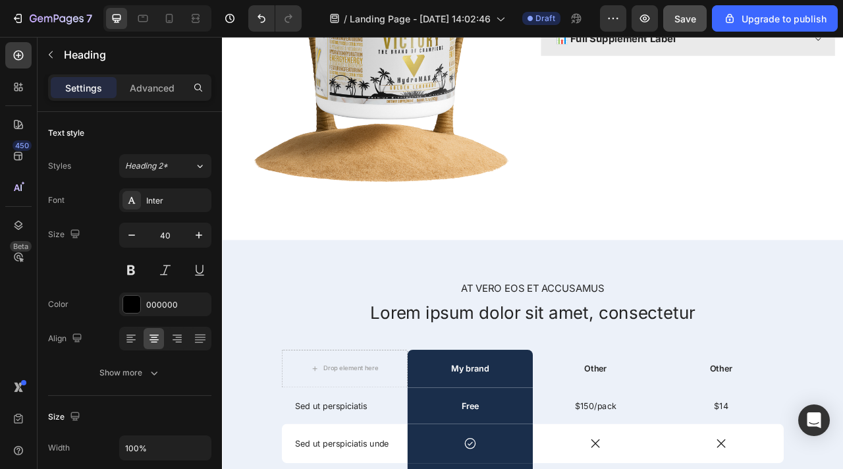
scroll to position [1915, 0]
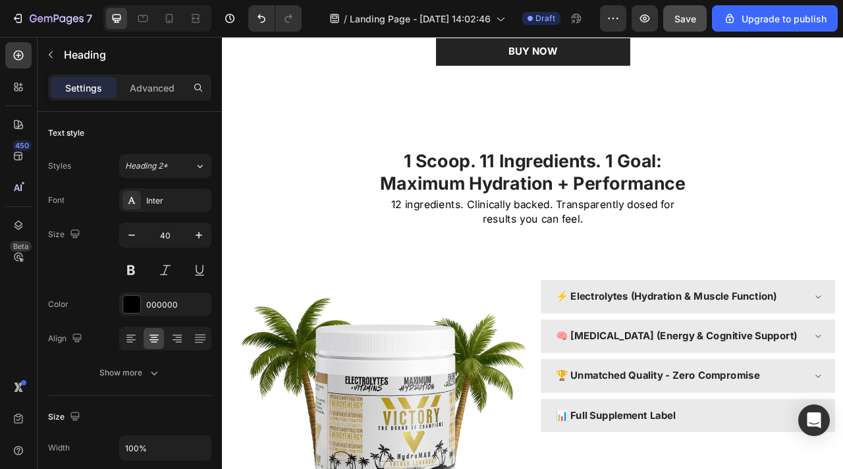
click at [687, 20] on span "Save" at bounding box center [685, 18] width 22 height 11
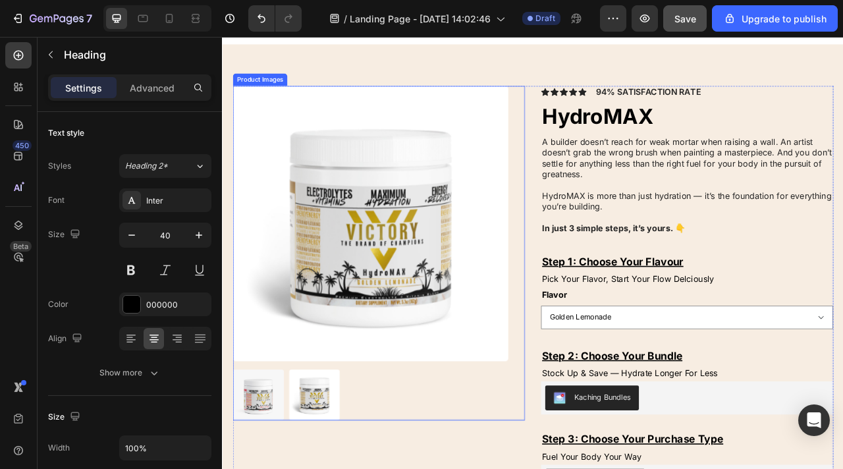
scroll to position [4033, 0]
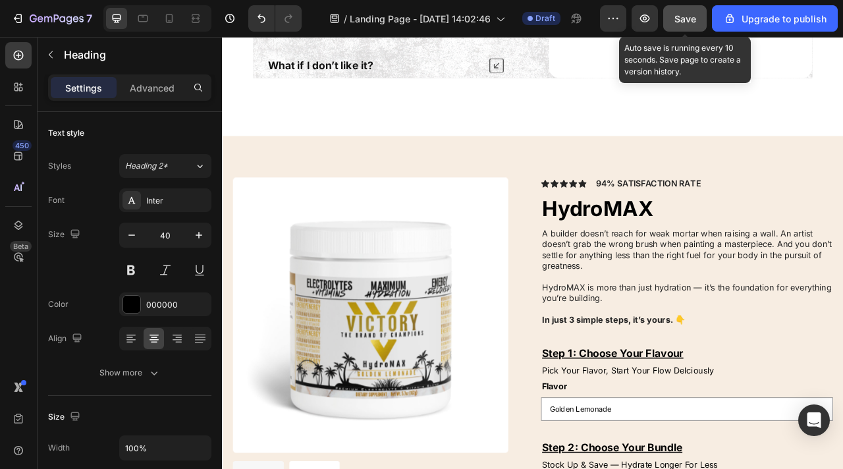
click at [682, 21] on span "Save" at bounding box center [685, 18] width 22 height 11
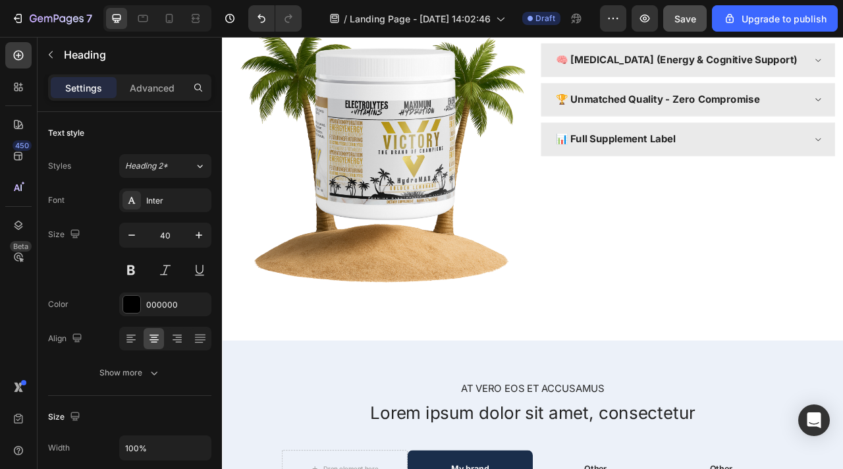
scroll to position [2761, 0]
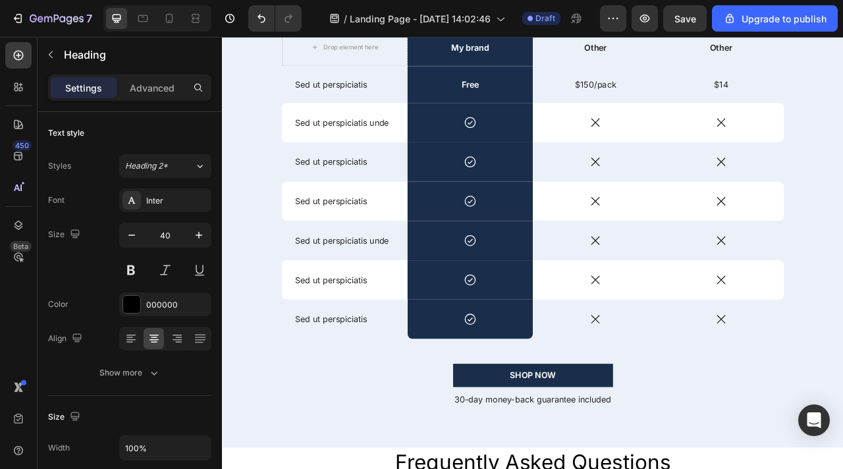
scroll to position [2770, 0]
